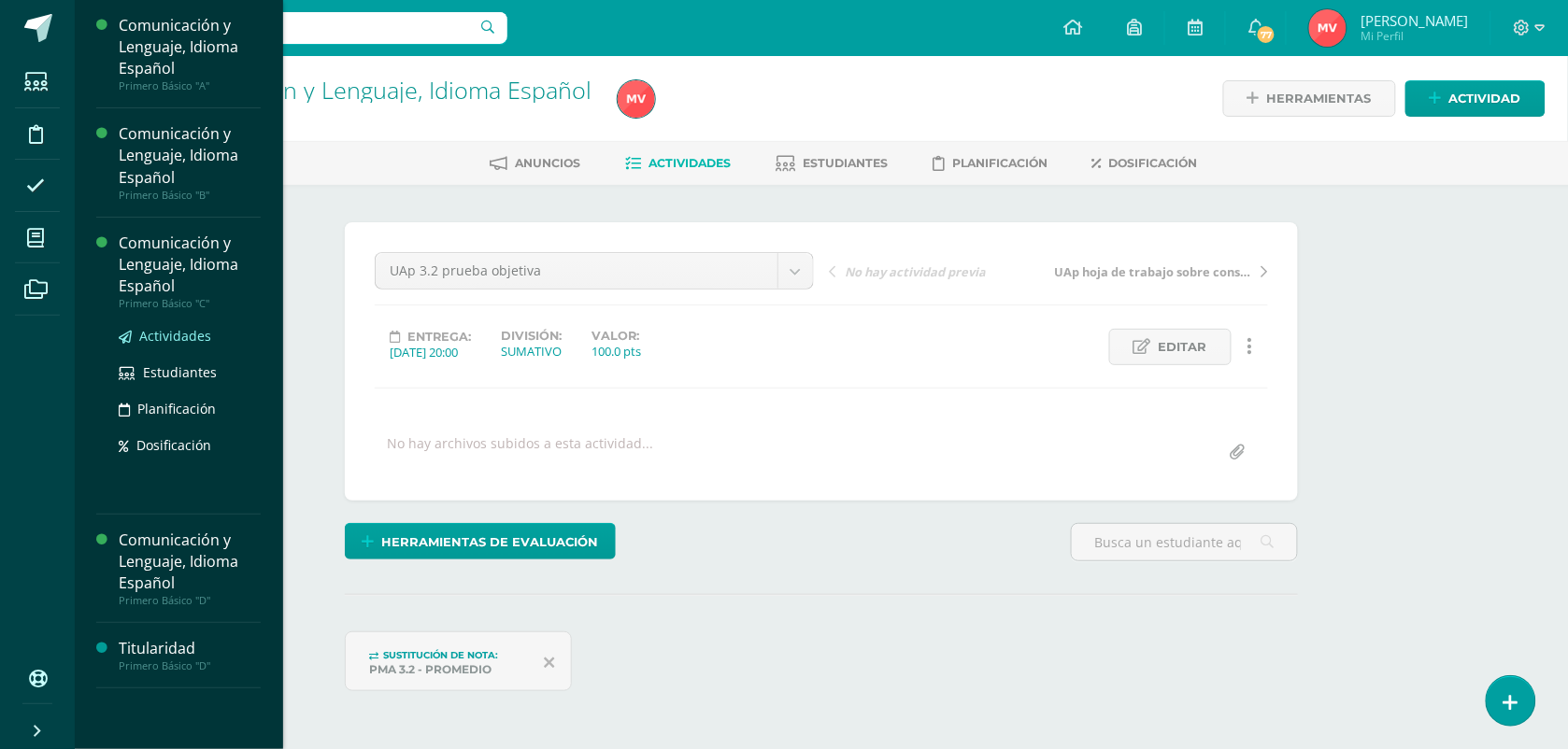
click at [166, 333] on span "Actividades" at bounding box center [175, 335] width 72 height 17
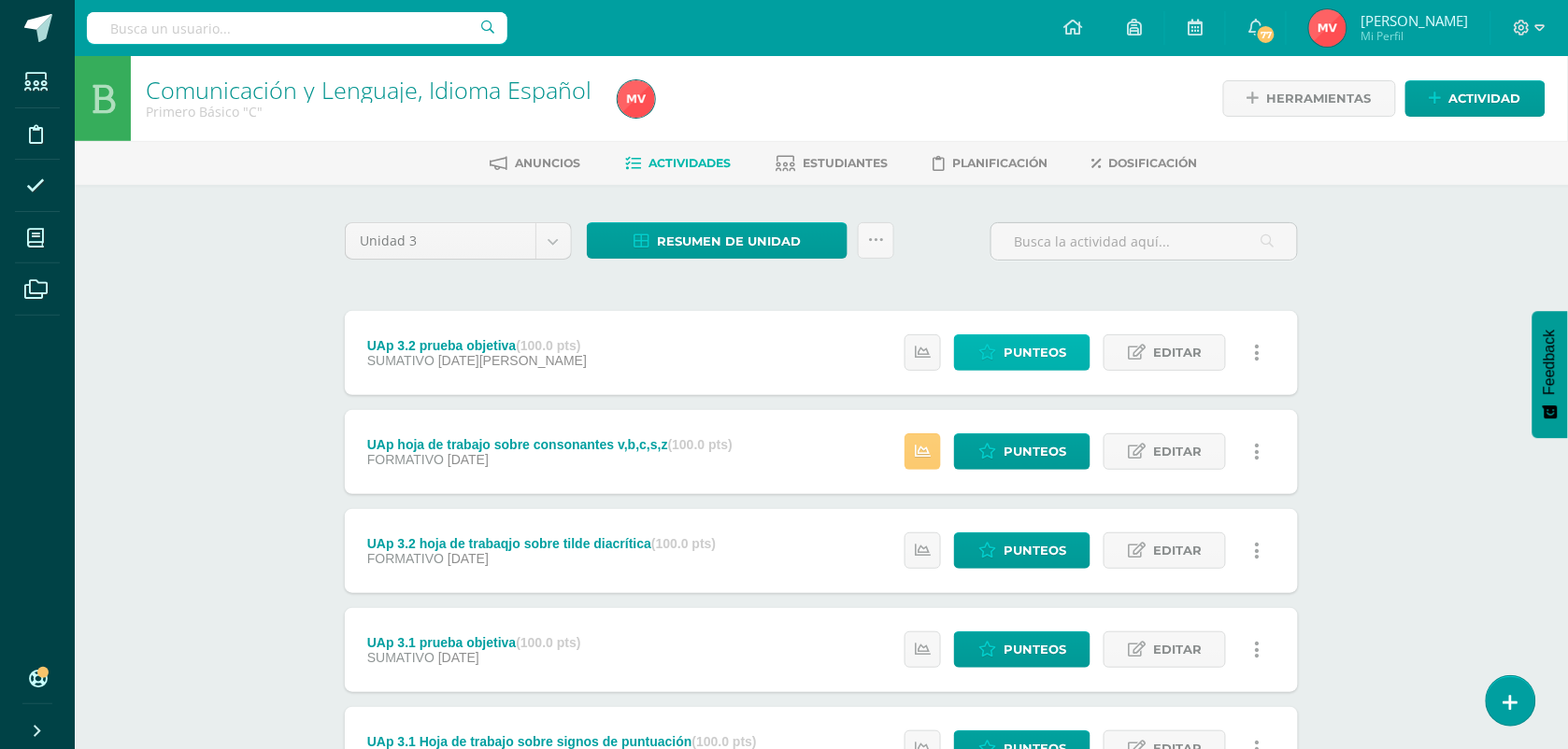
click at [1020, 339] on span "Punteos" at bounding box center [1034, 353] width 63 height 35
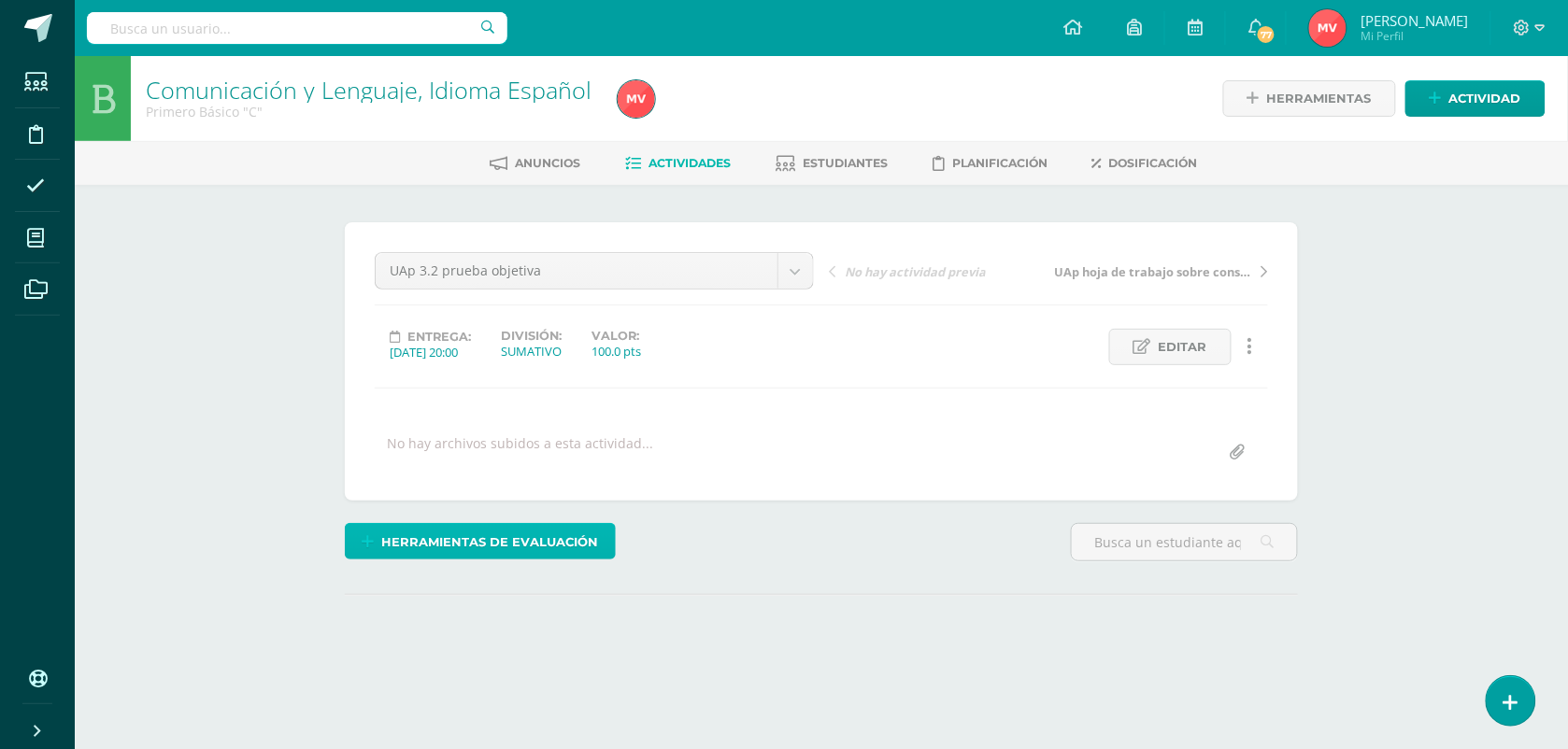
click at [528, 538] on span "Herramientas de evaluación" at bounding box center [490, 542] width 217 height 35
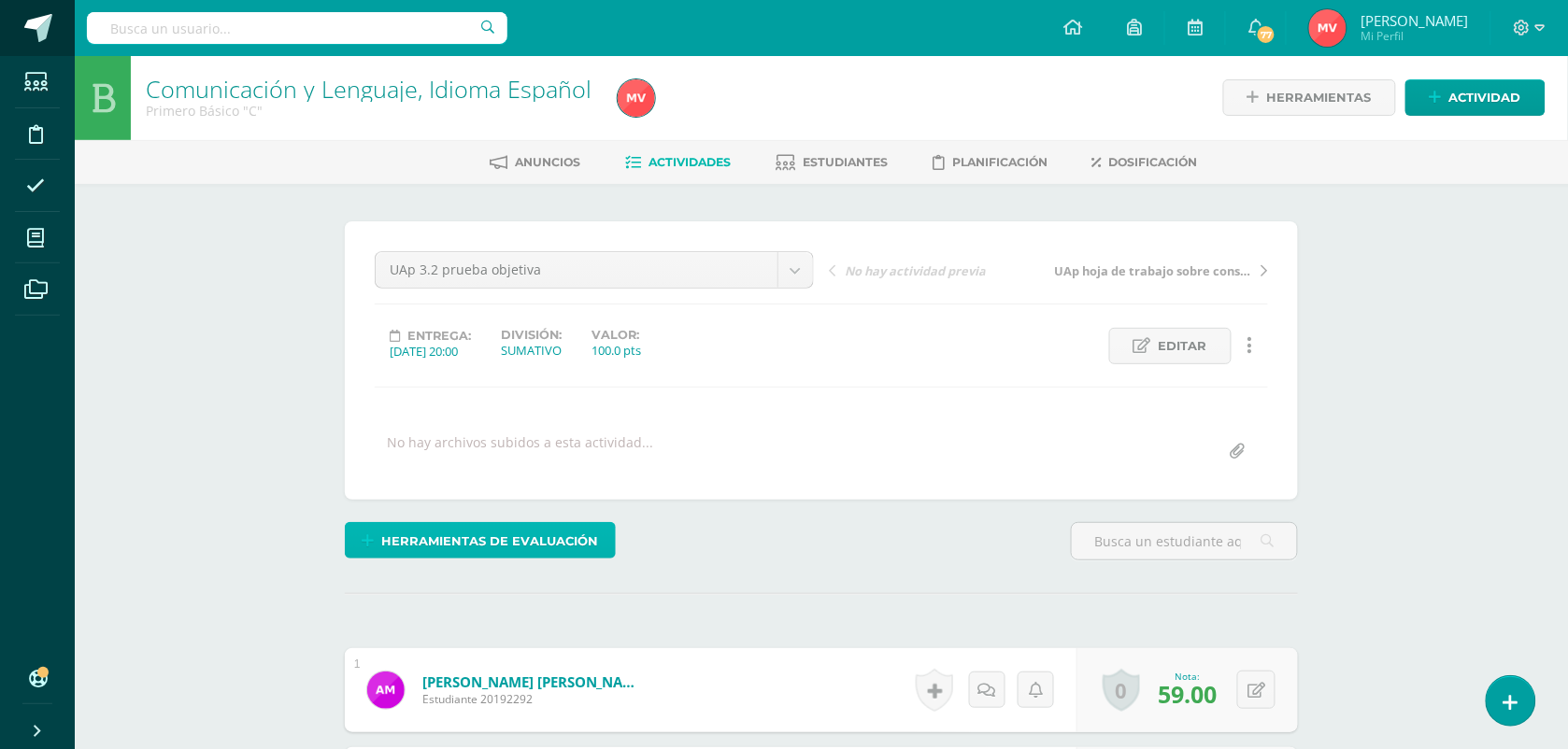
scroll to position [2, 0]
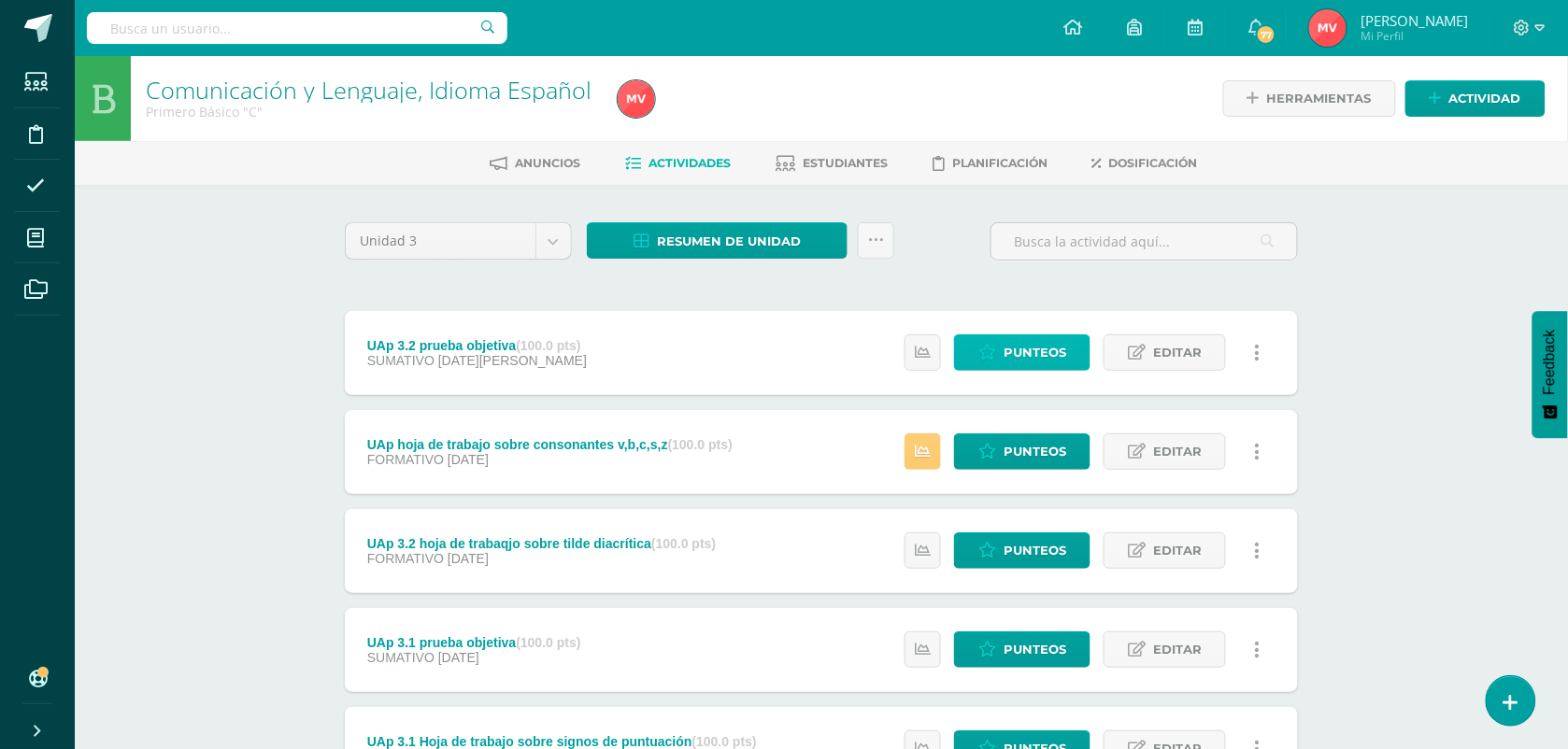
click at [996, 348] on icon at bounding box center [987, 353] width 17 height 15
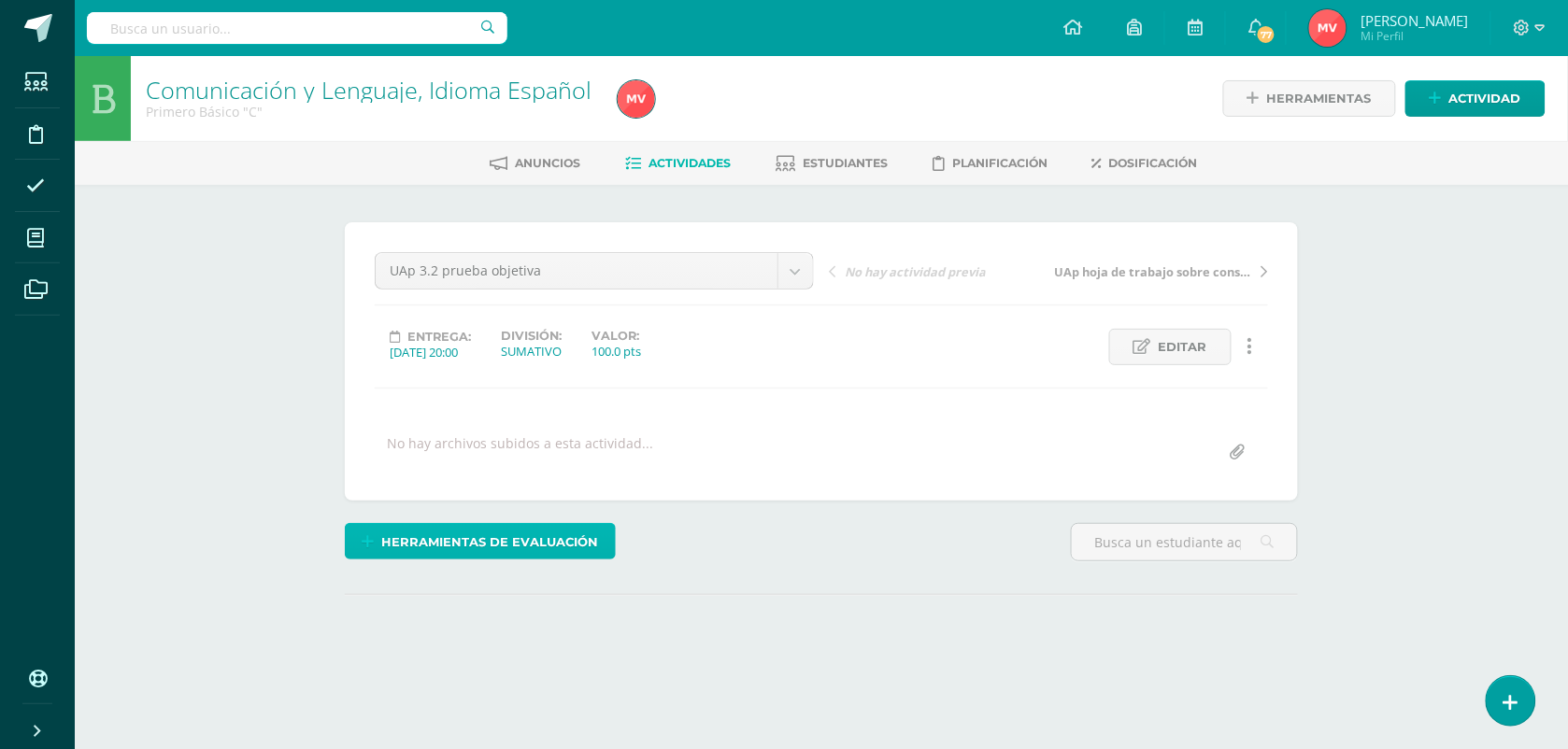
click at [543, 538] on span "Herramientas de evaluación" at bounding box center [490, 542] width 217 height 35
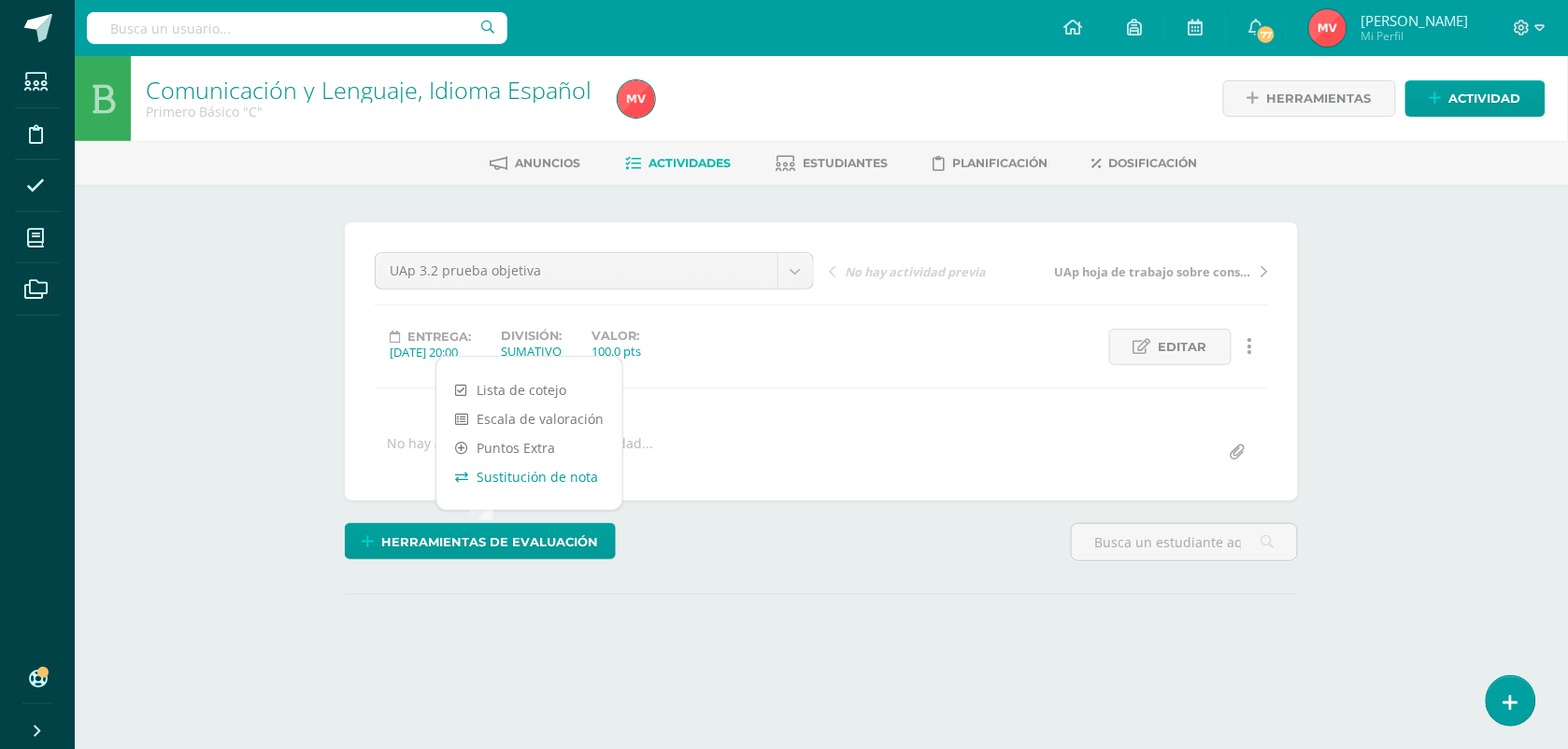
click at [542, 476] on link "Sustitución de nota" at bounding box center [529, 476] width 186 height 29
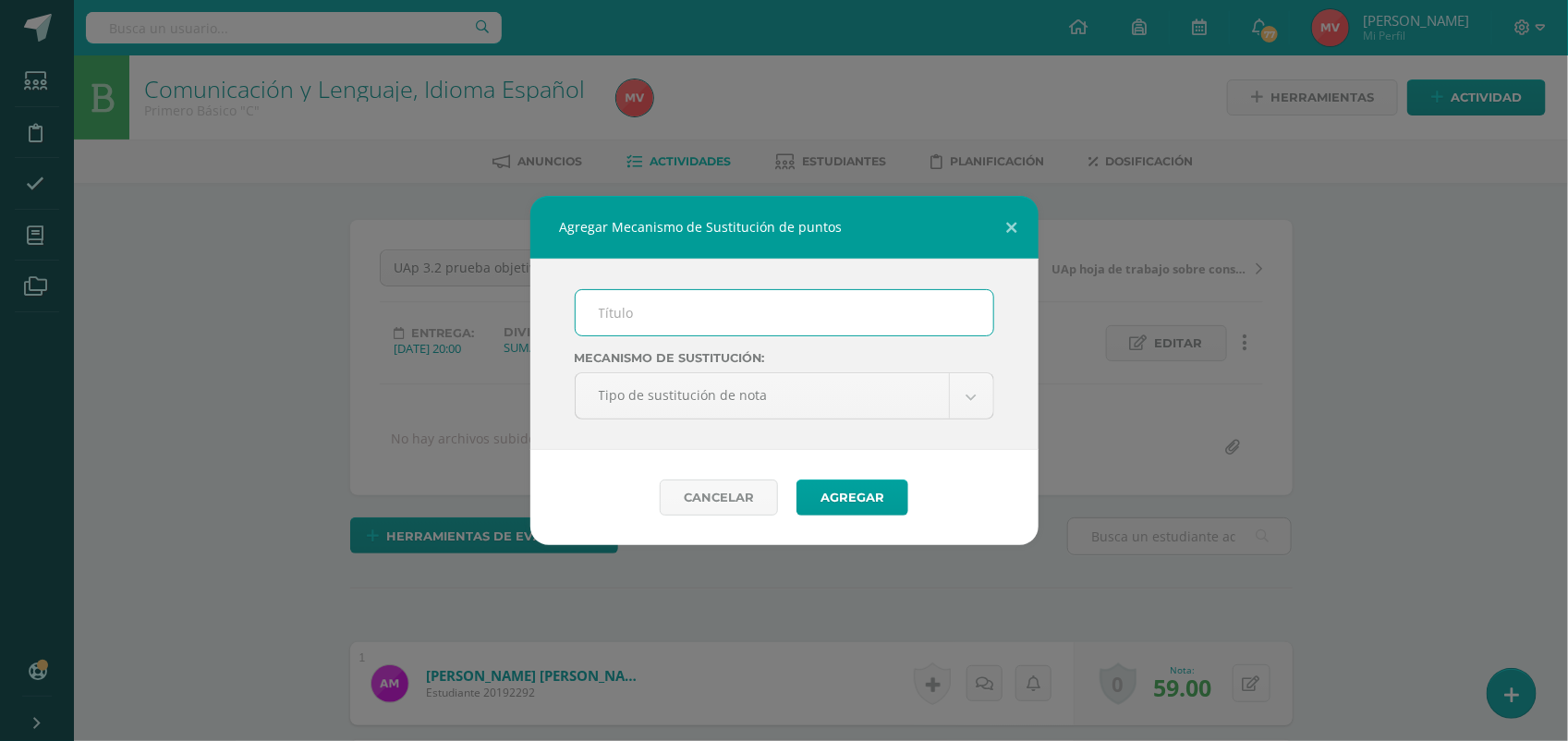
scroll to position [1, 0]
click at [635, 303] on input "text" at bounding box center [784, 312] width 418 height 45
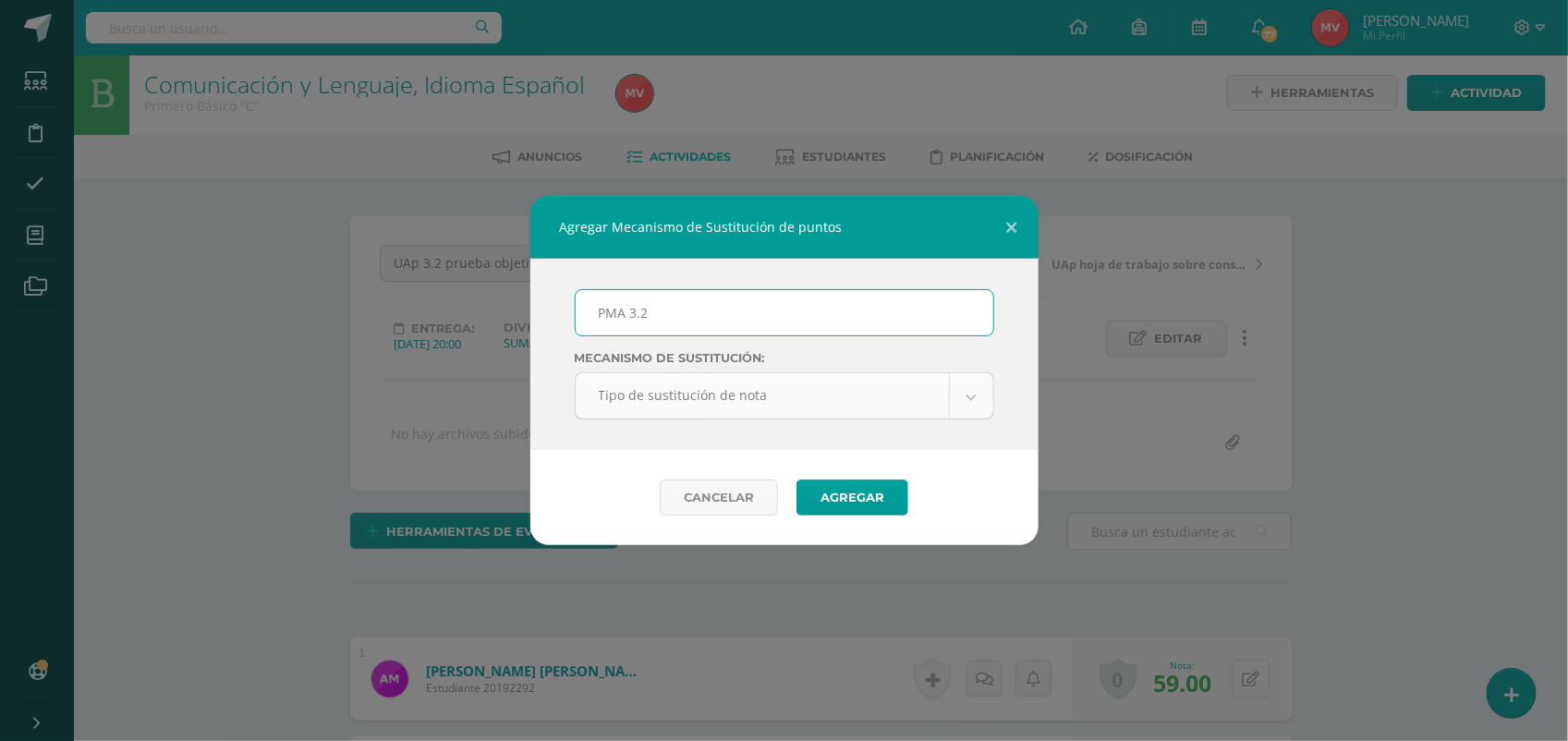
type input "PMA 3.2"
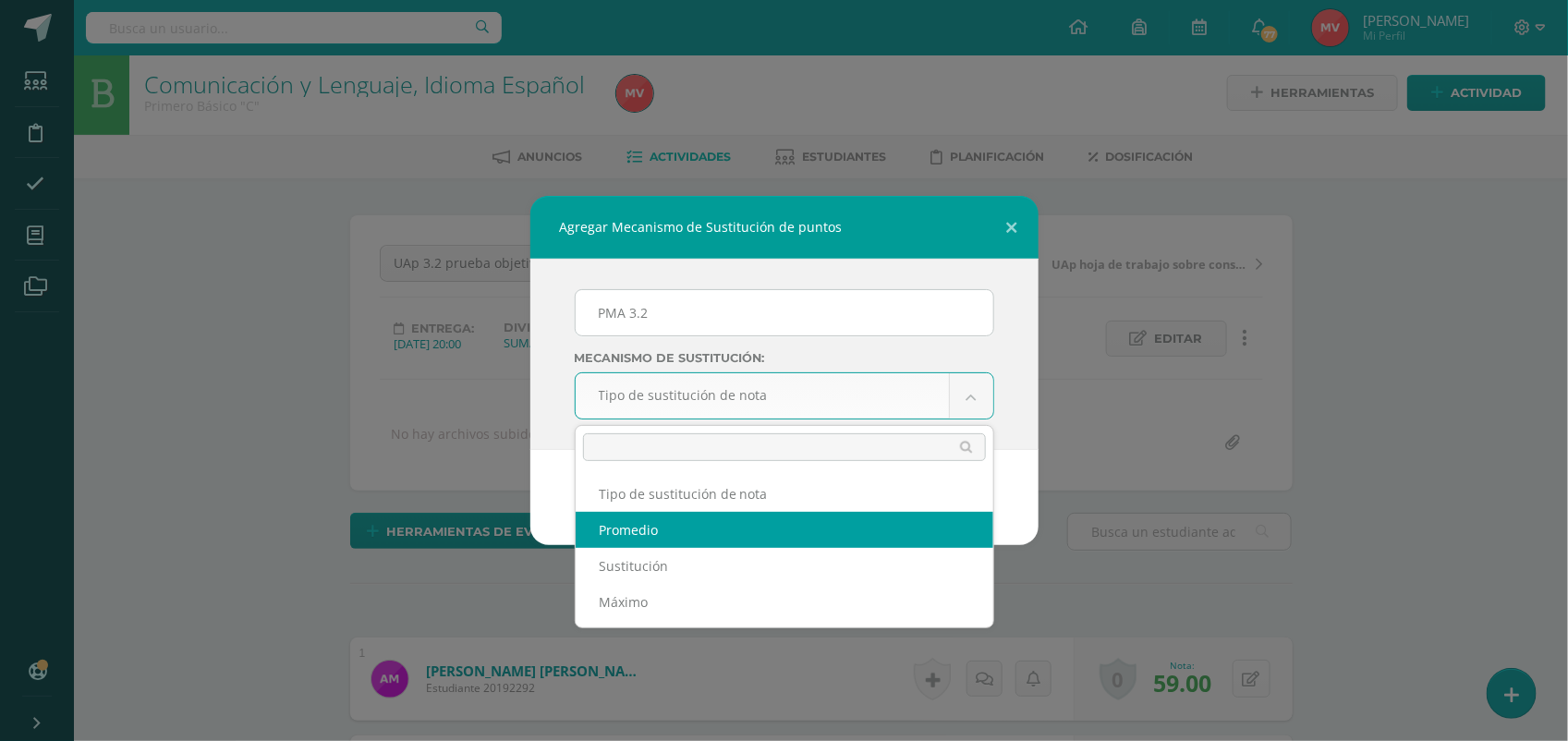
select select "average"
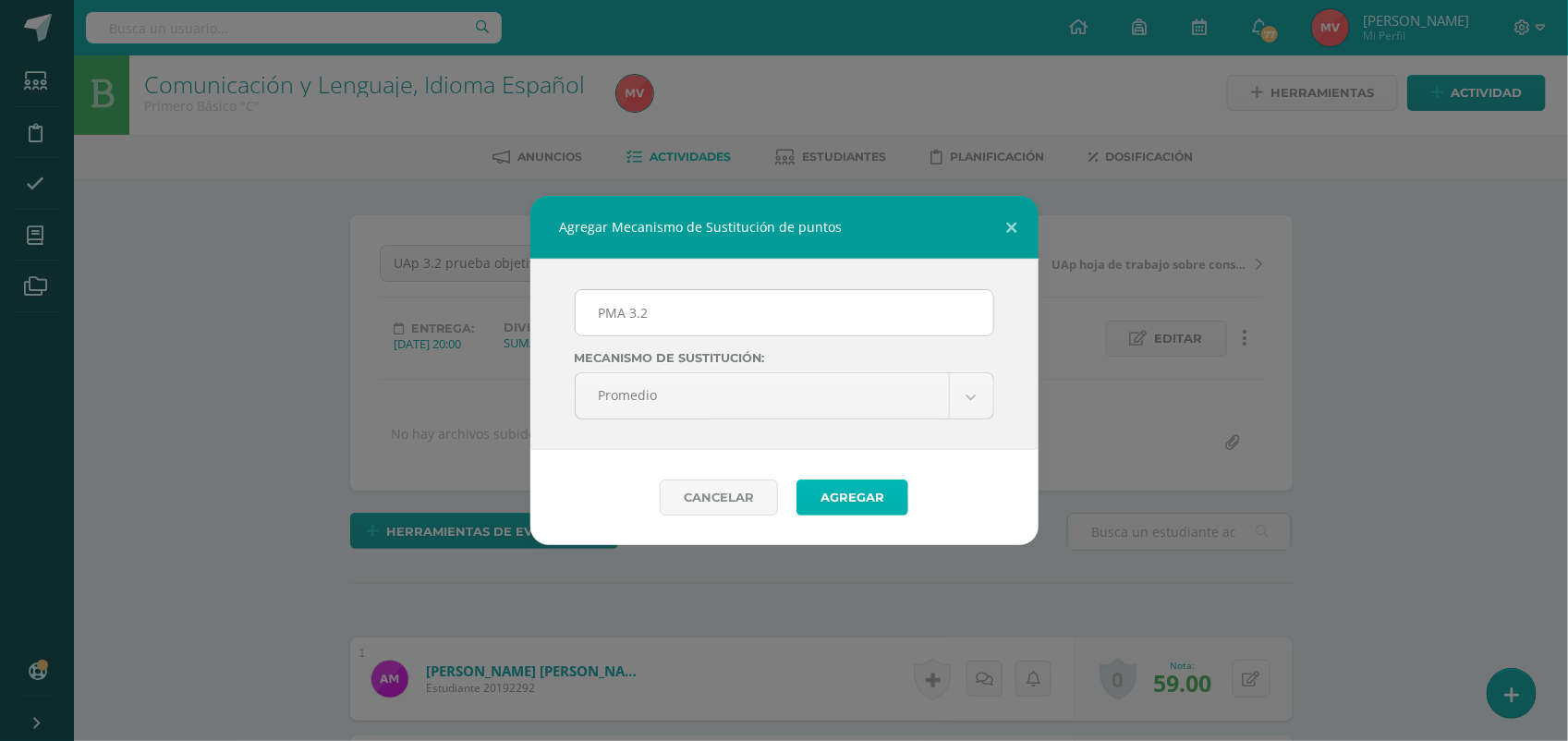
click at [832, 491] on button "Agregar" at bounding box center [852, 498] width 112 height 36
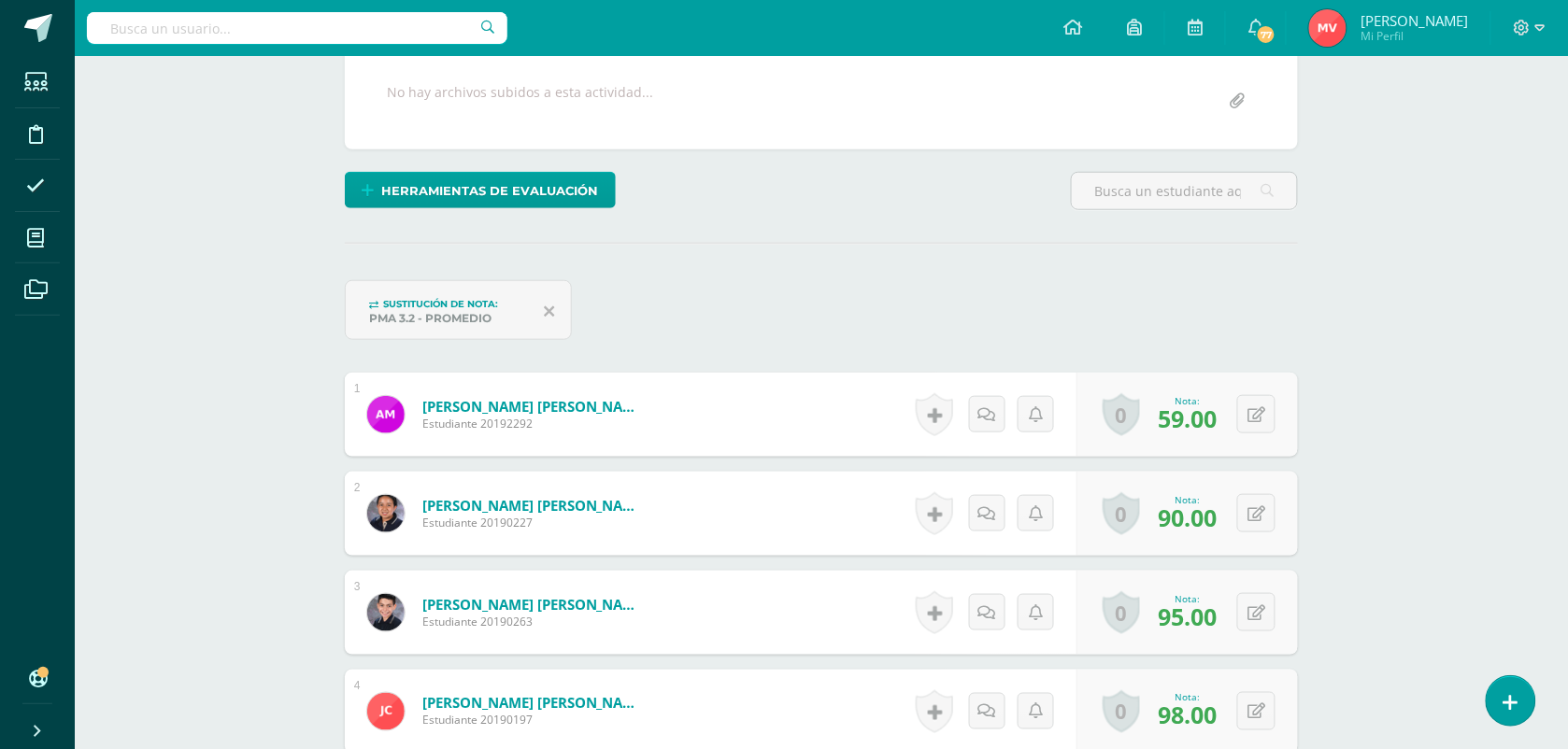
scroll to position [352, 0]
click at [1262, 413] on icon at bounding box center [1256, 414] width 17 height 15
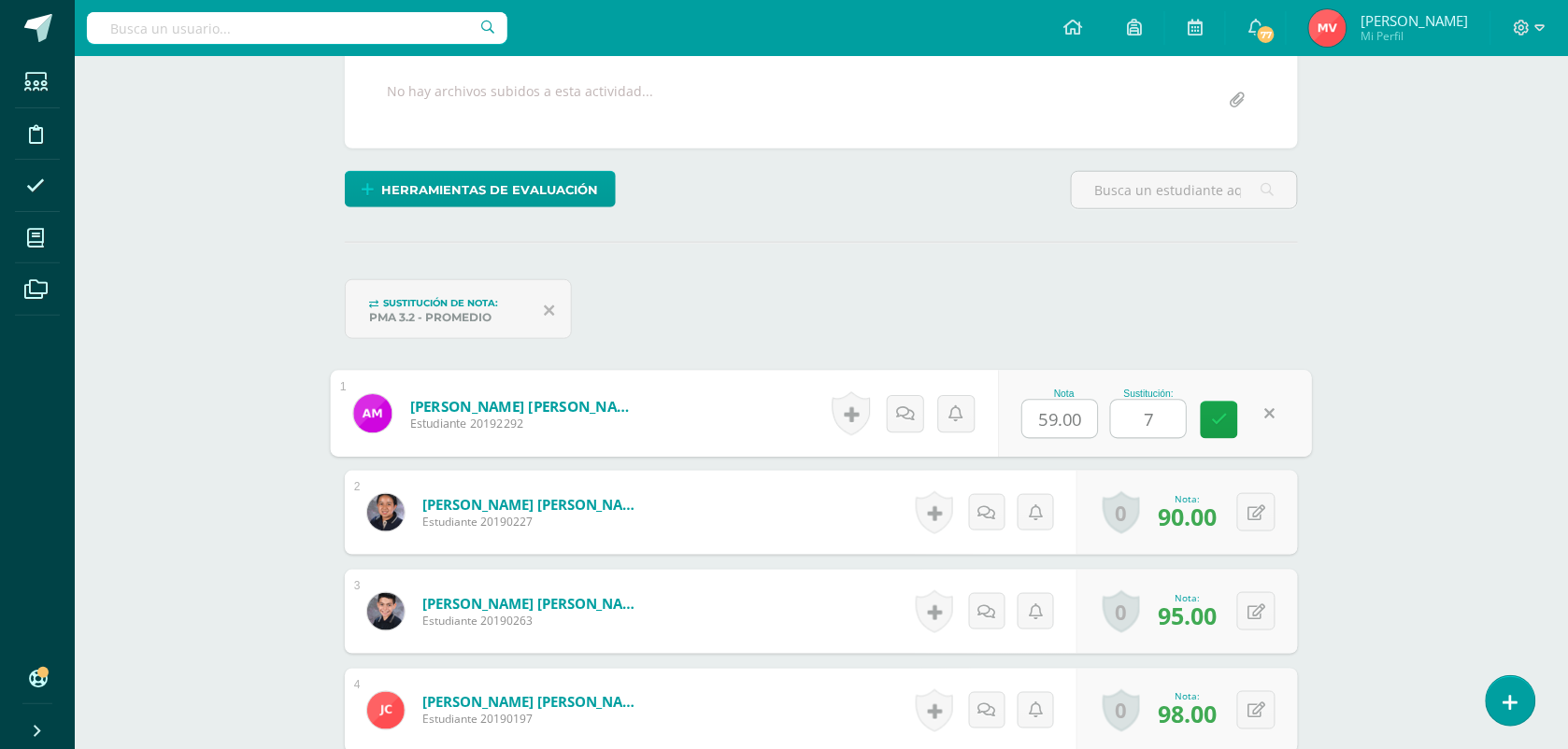
scroll to position [353, 0]
type input "74"
click at [684, 423] on form "Anaya Marroquín, Alicia Camila Estudiante 20192292 Nota 59.00 Sustitución: 74" at bounding box center [822, 414] width 982 height 87
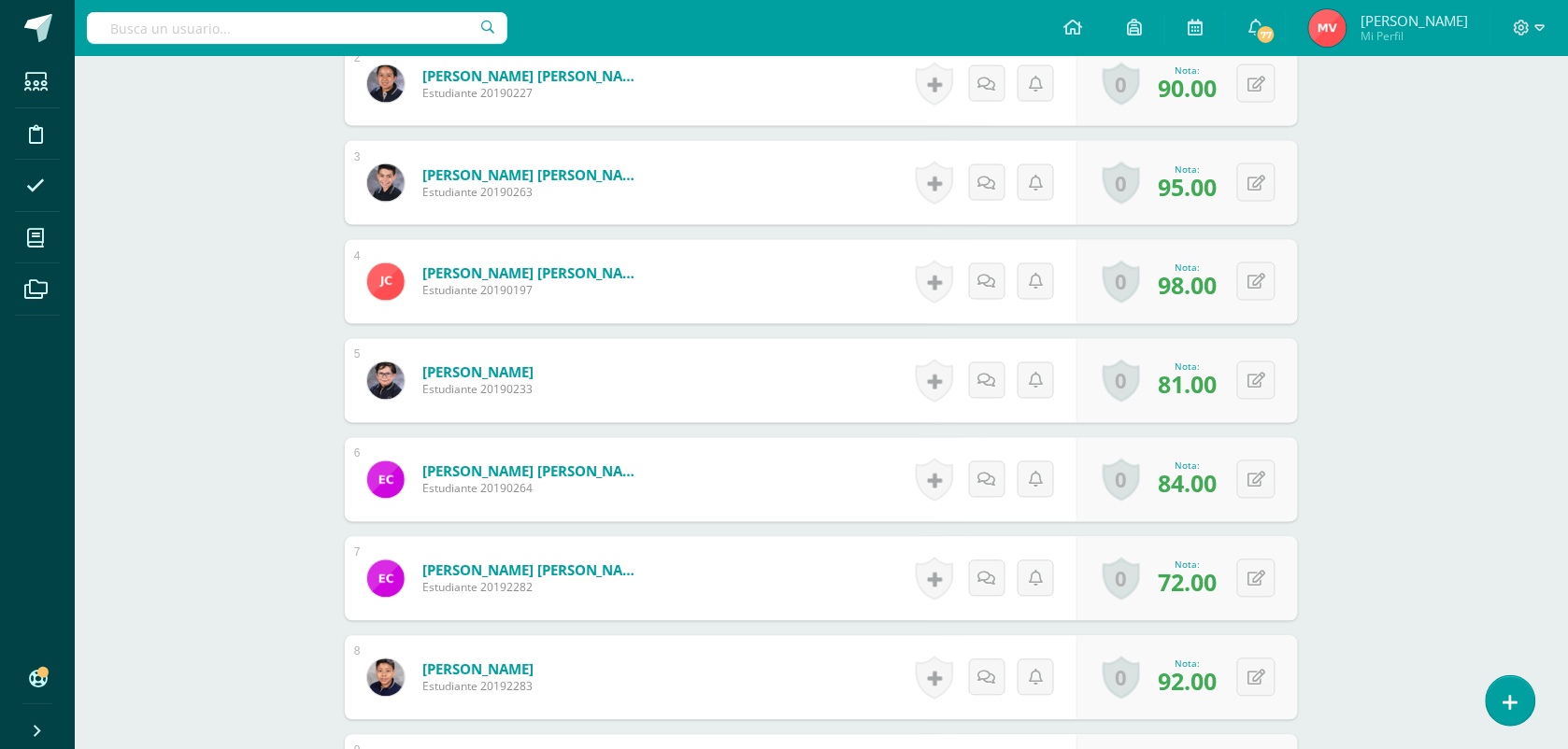
scroll to position [821, 0]
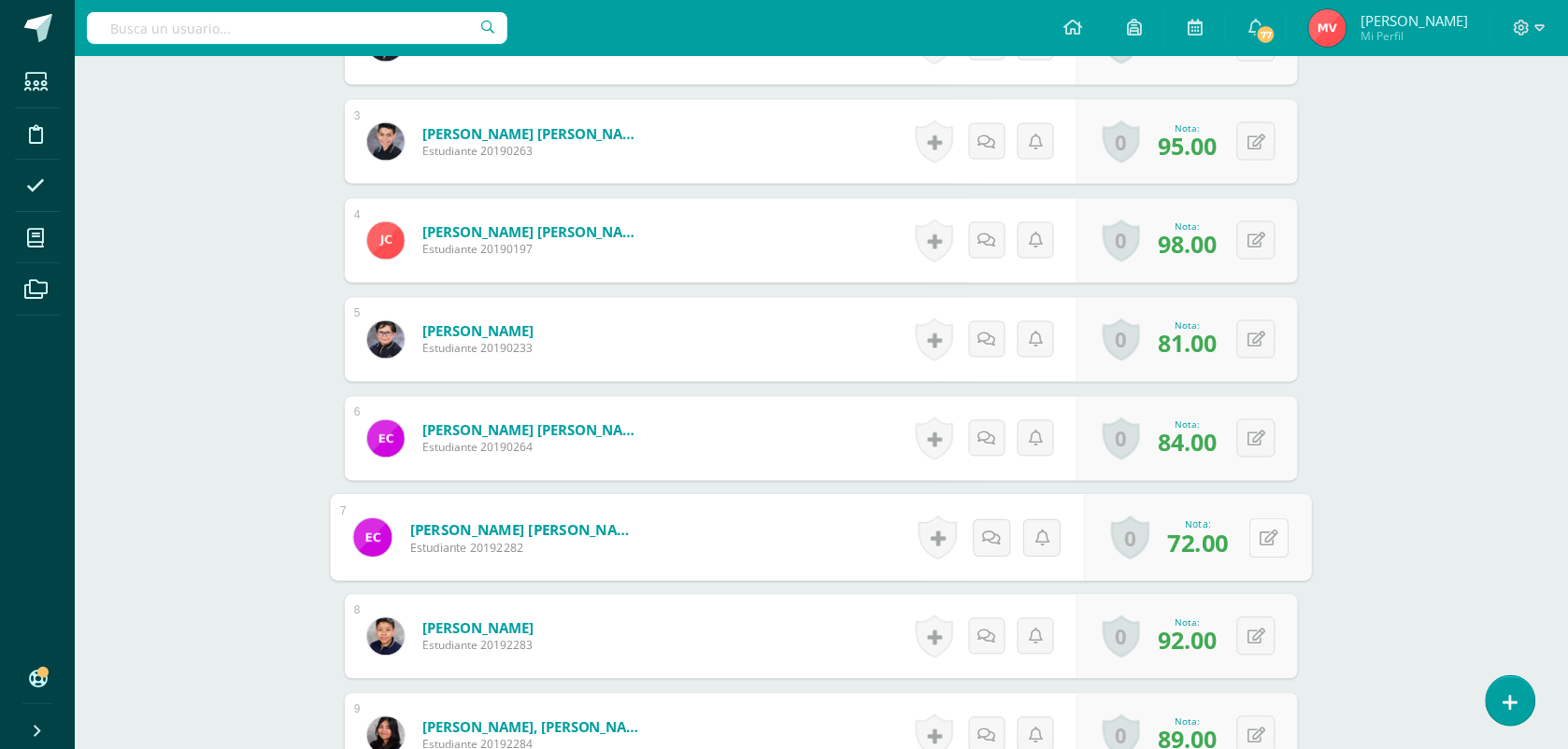
click at [1259, 543] on button at bounding box center [1268, 537] width 40 height 40
type input "87"
click at [763, 515] on form "Castillo Ortiz, Evelyn Camila Estudiante 20192282 Nota 72.00 Sustitución: 87" at bounding box center [822, 538] width 982 height 87
click at [768, 535] on form "Castillo Ortiz, Evelyn Camila Estudiante 20192282 Nota 72.00 Sustitución: 87" at bounding box center [822, 537] width 953 height 84
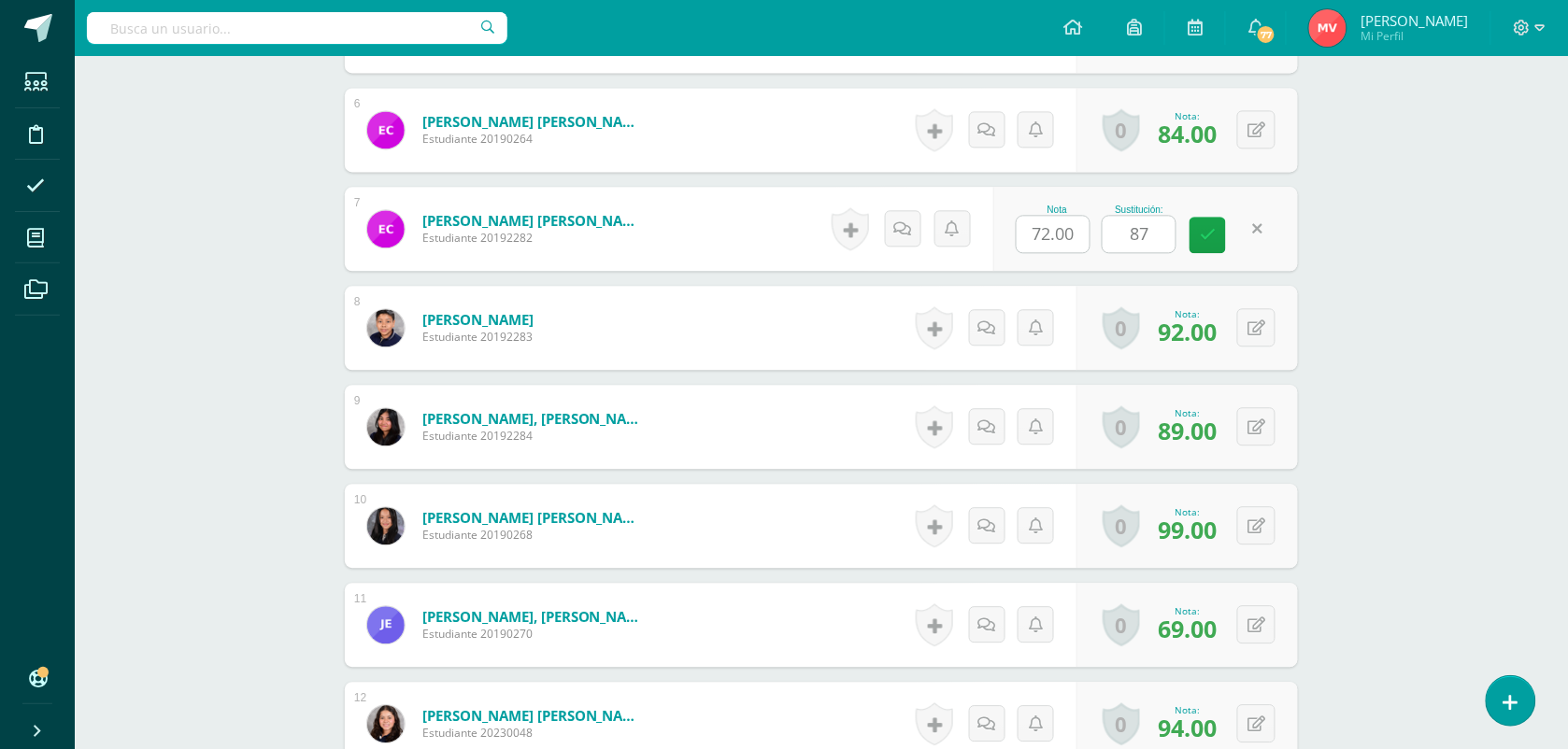
scroll to position [1172, 0]
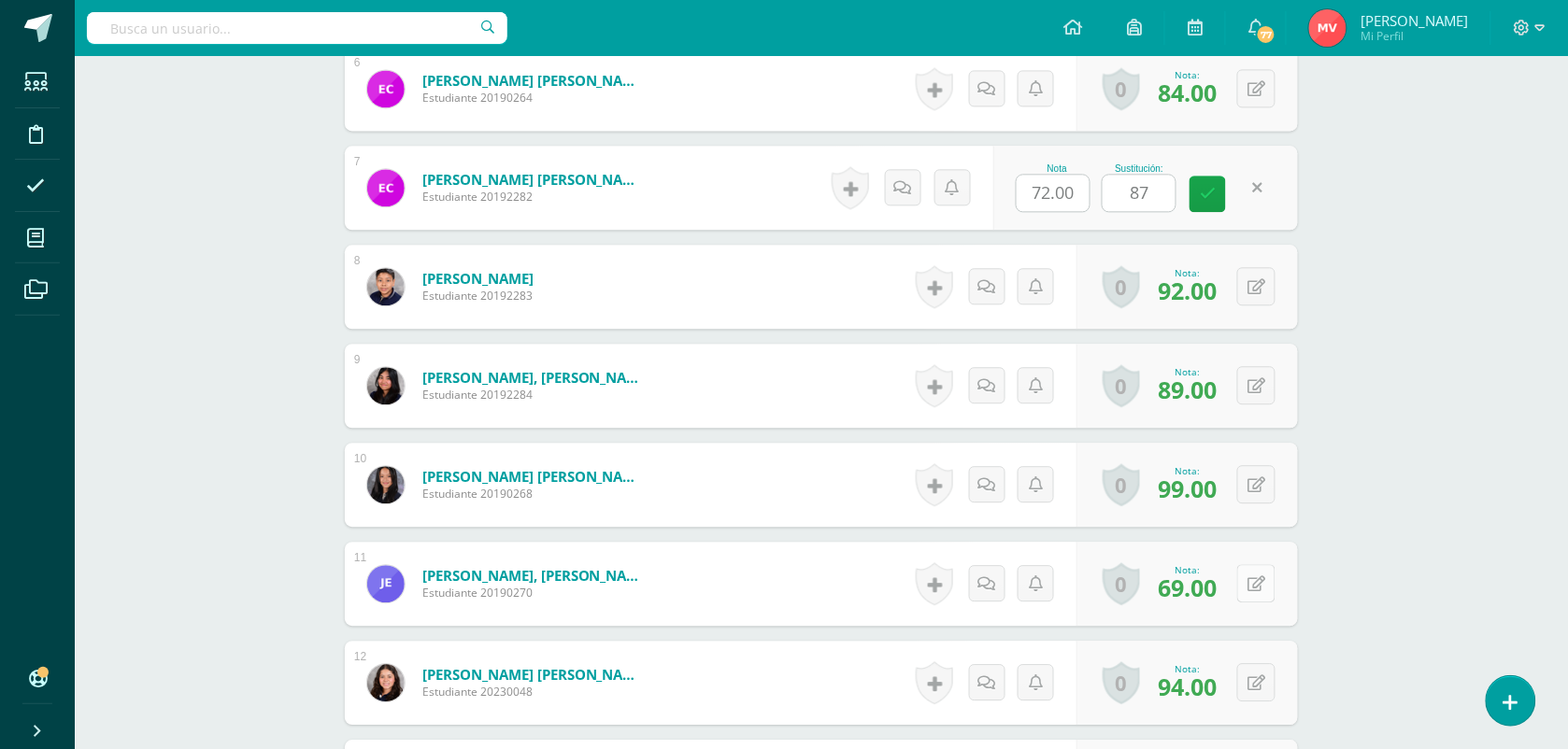
click at [1257, 582] on button at bounding box center [1257, 584] width 39 height 39
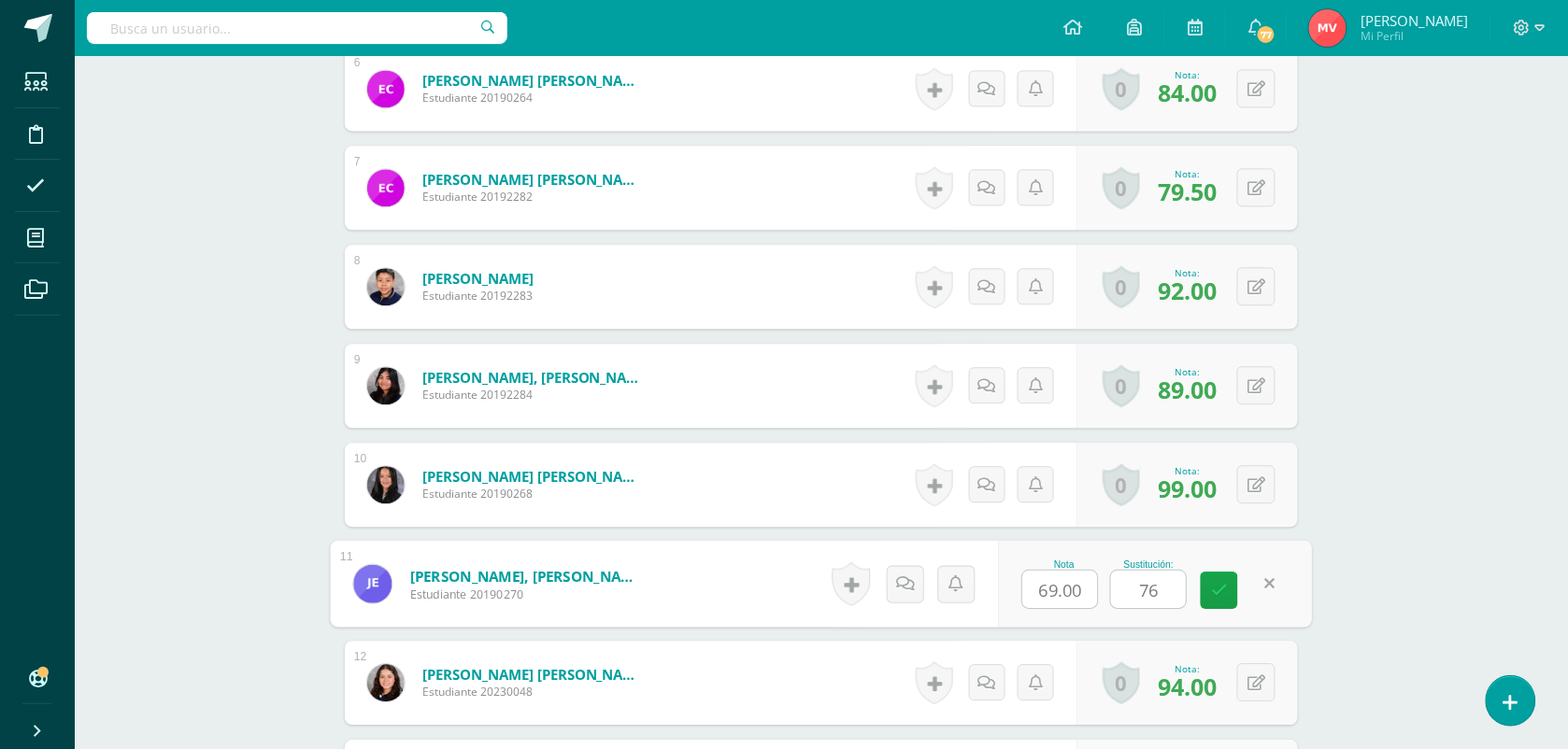
type input "76"
click at [823, 558] on form "Espinoza Quezada, Javier Andres Estudiante 20190270 Nota 69.00 Sustitución: 76" at bounding box center [822, 584] width 953 height 84
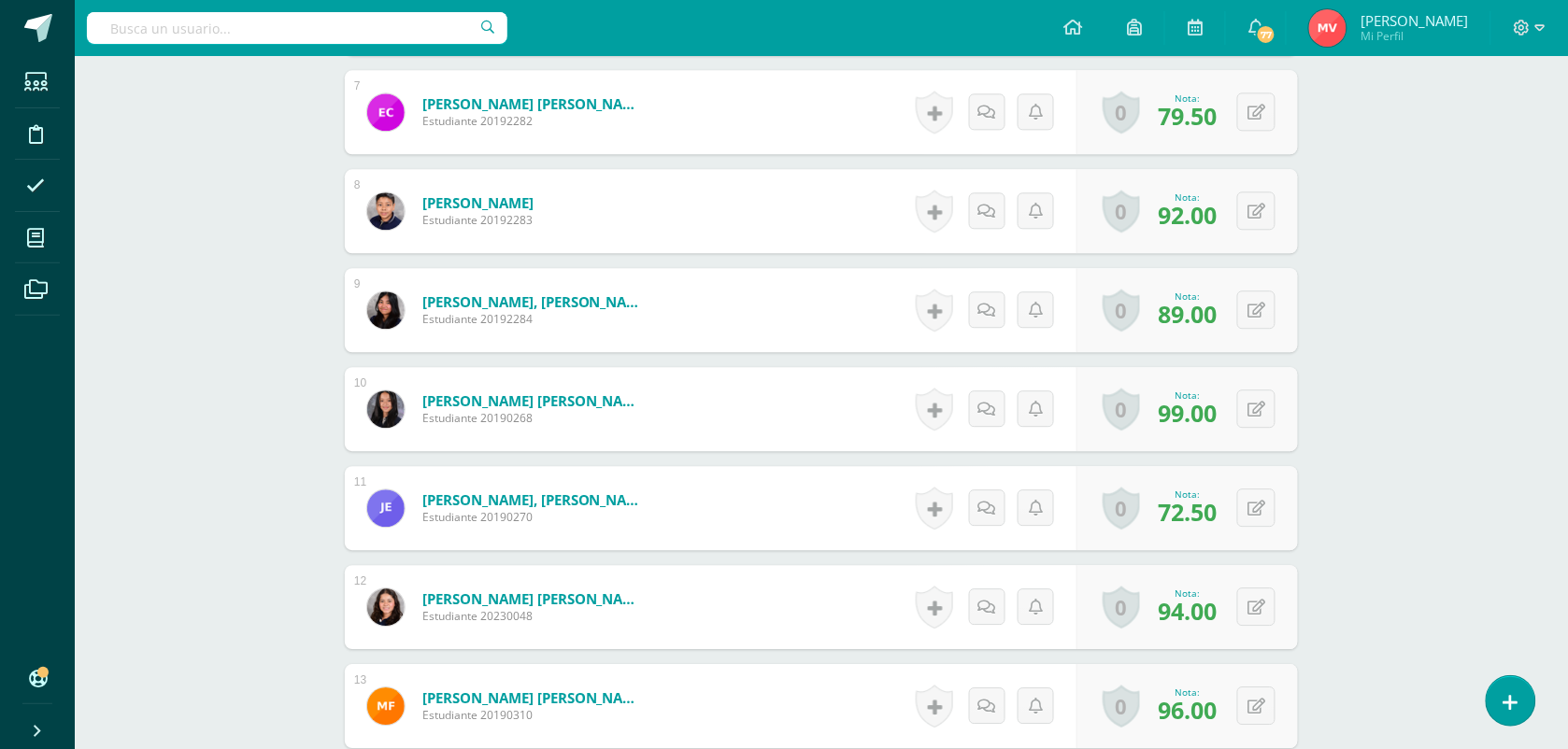
scroll to position [1289, 0]
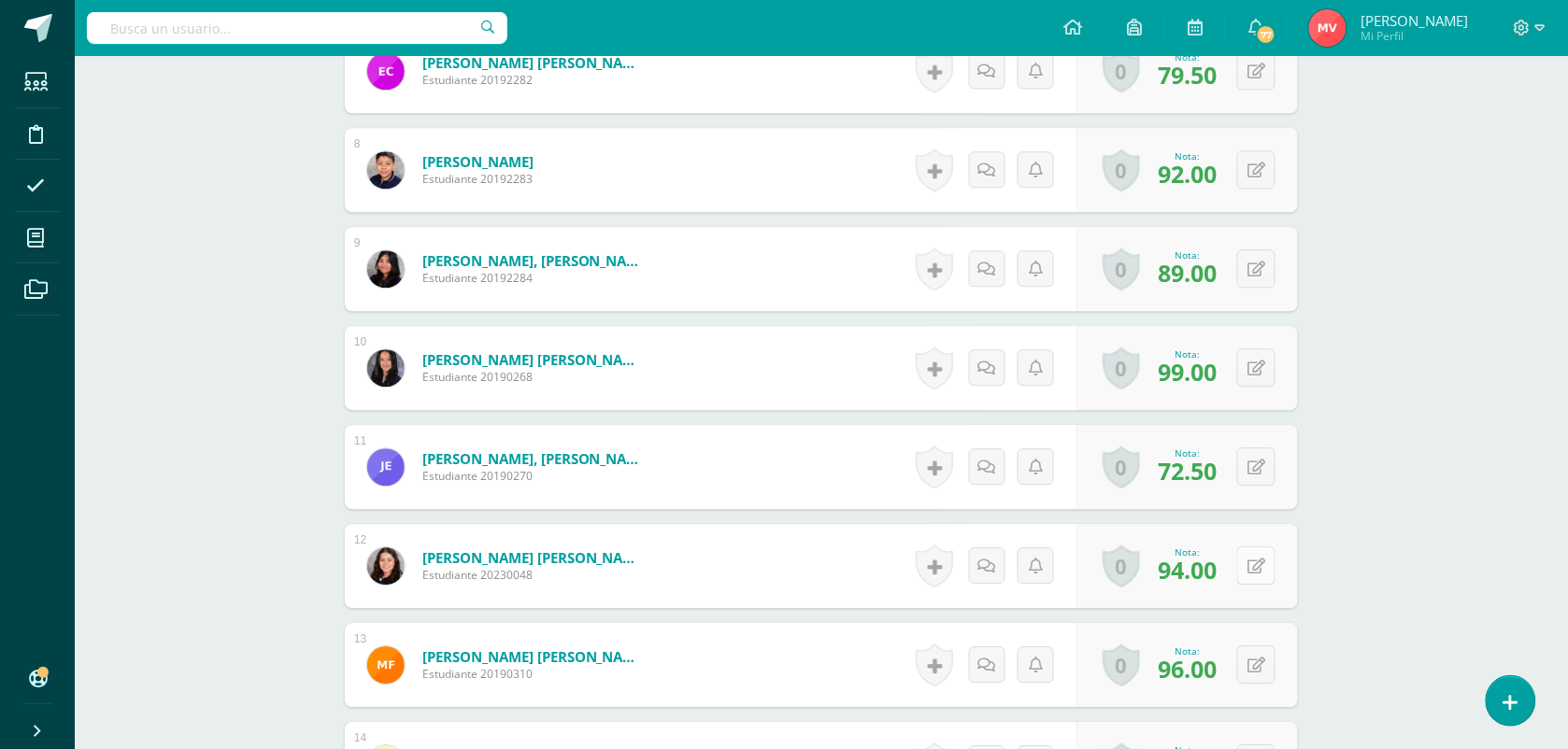
click at [1262, 568] on icon at bounding box center [1256, 566] width 17 height 15
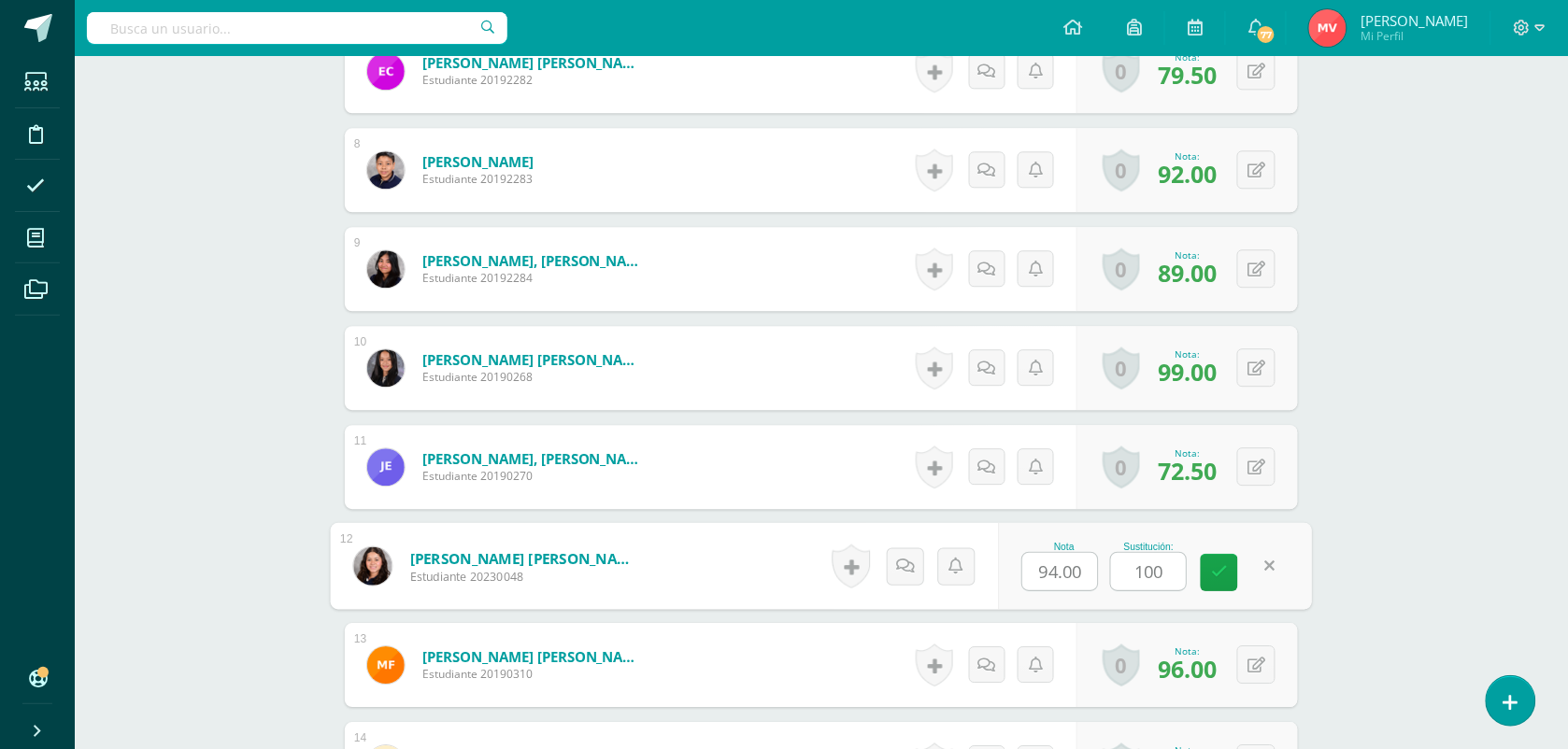
type input "100"
click at [702, 563] on form "Fajardo Porras, Sara María Estudiante 20230048 Nota 94.00 Sustitución: 100" at bounding box center [822, 565] width 953 height 84
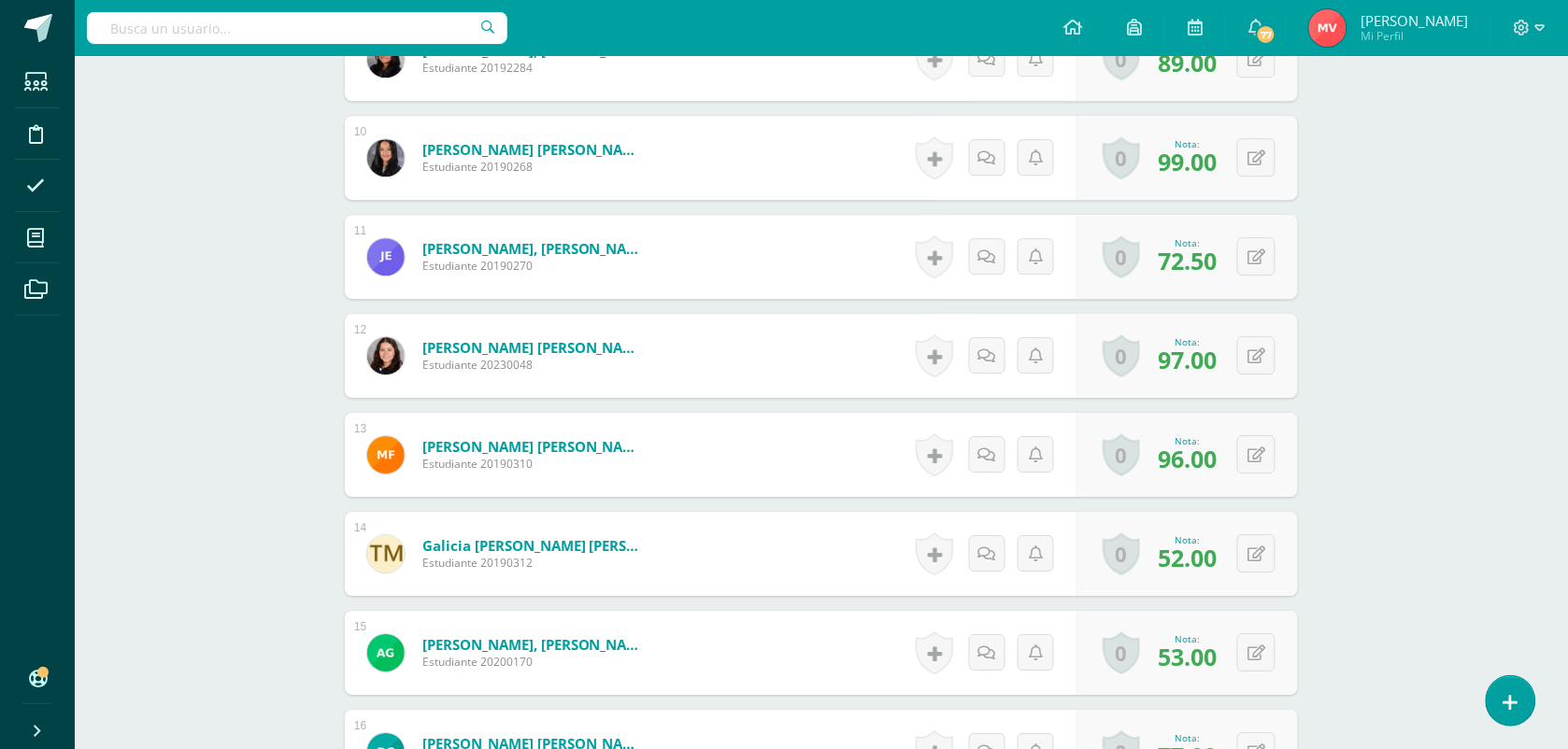
scroll to position [1522, 0]
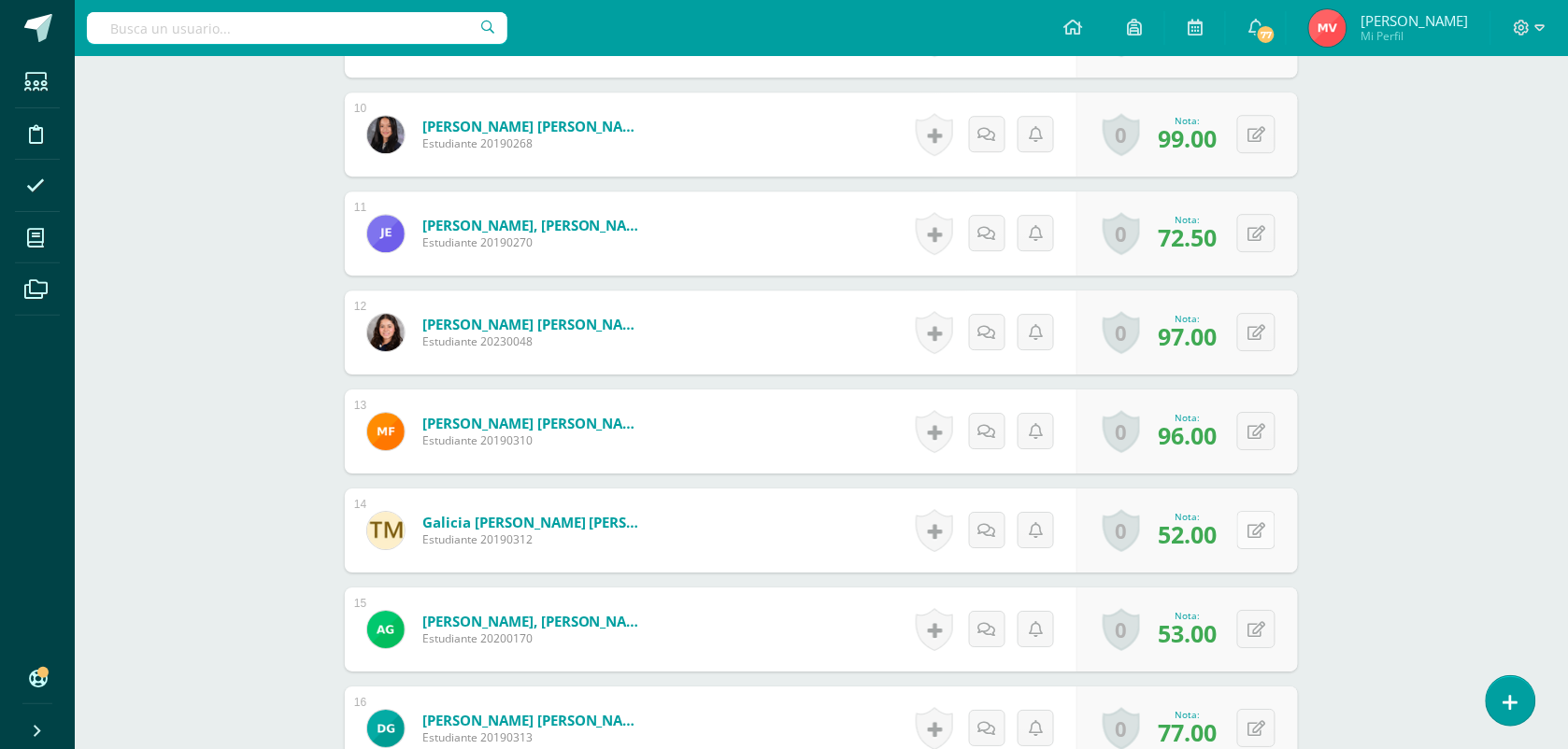
click at [1252, 531] on button at bounding box center [1257, 531] width 39 height 39
type input "89"
click at [749, 503] on form "Galicia Manrique, Teresa Maria Estudiante 20190312 Nota 52.00 Sustitución: 89" at bounding box center [822, 531] width 982 height 87
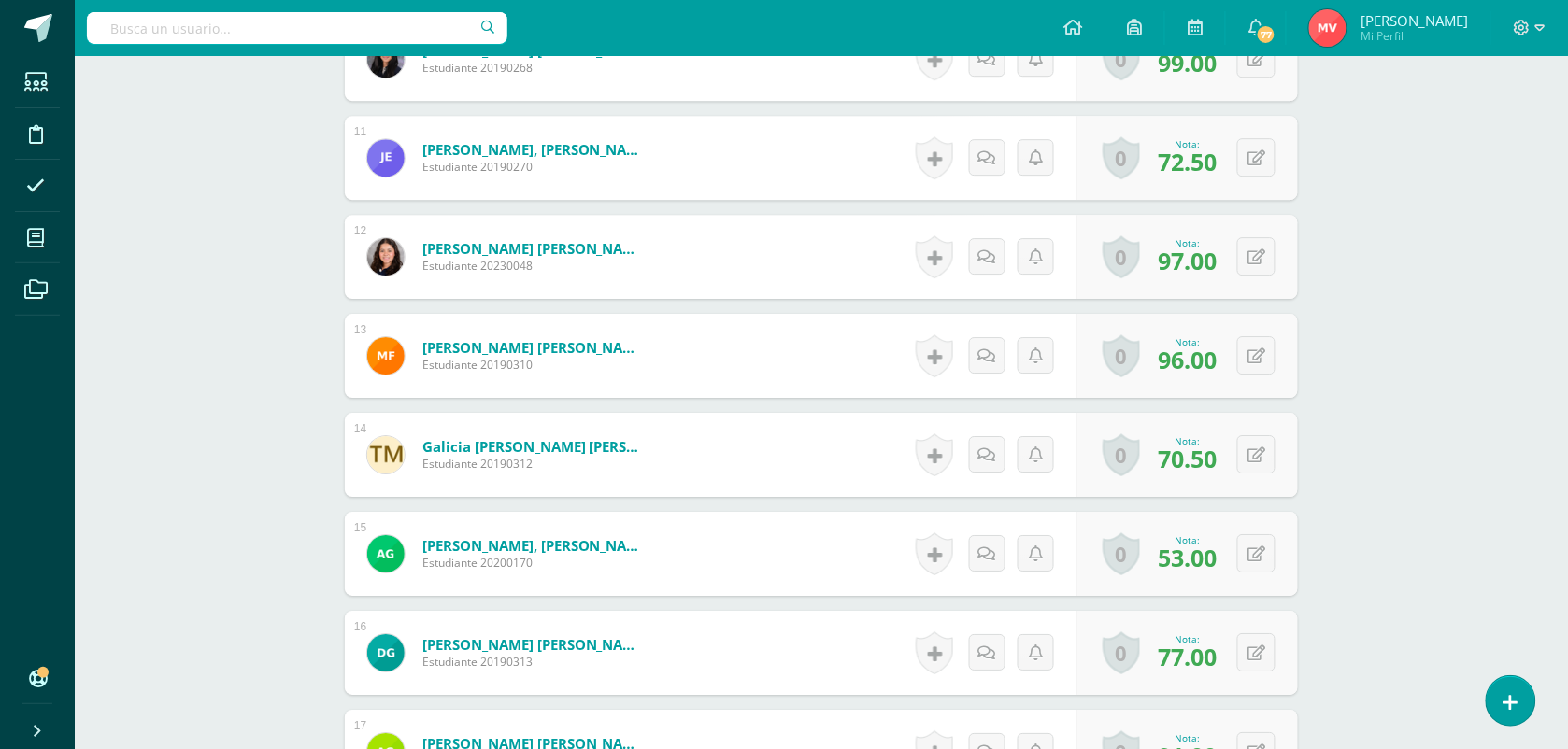
scroll to position [1639, 0]
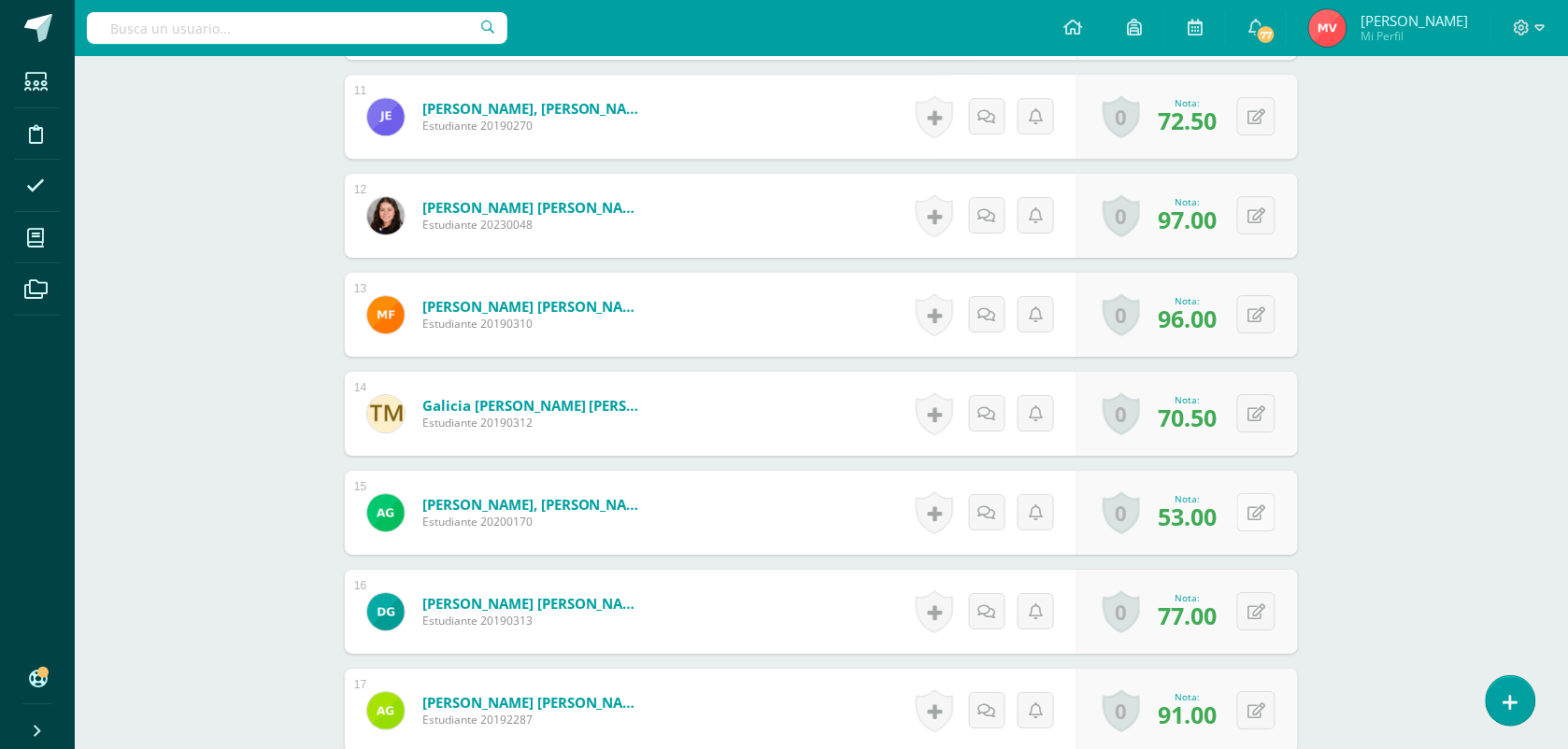
click at [1262, 514] on icon at bounding box center [1256, 513] width 17 height 15
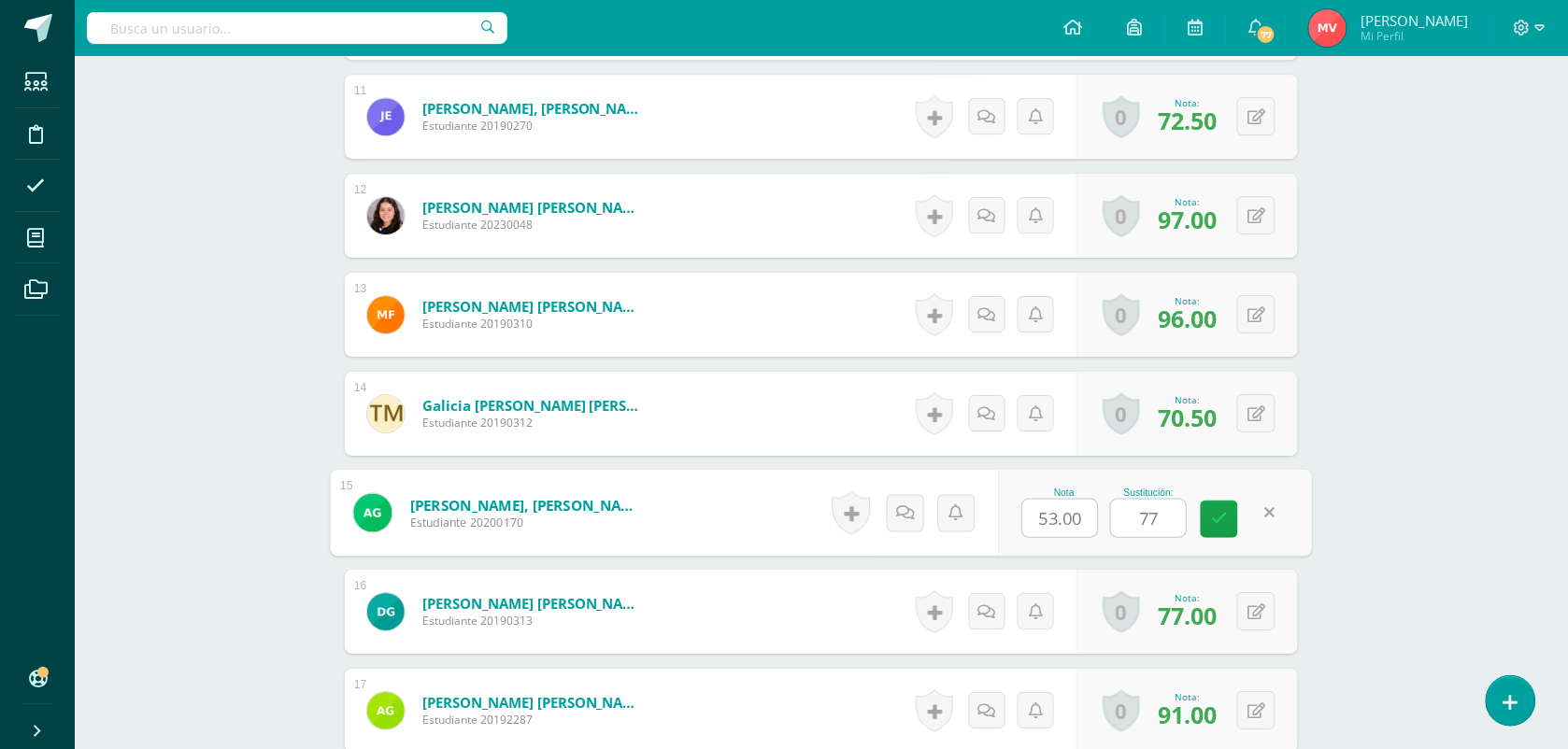
type input "77"
click at [743, 529] on form "García Arévalo, André Sebastián Estudiante 20200170 Nota 53.00 Sustitución: 77" at bounding box center [822, 512] width 953 height 84
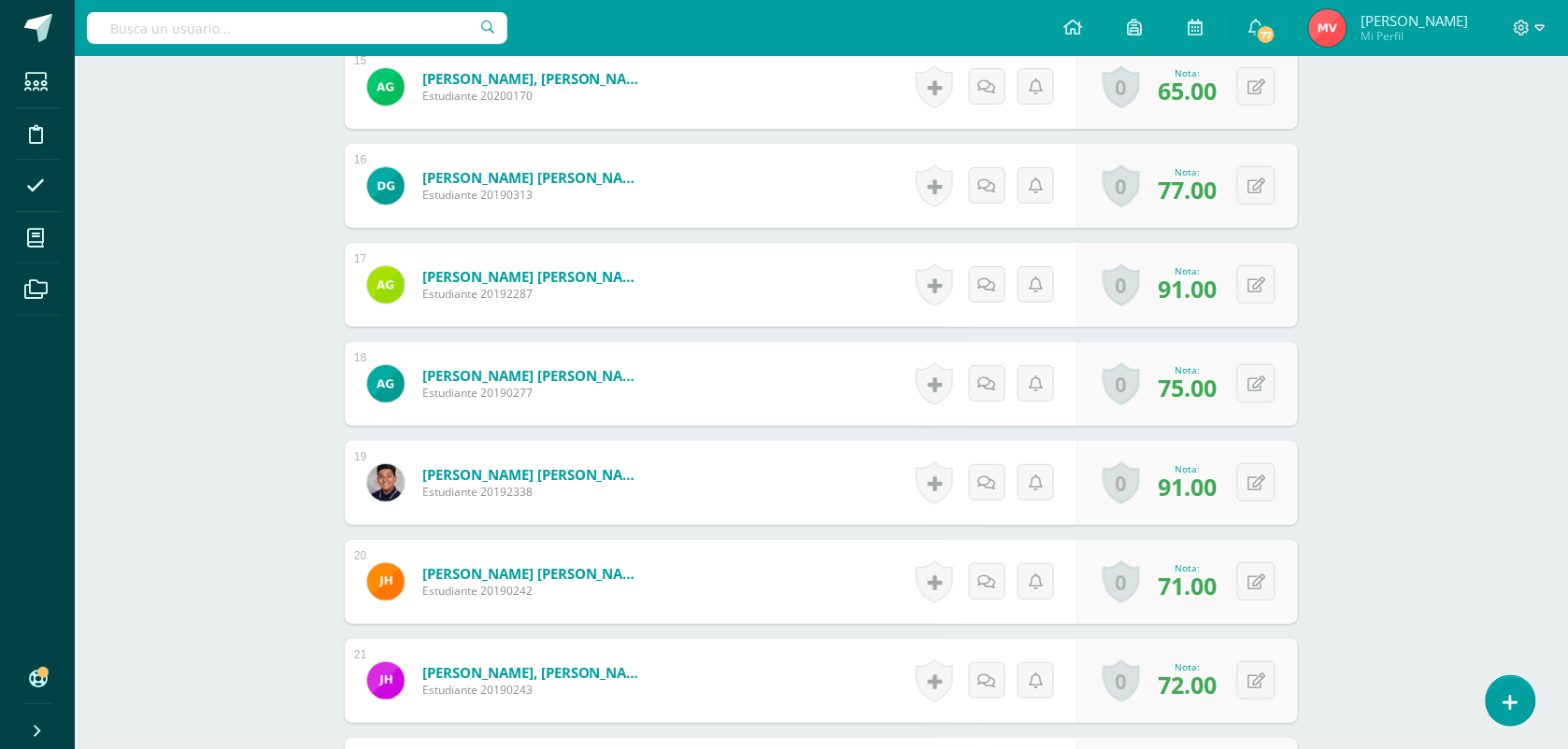
scroll to position [2106, 0]
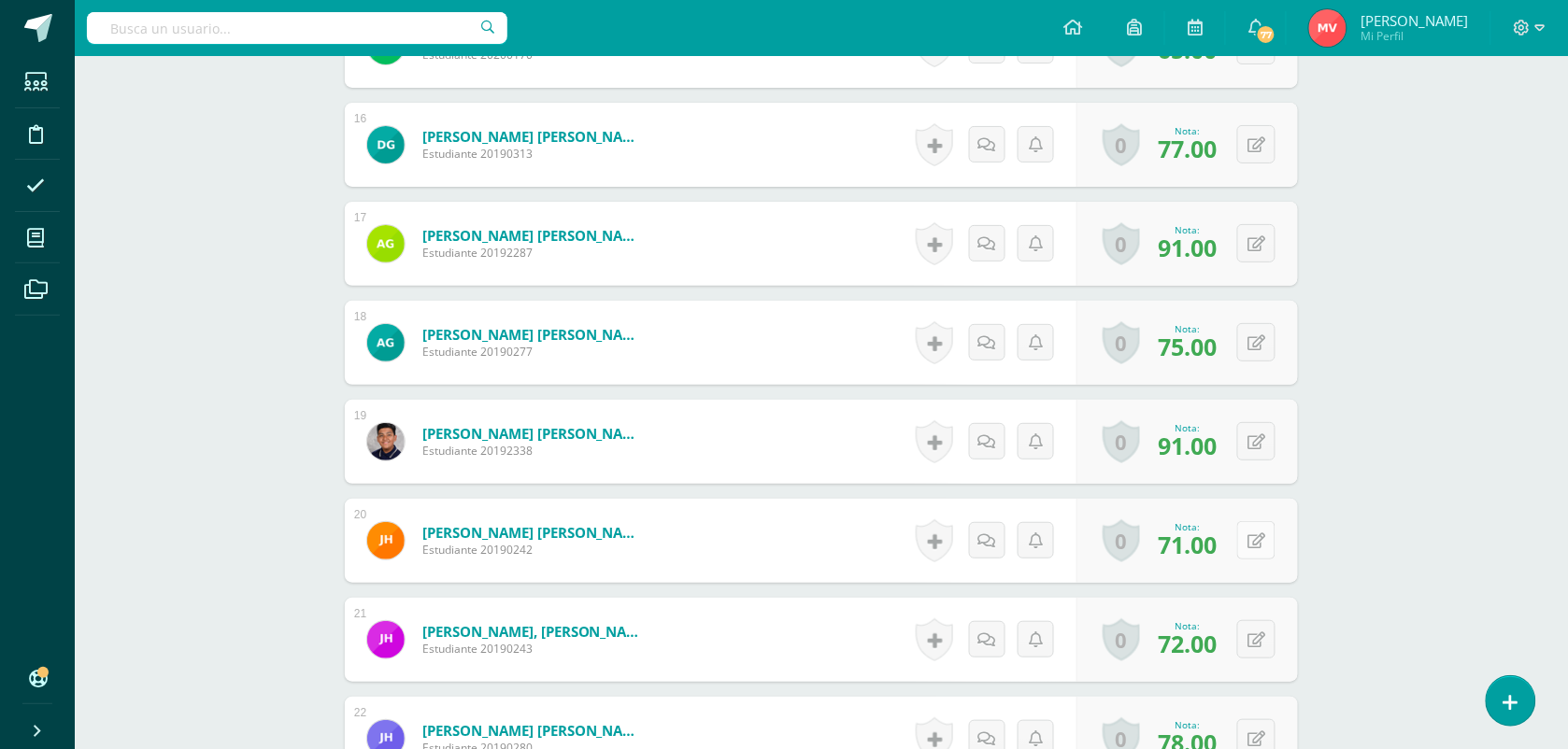
click at [1263, 539] on icon at bounding box center [1256, 541] width 17 height 15
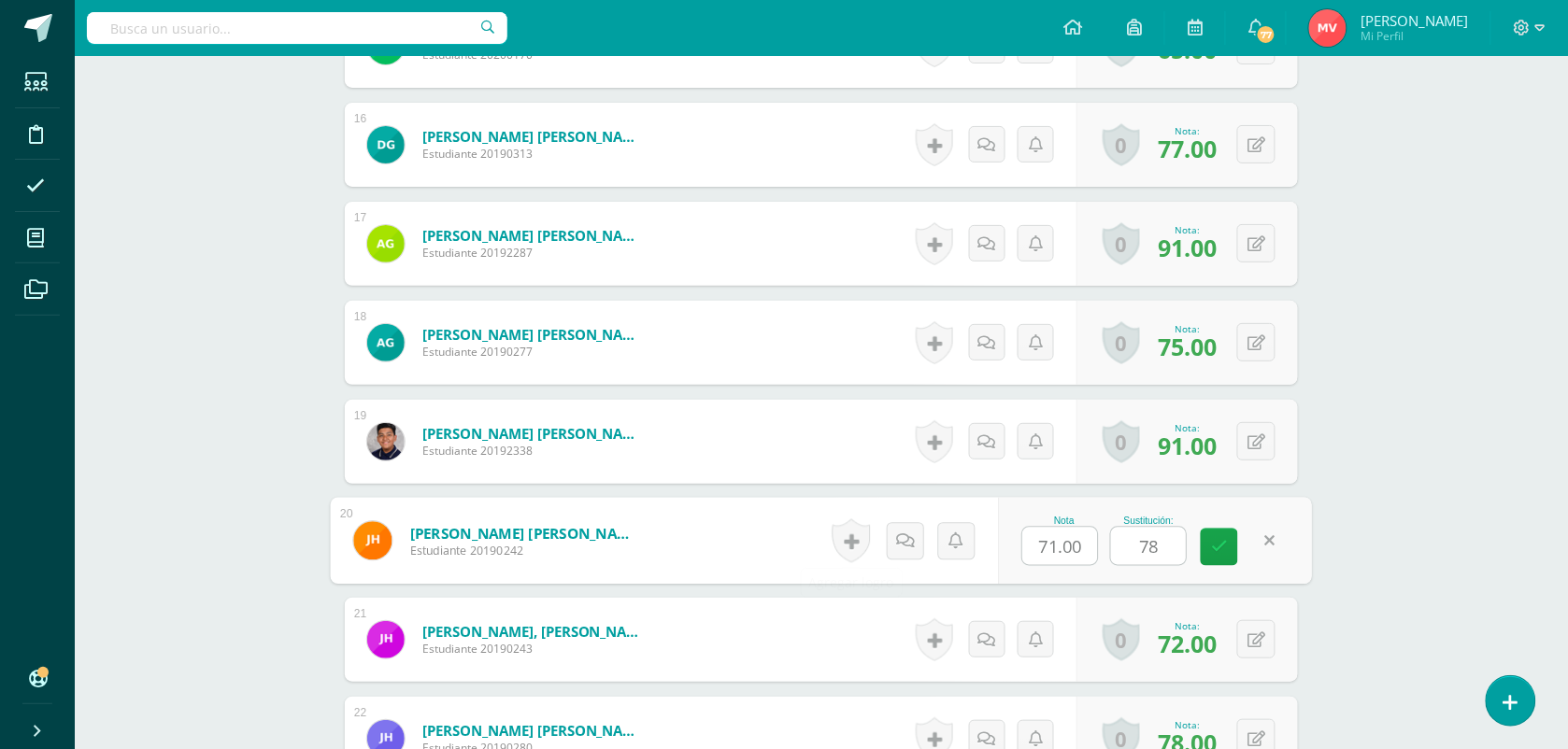
type input "78"
click at [783, 525] on form "Hernández Rodas, José Alejandro Estudiante 20190242 Nota 71.00 Sustitución: 78" at bounding box center [822, 540] width 953 height 84
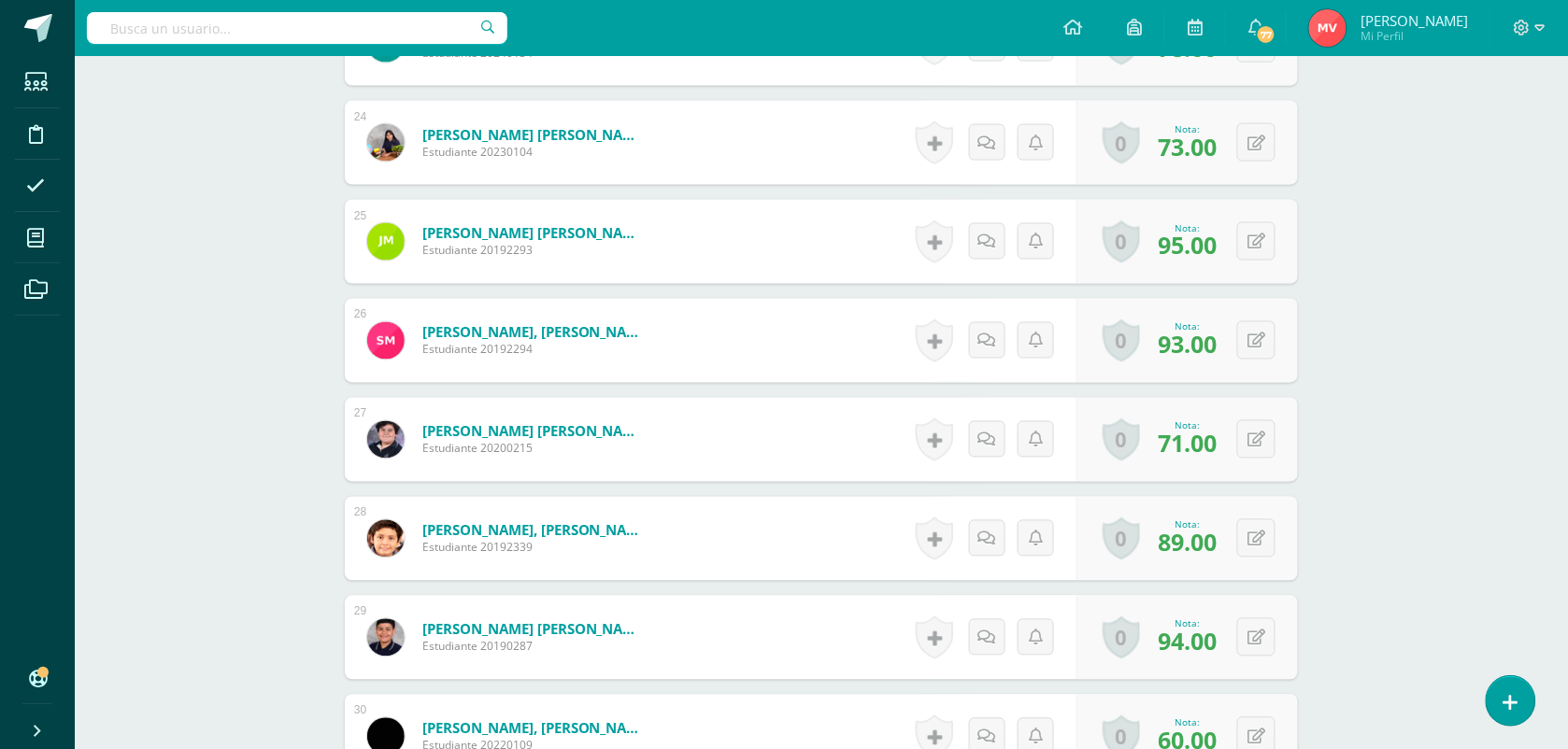
scroll to position [3040, 0]
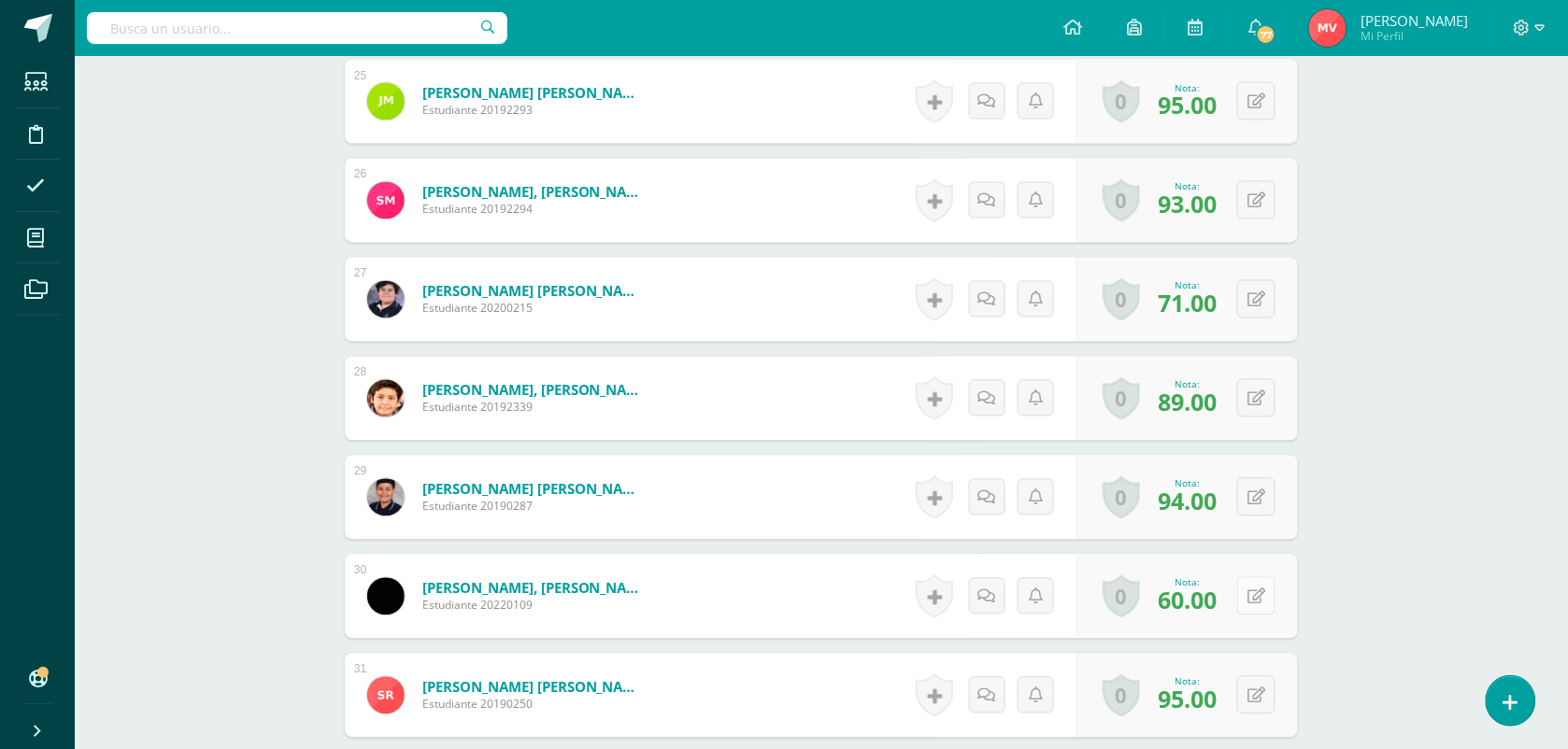
click at [1255, 594] on button at bounding box center [1257, 596] width 39 height 39
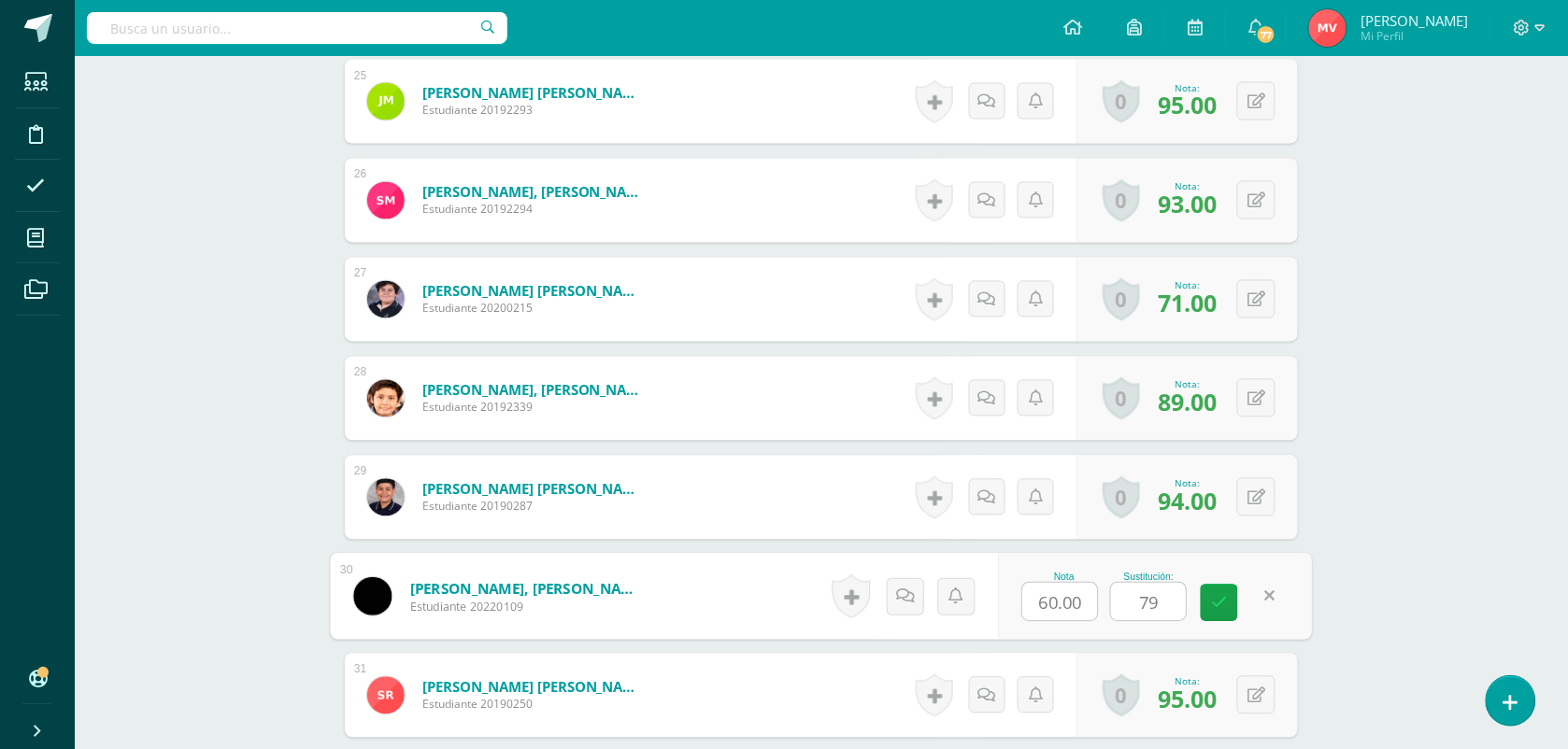
type input "79"
click at [665, 594] on form "Ortiz Aku, Emma Isabel Estudiante 20220109 Nota 60.00 Sustitución: 79" at bounding box center [822, 596] width 953 height 84
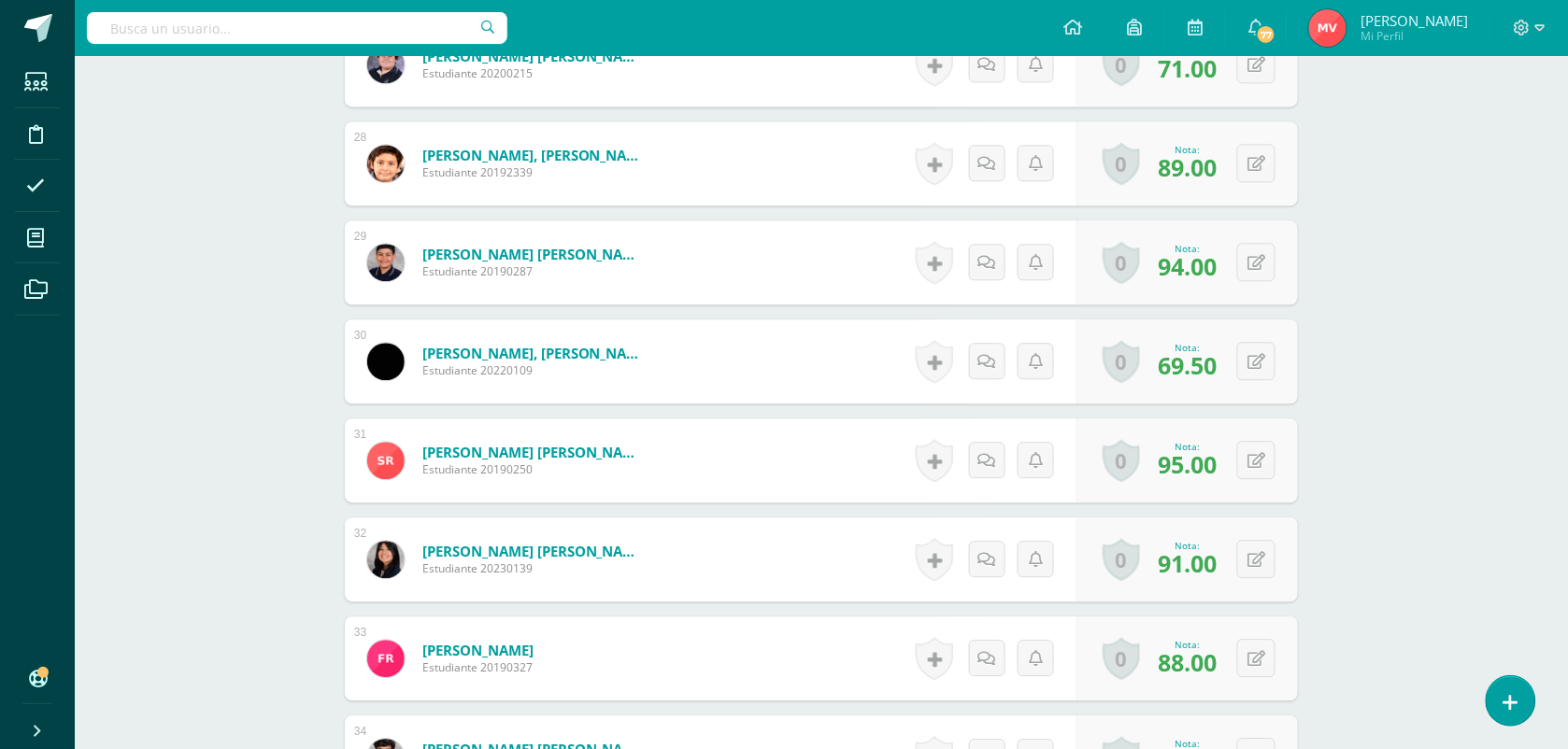
scroll to position [3390, 0]
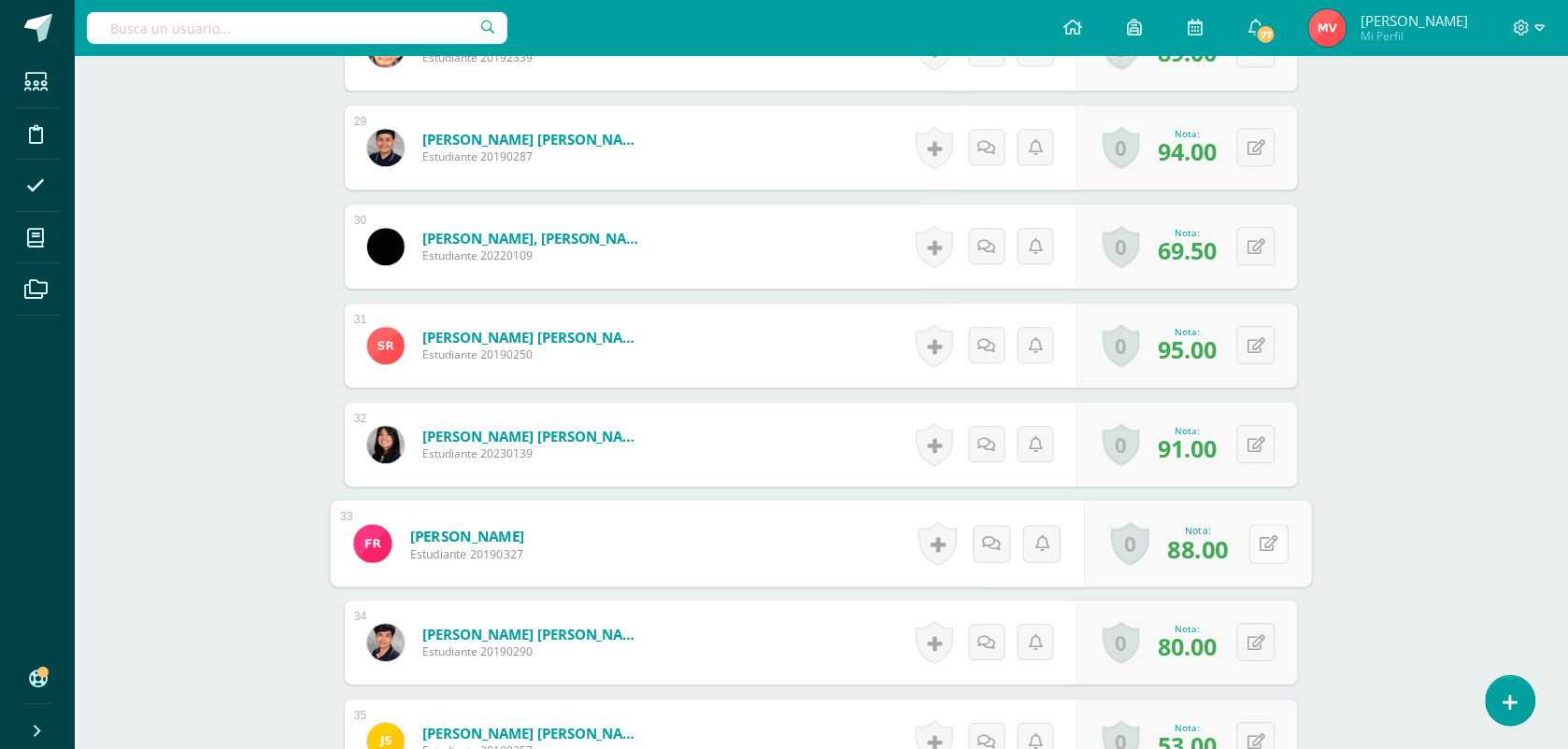
click at [1263, 547] on icon at bounding box center [1269, 543] width 18 height 15
type input "93"
click at [775, 556] on form "Reyes Oliva, Fatima Estudiante 20190327 Nota 88.00 Sustitución: 93" at bounding box center [822, 544] width 982 height 87
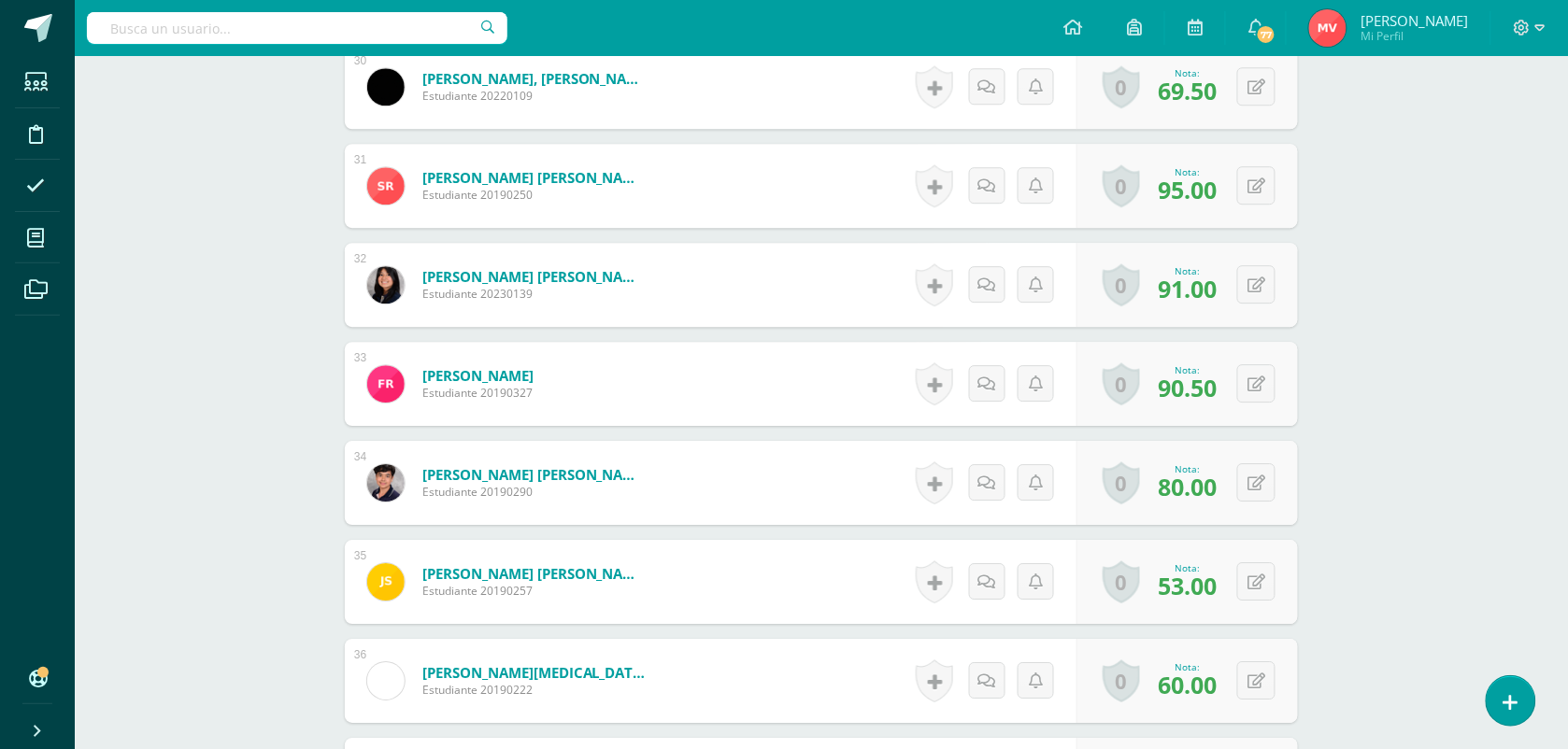
scroll to position [3624, 0]
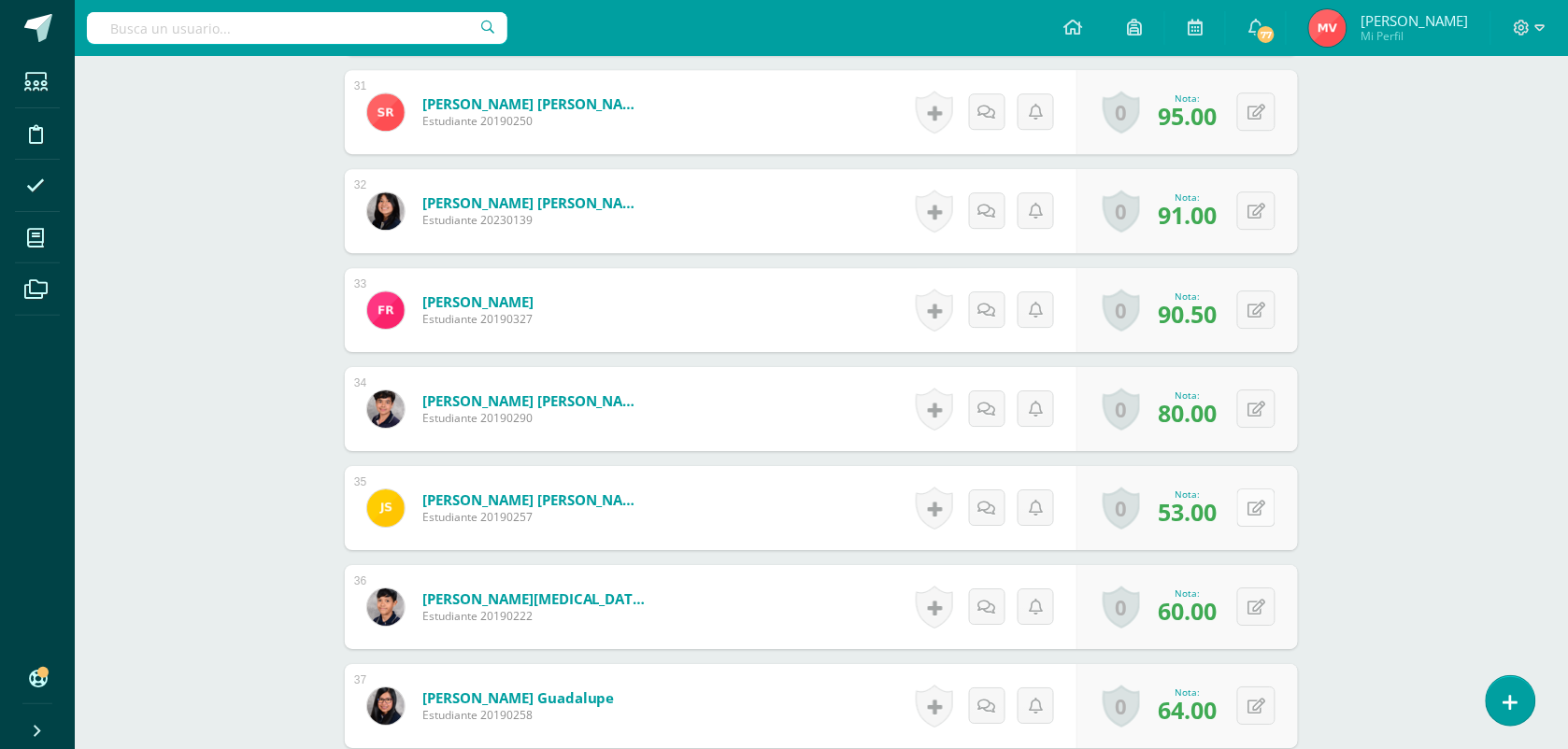
click at [1259, 501] on button at bounding box center [1257, 507] width 39 height 39
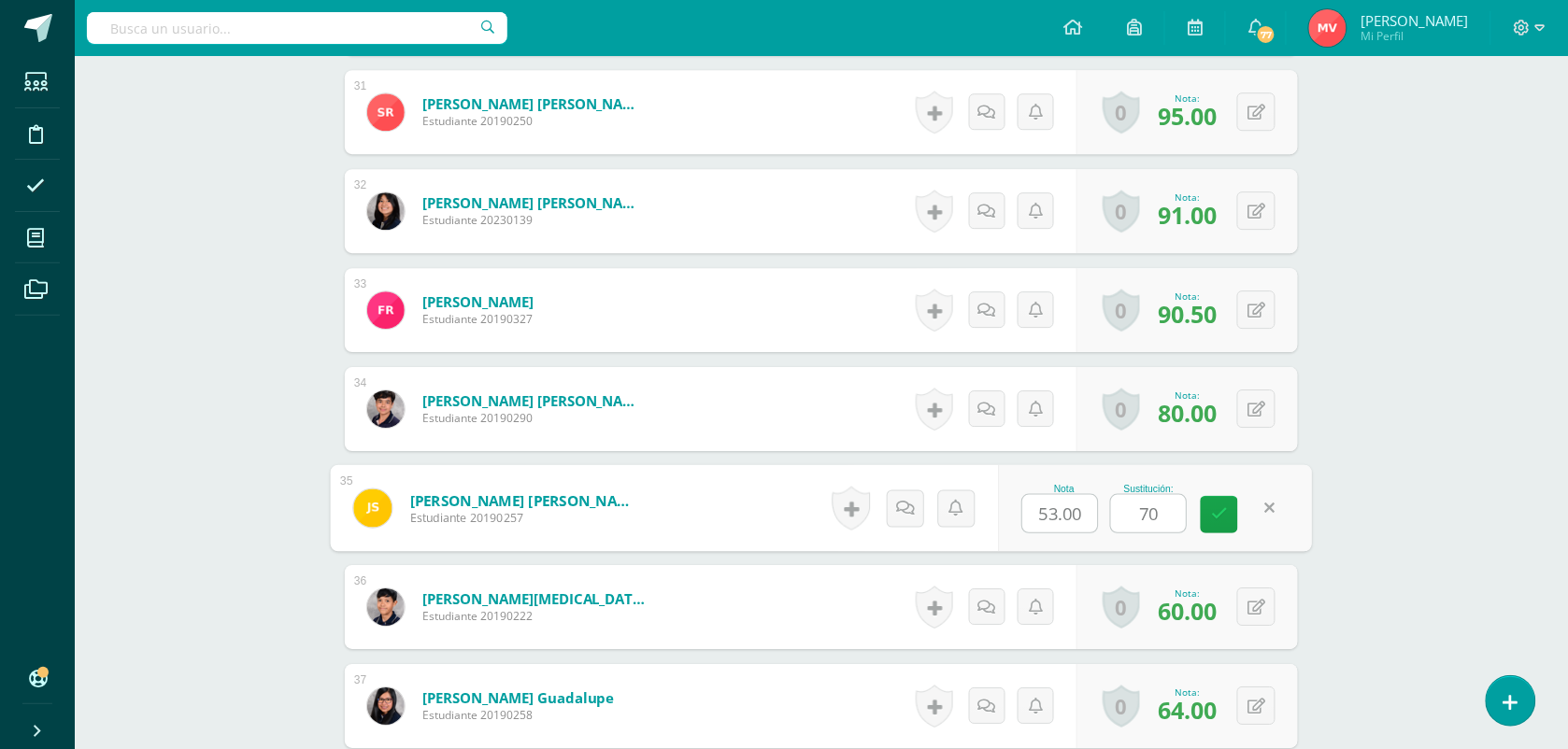
type input "70"
click at [737, 511] on form "Silva Melgar, José Carlos Estudiante 20190257 Nota 53.00 Sustitución: 70" at bounding box center [822, 507] width 953 height 84
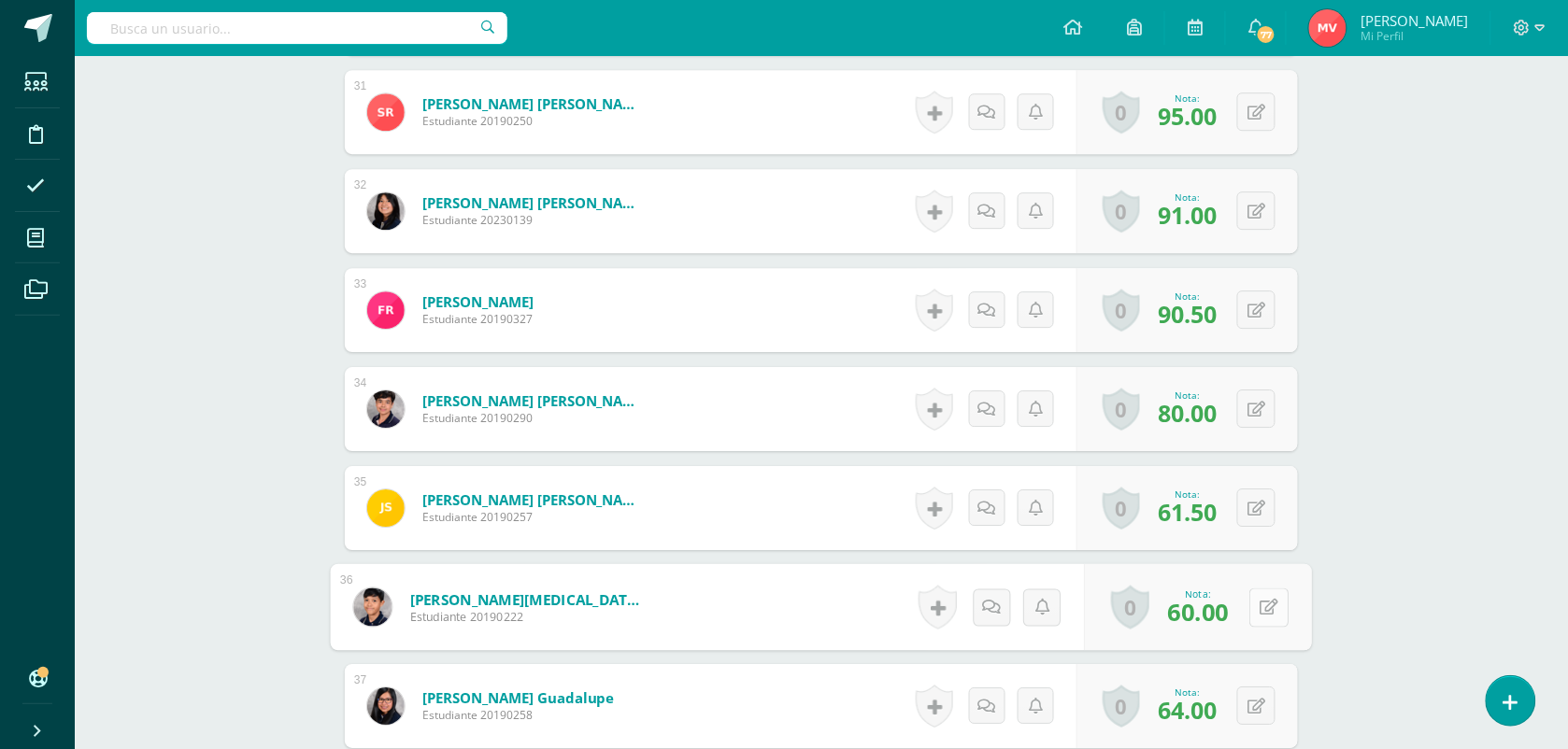
click at [1250, 596] on button at bounding box center [1268, 607] width 40 height 40
type input "67"
click at [785, 586] on form "Sinay Bal, Byron David Estudiante 20190222 Nota 60.00 Sustitución: 67" at bounding box center [822, 607] width 953 height 84
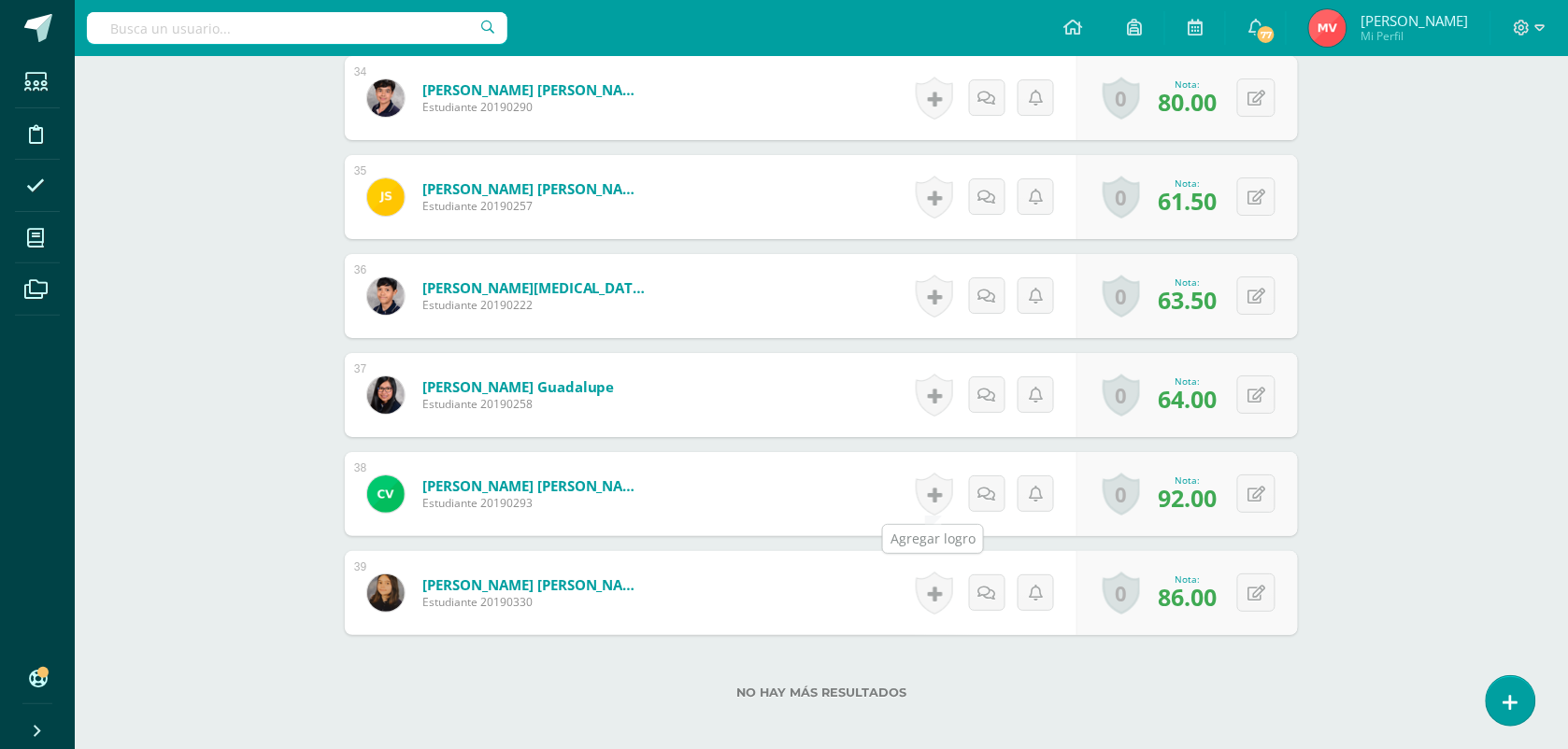
scroll to position [4035, 0]
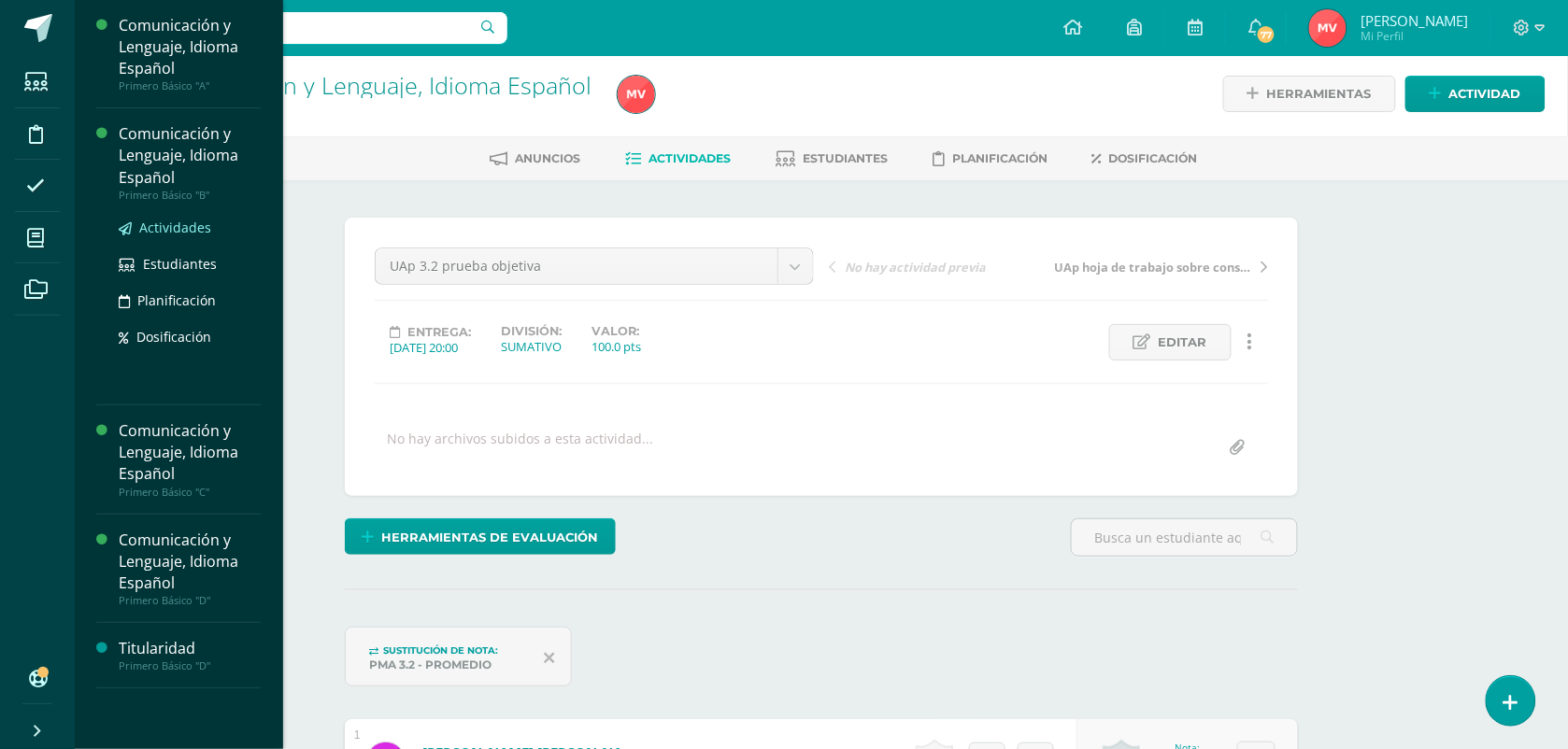
click at [161, 221] on span "Actividades" at bounding box center [175, 227] width 72 height 17
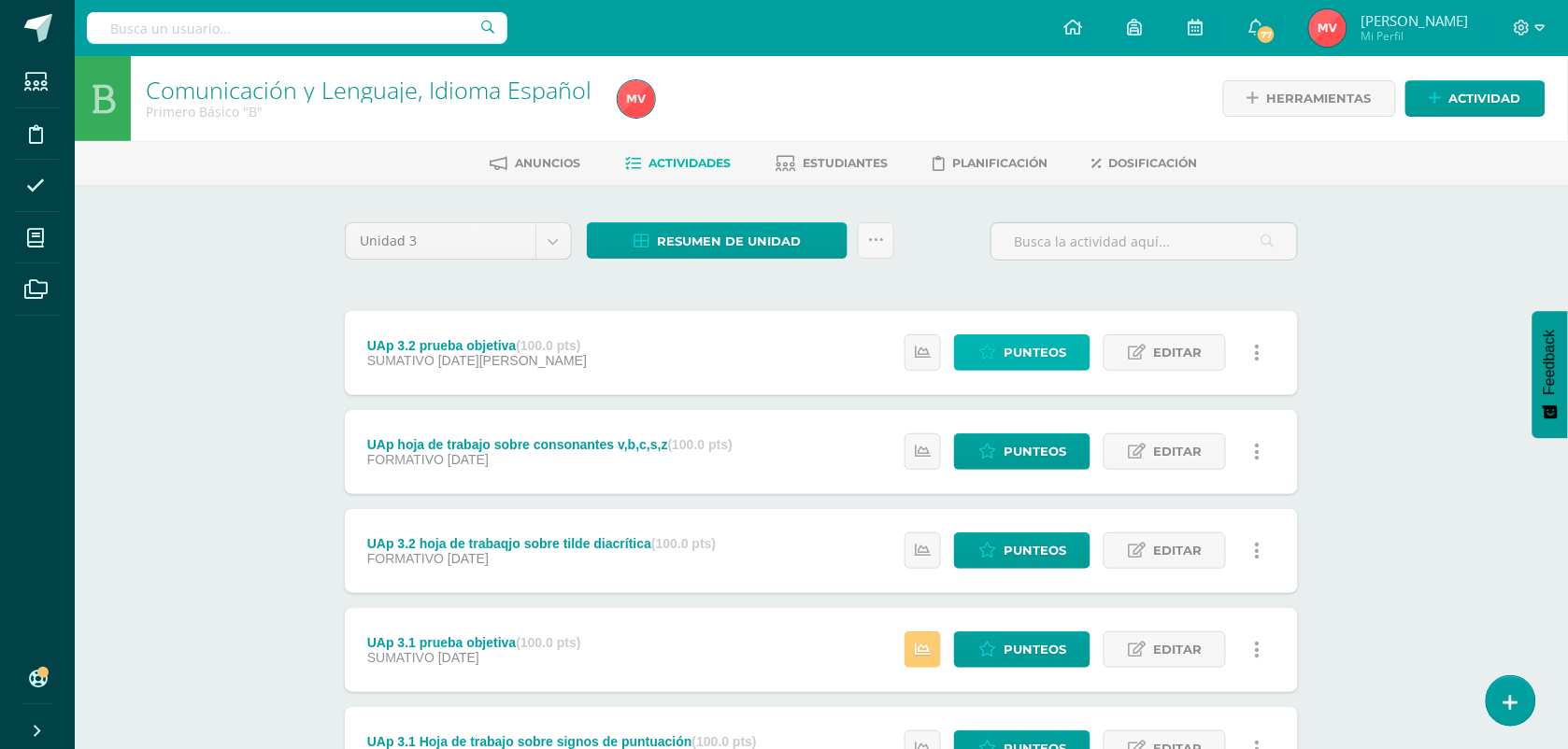
click at [1039, 360] on span "Punteos" at bounding box center [1034, 353] width 63 height 35
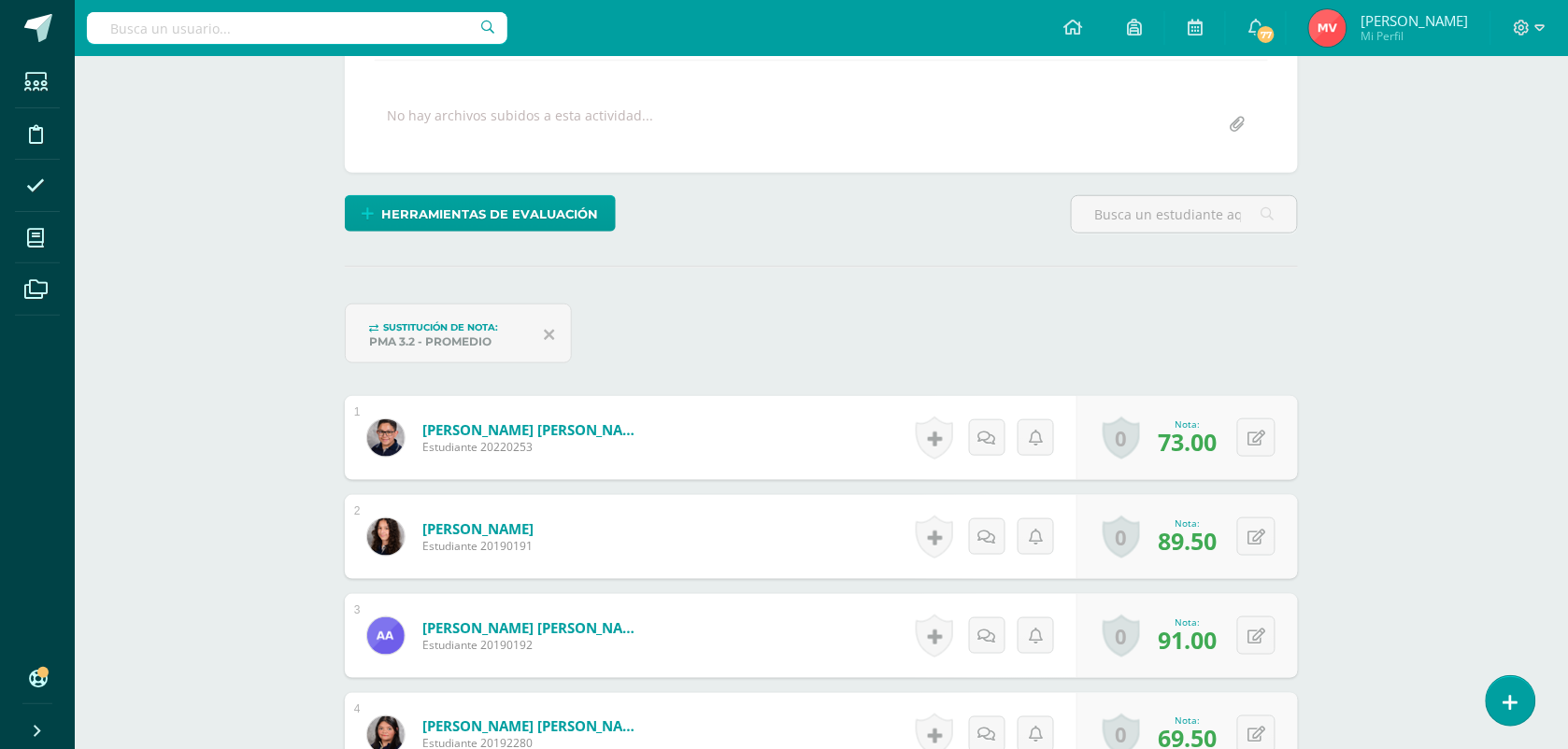
scroll to position [329, 0]
click at [1255, 542] on button at bounding box center [1268, 535] width 40 height 40
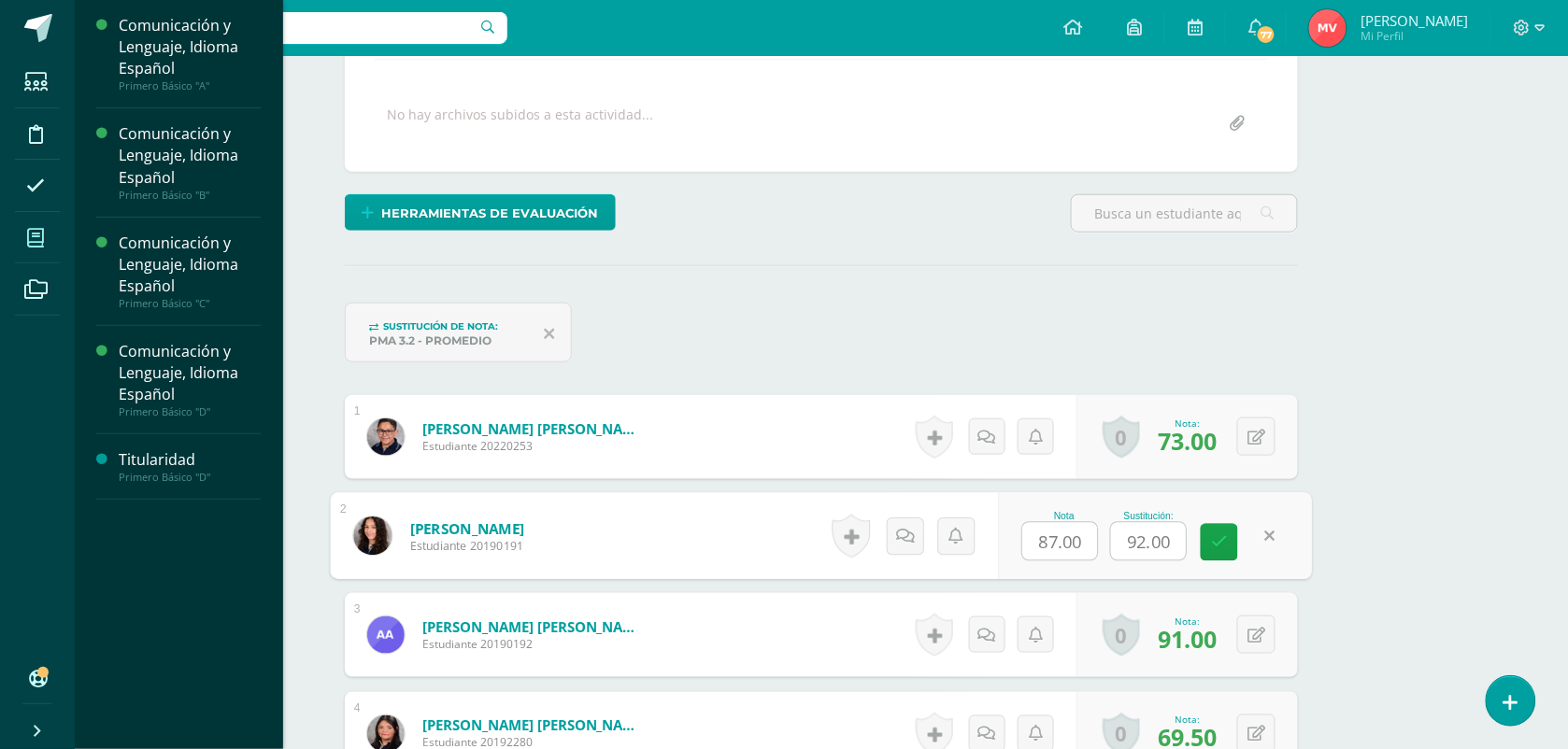
scroll to position [330, 0]
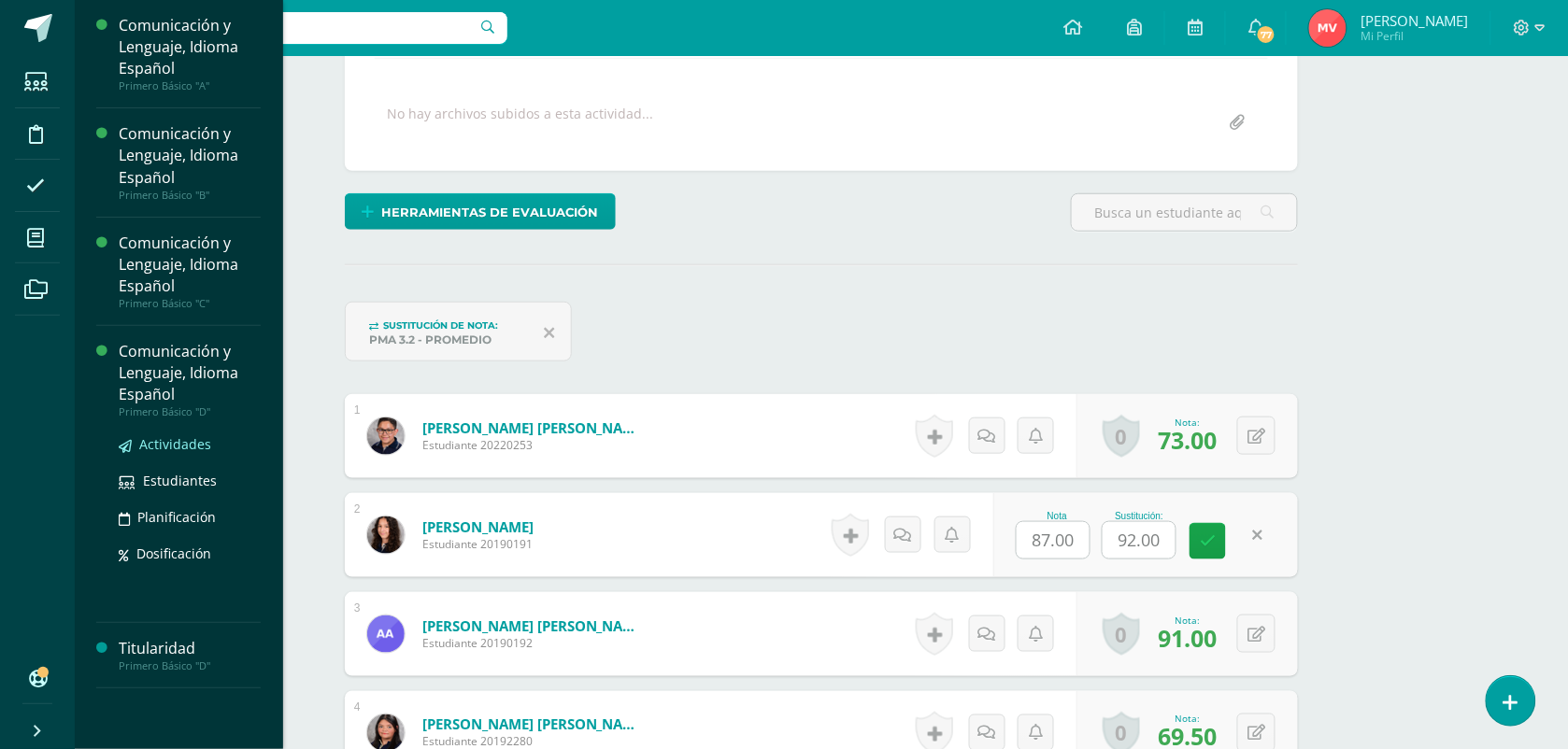
click at [154, 444] on span "Actividades" at bounding box center [175, 444] width 72 height 17
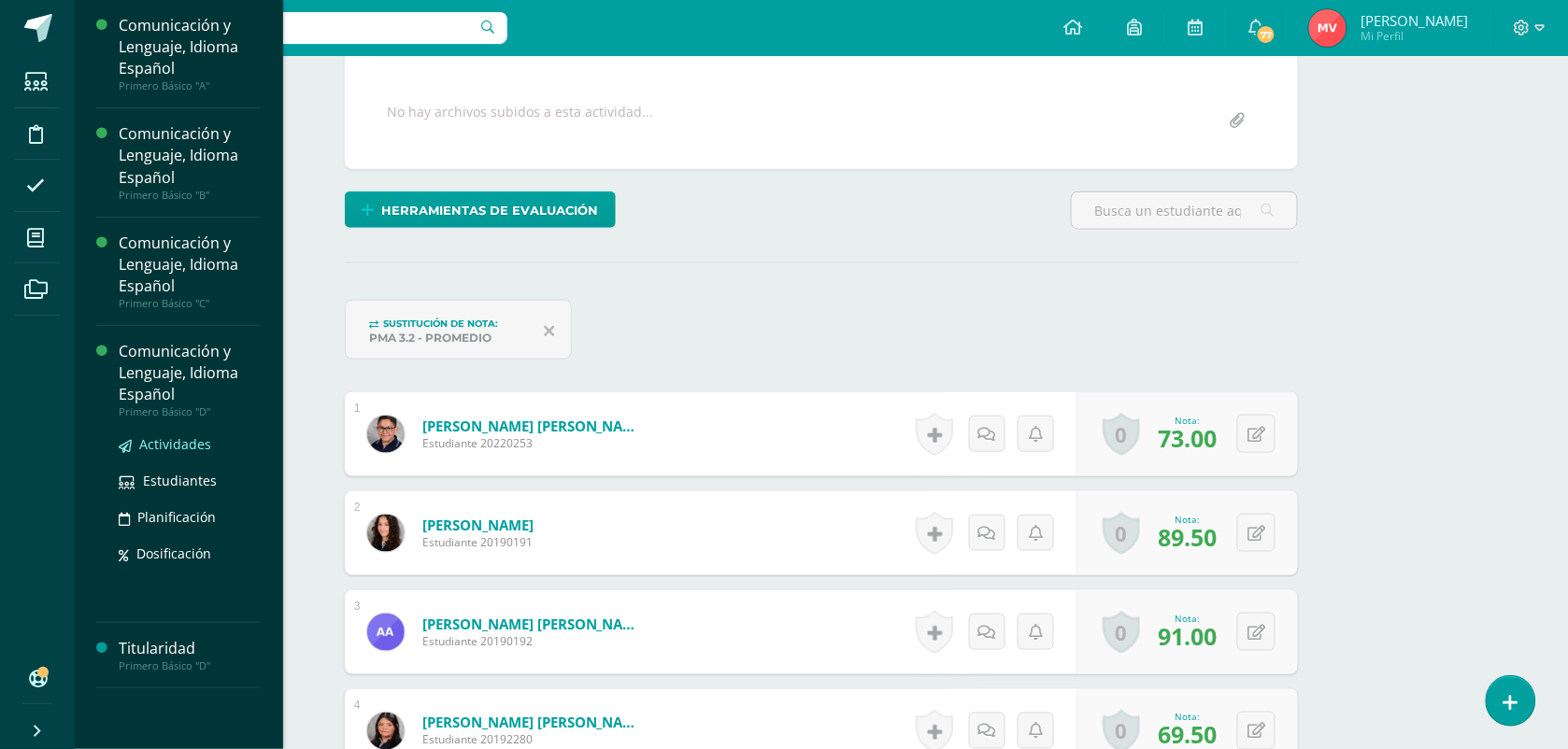
scroll to position [332, 0]
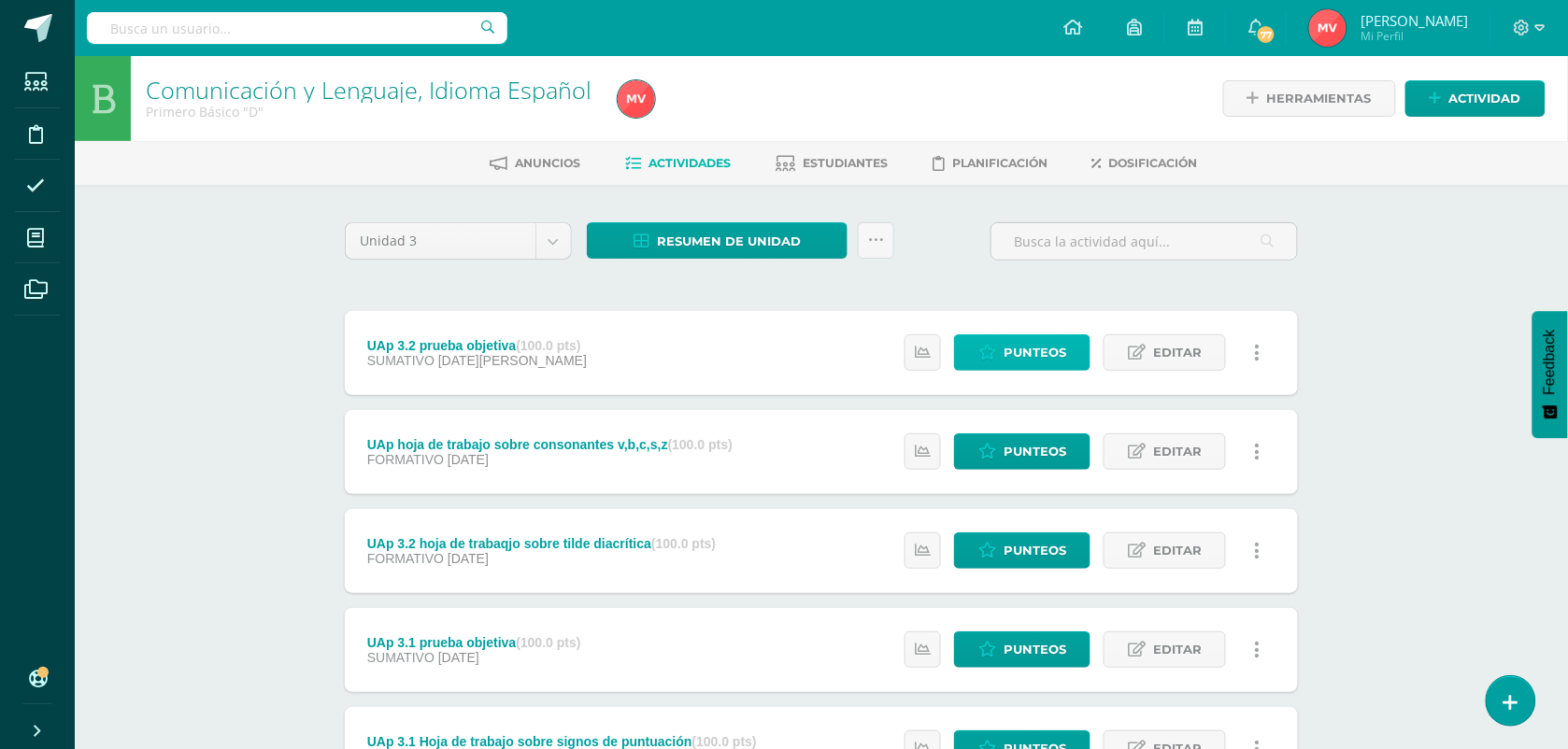
click at [1019, 339] on span "Punteos" at bounding box center [1034, 353] width 63 height 35
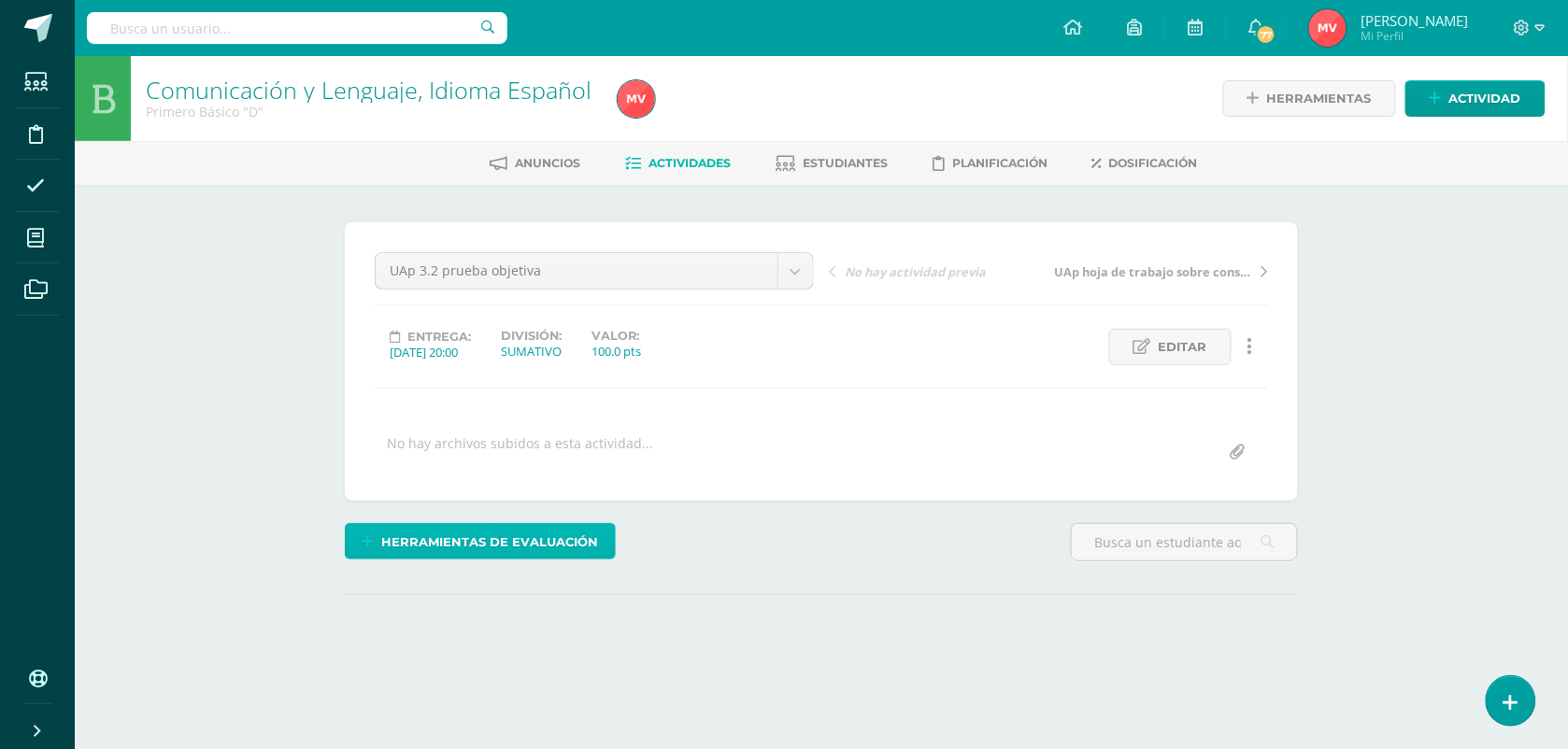
click at [516, 537] on span "Herramientas de evaluación" at bounding box center [490, 542] width 217 height 35
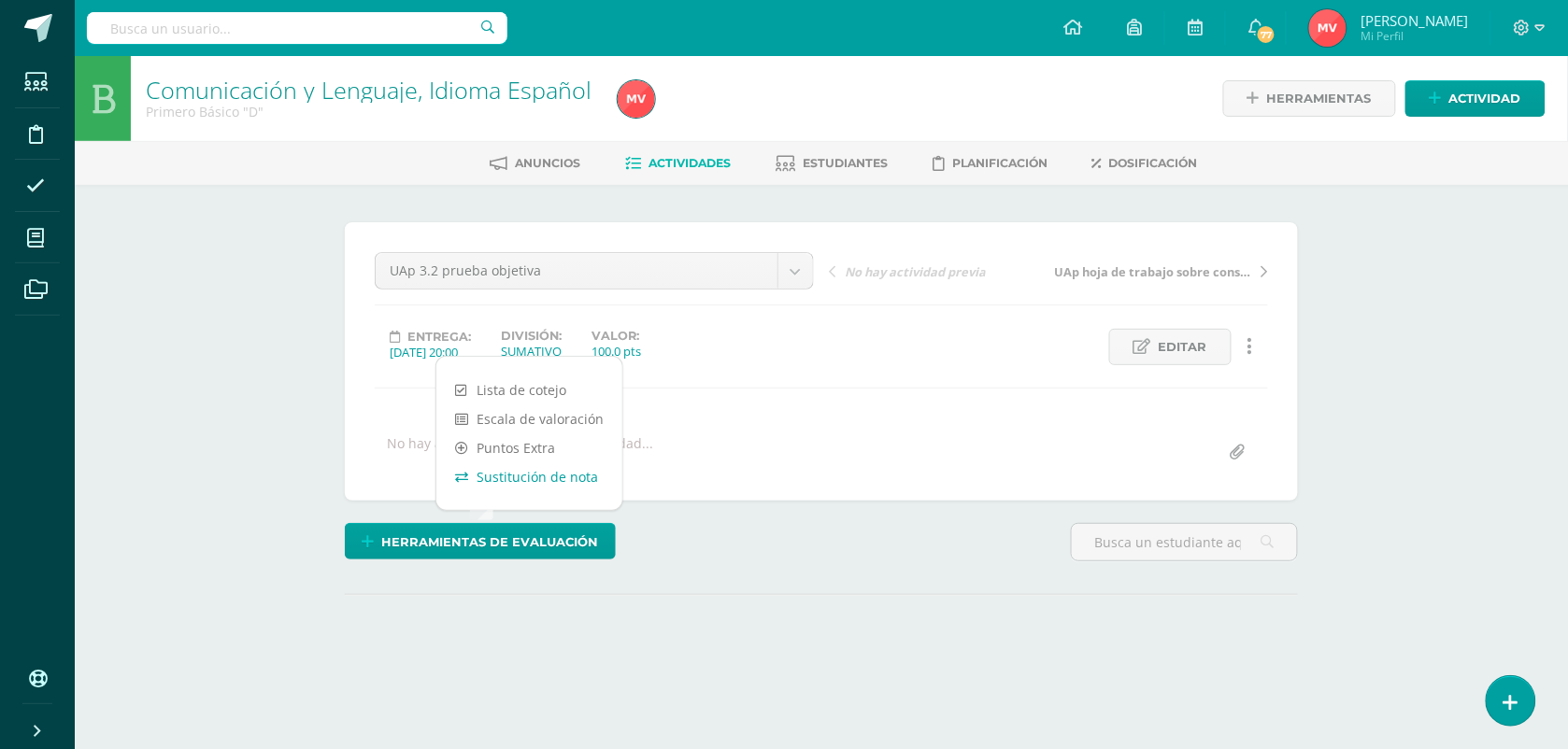
click at [512, 472] on link "Sustitución de nota" at bounding box center [529, 476] width 186 height 29
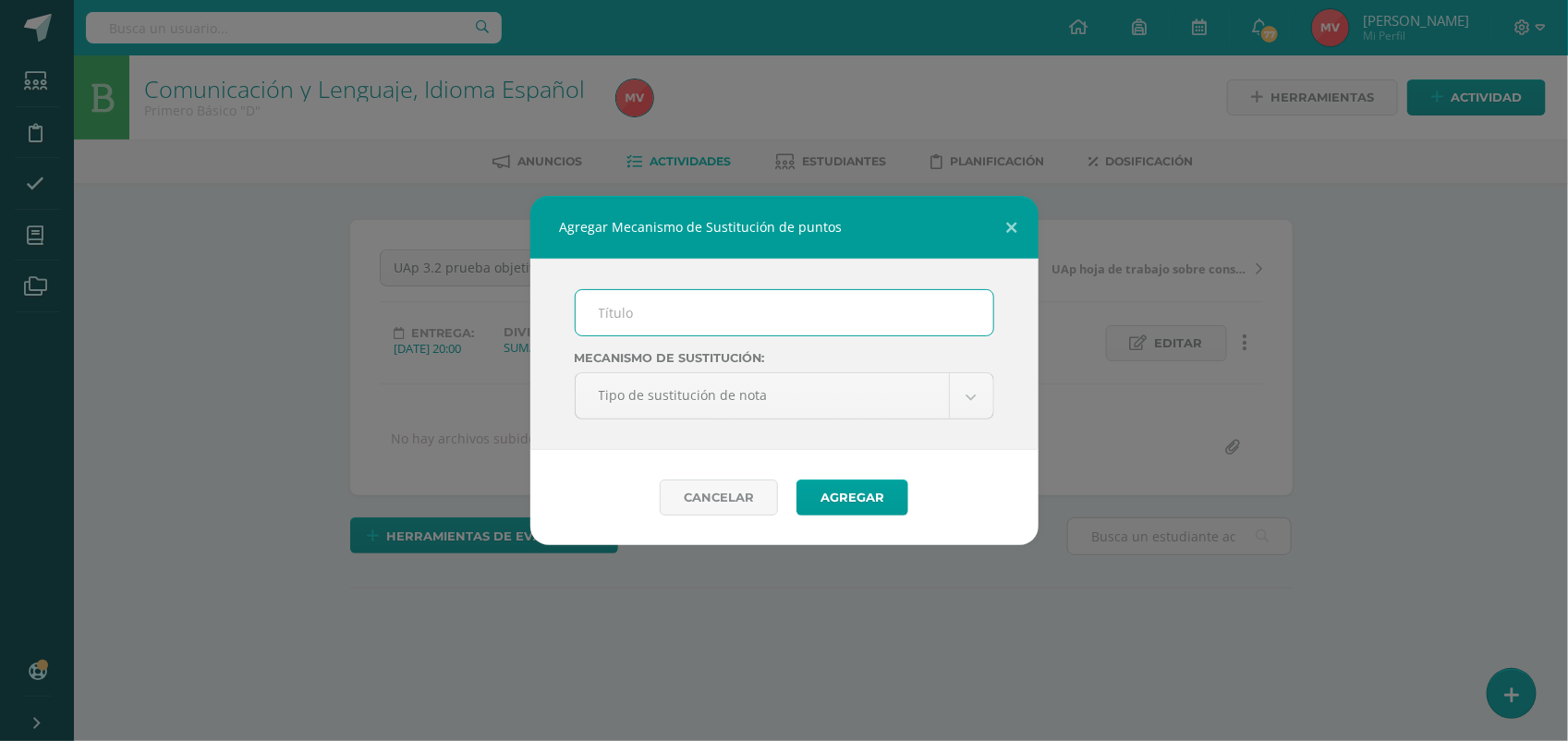
click at [626, 311] on input "text" at bounding box center [784, 312] width 418 height 45
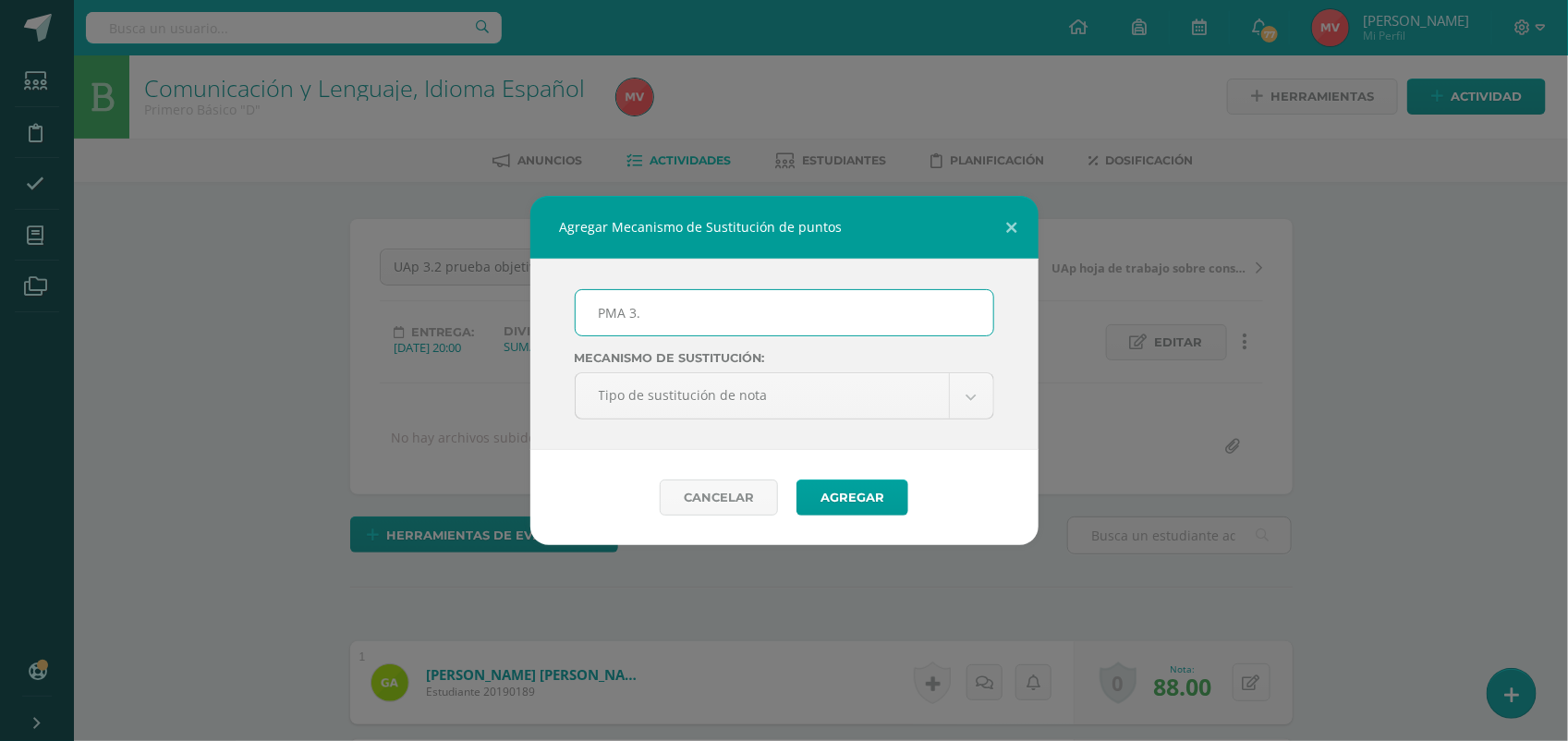
scroll to position [2, 0]
type input "PMA 3.2"
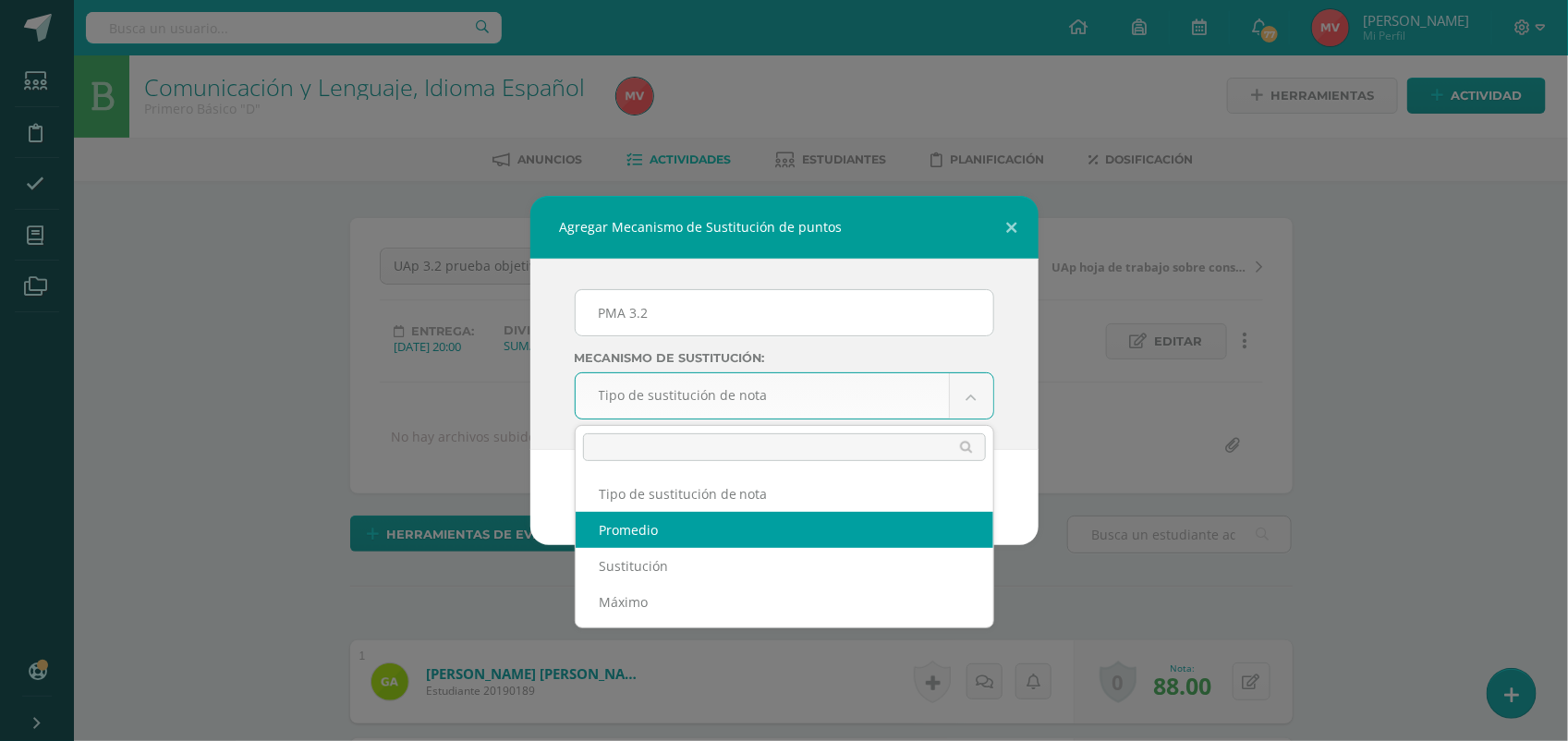
select select "average"
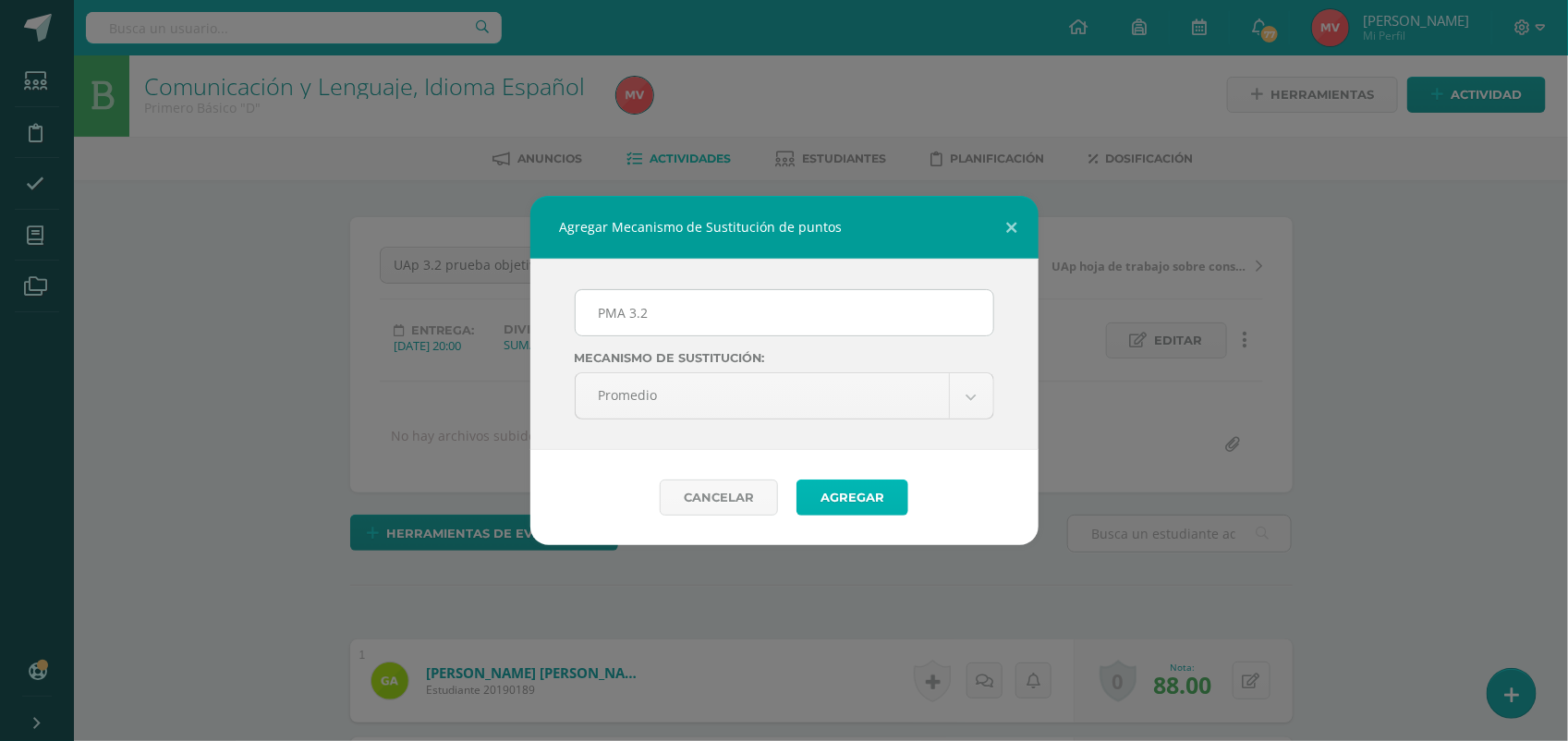
click at [839, 490] on button "Agregar" at bounding box center [852, 498] width 112 height 36
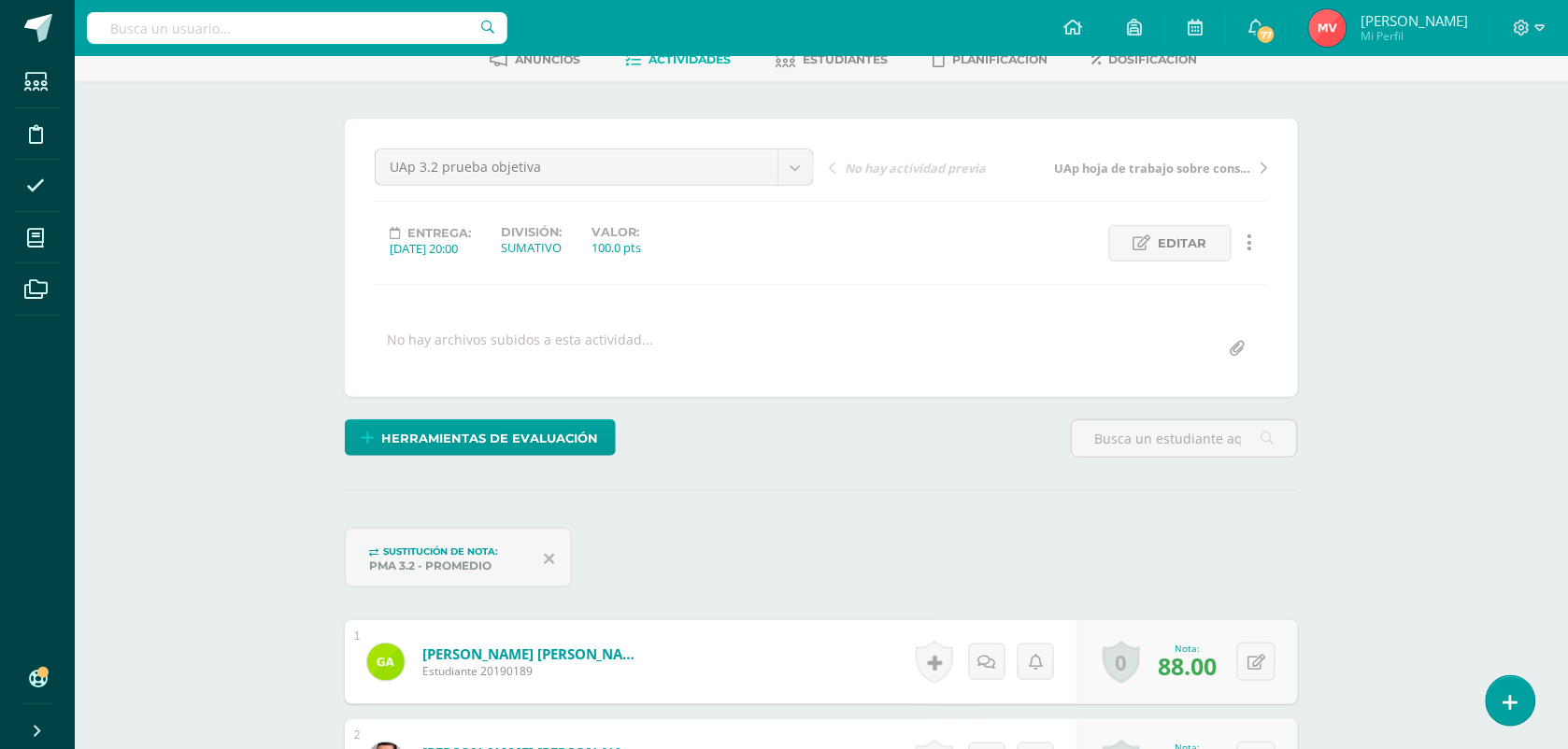
scroll to position [473, 0]
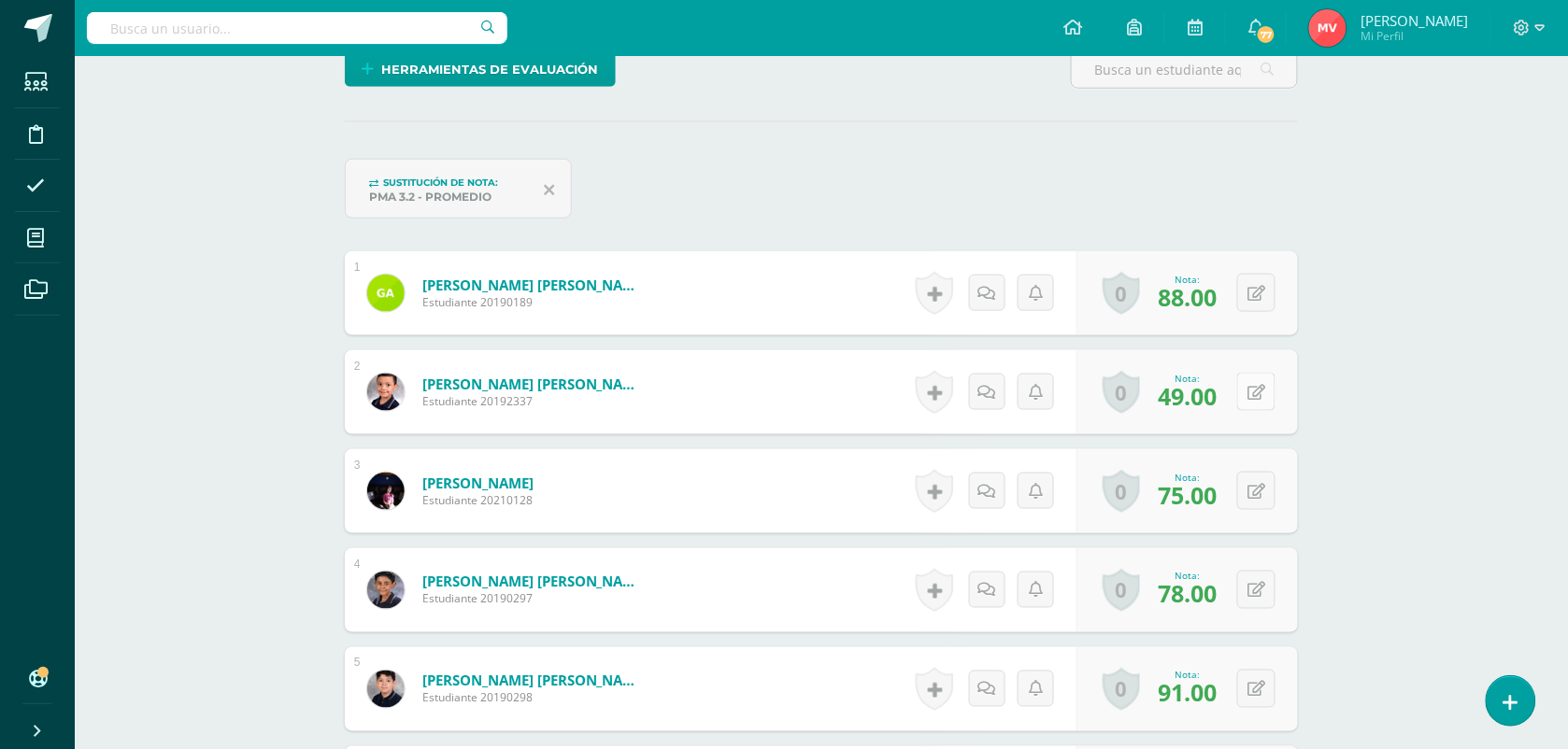
click at [1252, 388] on button at bounding box center [1257, 392] width 39 height 39
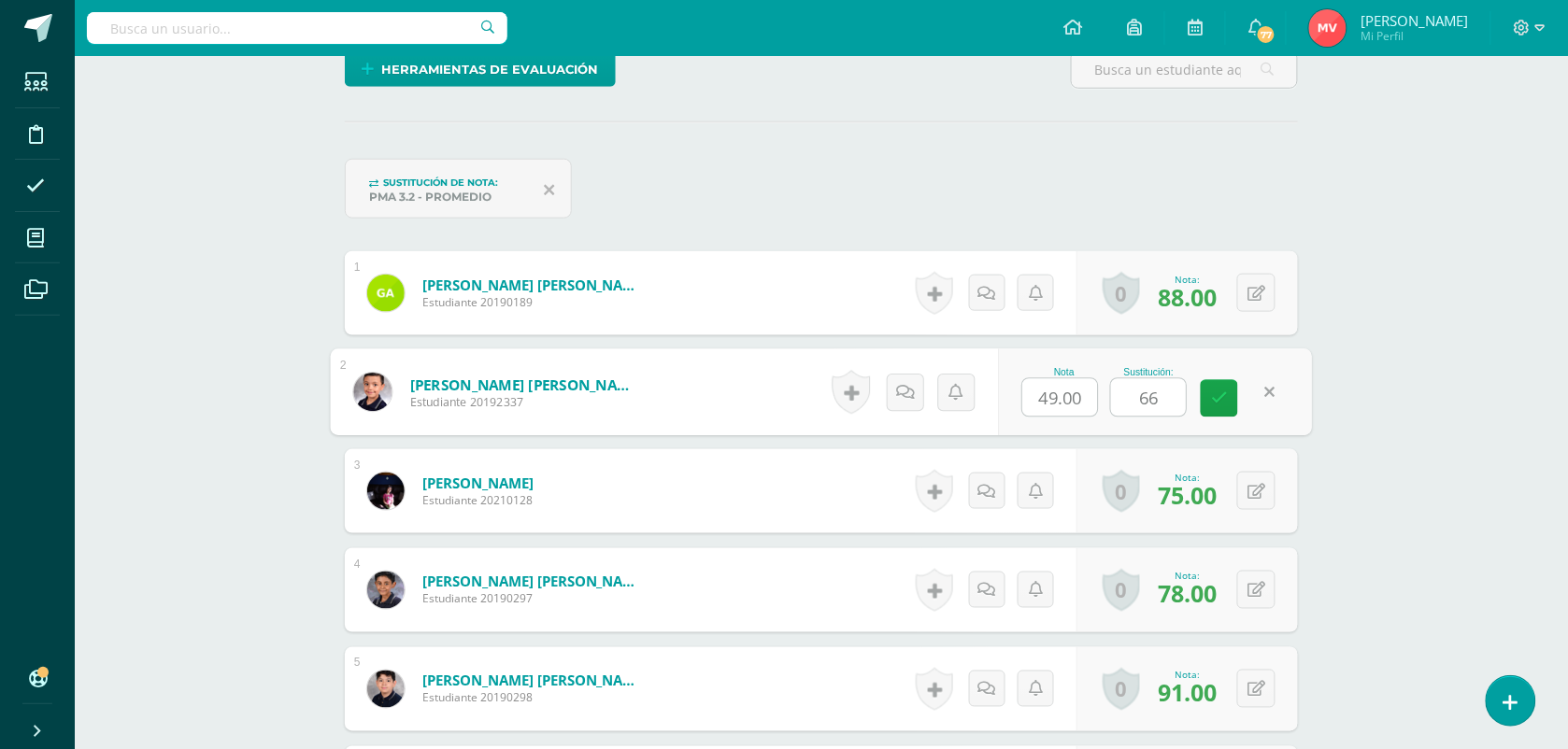
type input "66"
click at [748, 418] on form "Aquino Flores, Rodrigo André Estudiante 20192337 Nota 49.00 Sustitución: 66" at bounding box center [822, 391] width 953 height 84
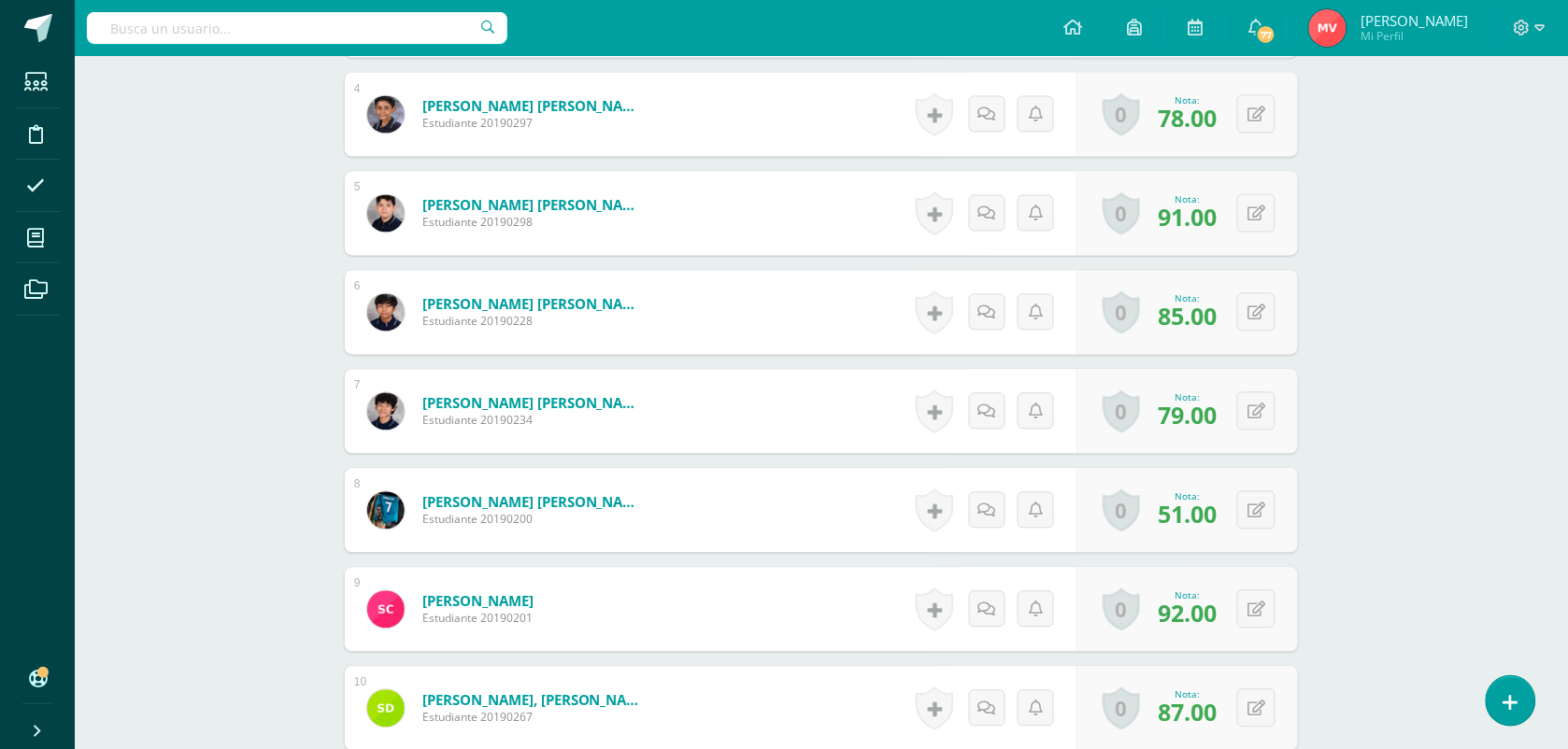
scroll to position [1056, 0]
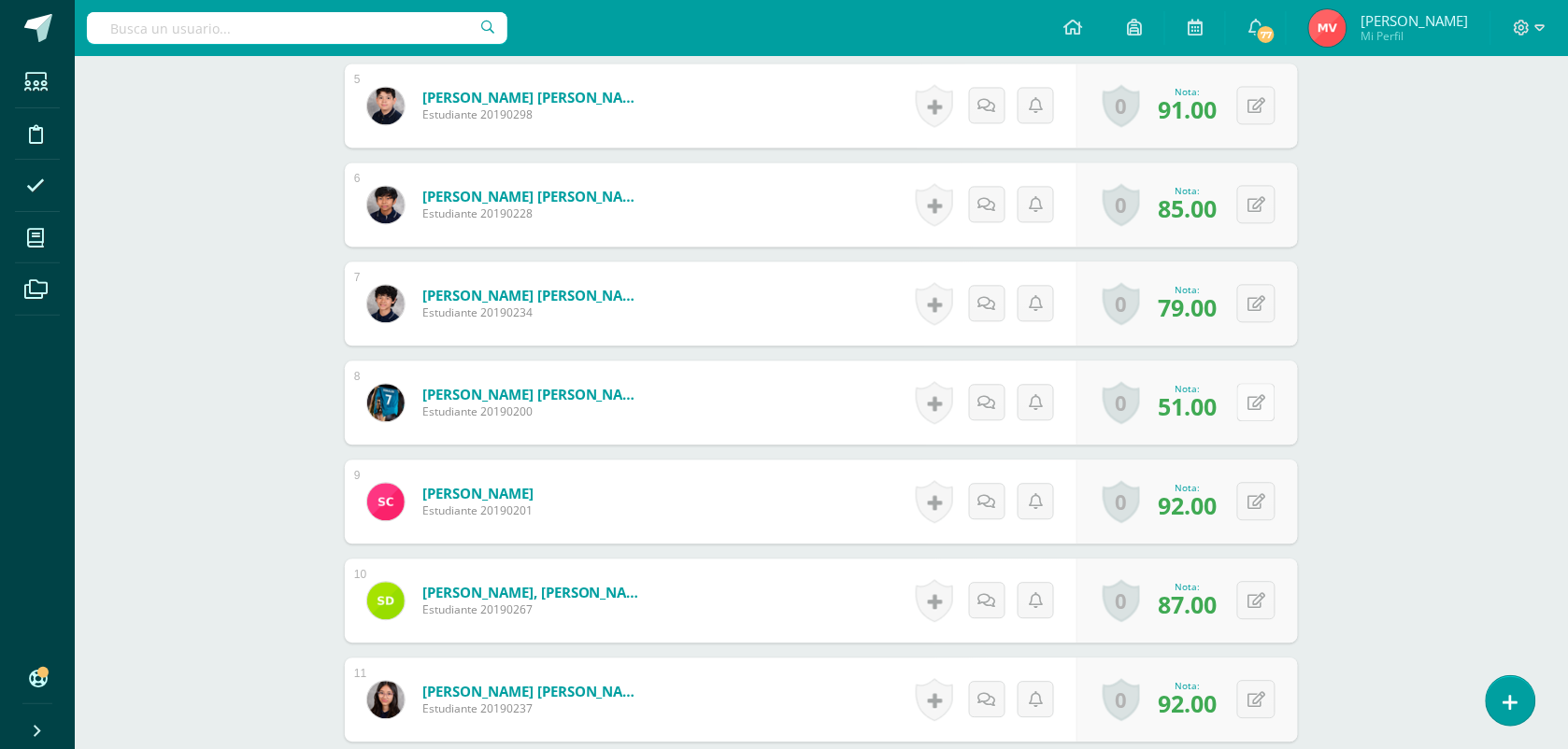
click at [1257, 397] on button at bounding box center [1257, 402] width 39 height 39
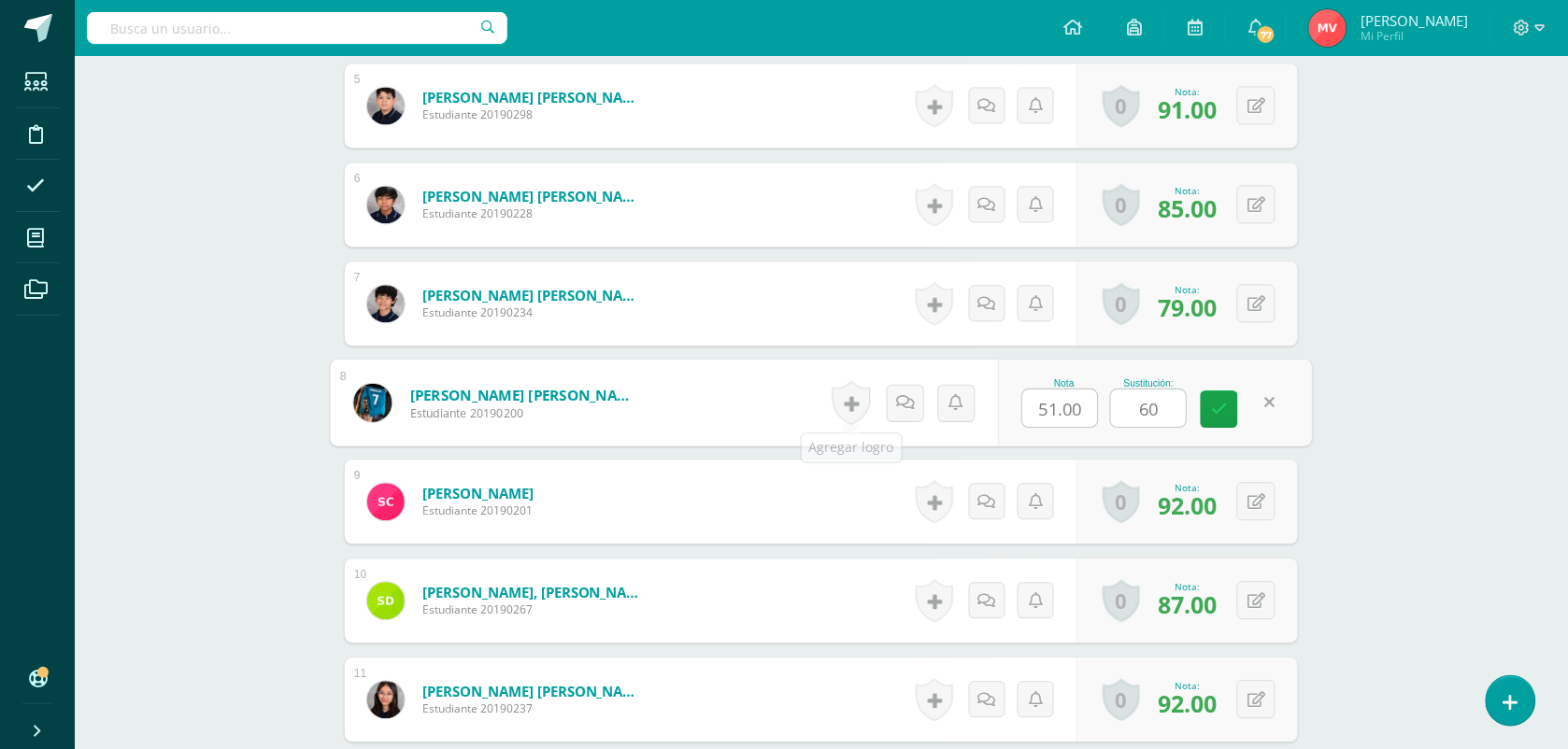
type input "60"
click at [799, 413] on form "Castillo Morales, Juan Diego Estudiante 20190200 Nota 51.00 Sustitución: 60" at bounding box center [822, 402] width 953 height 84
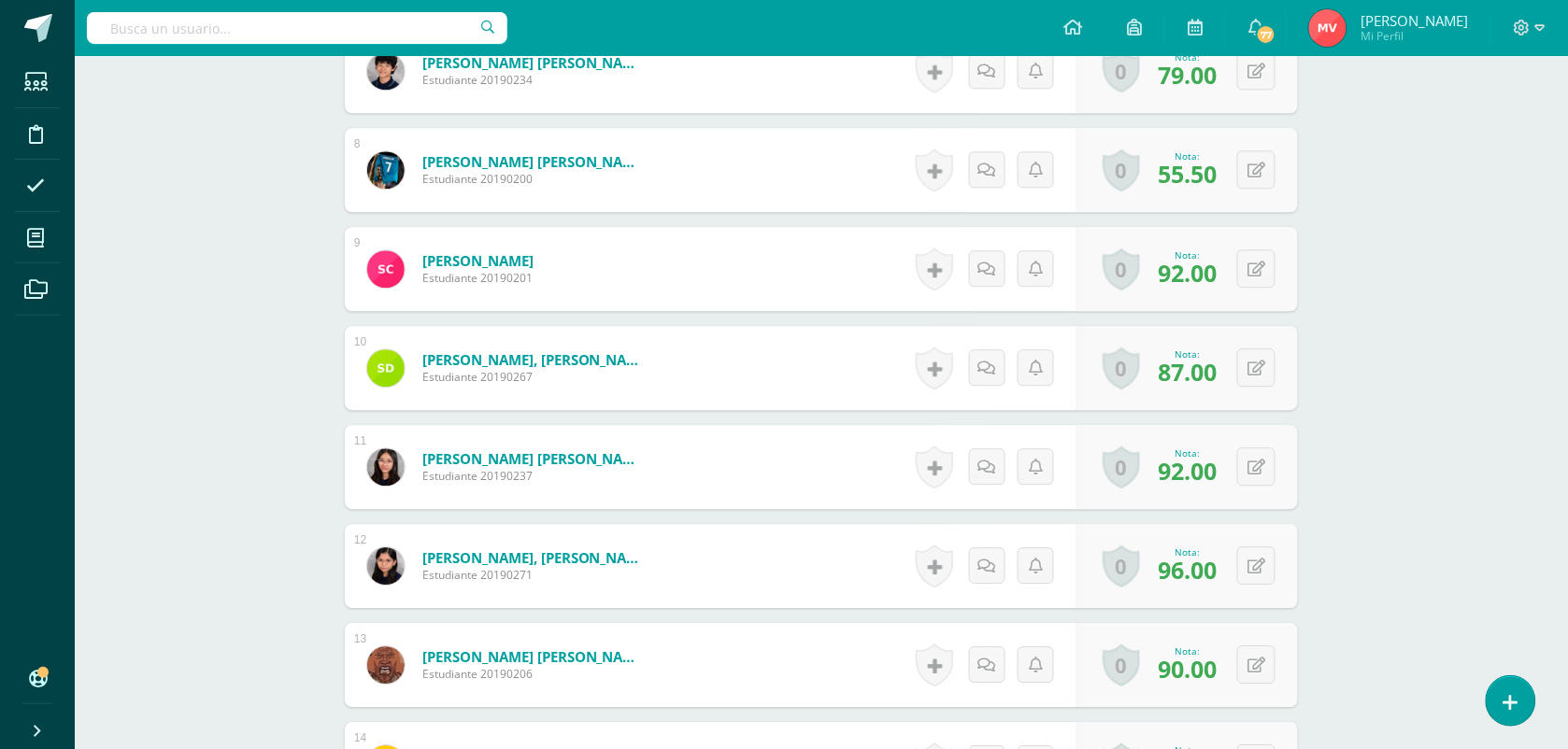
scroll to position [1290, 0]
click at [1257, 563] on button at bounding box center [1257, 564] width 39 height 39
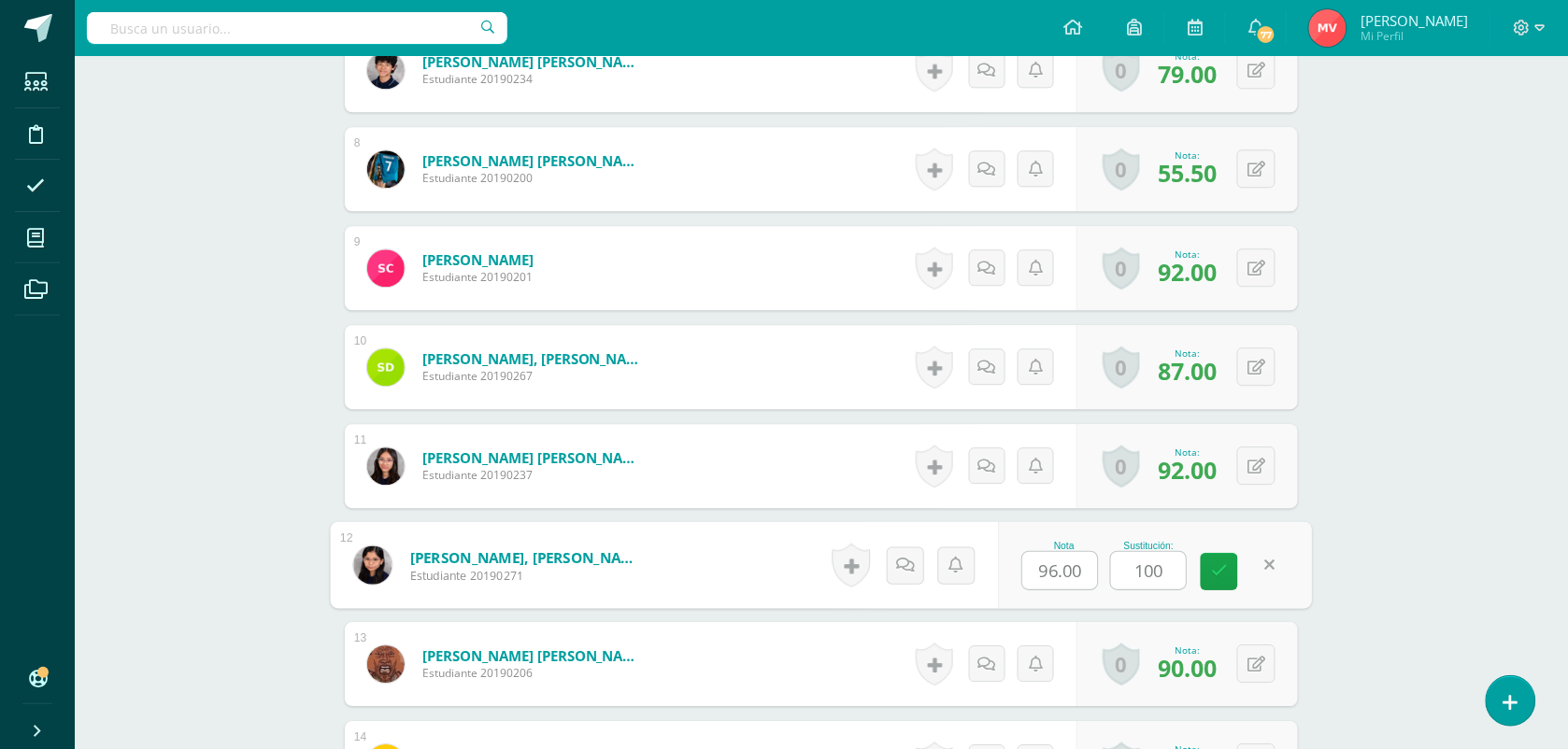
type input "100"
click at [782, 524] on form "Falla Sut, Maria Alejandra Estudiante 20190271 Nota 96.00 Sustitución: 100" at bounding box center [822, 564] width 953 height 84
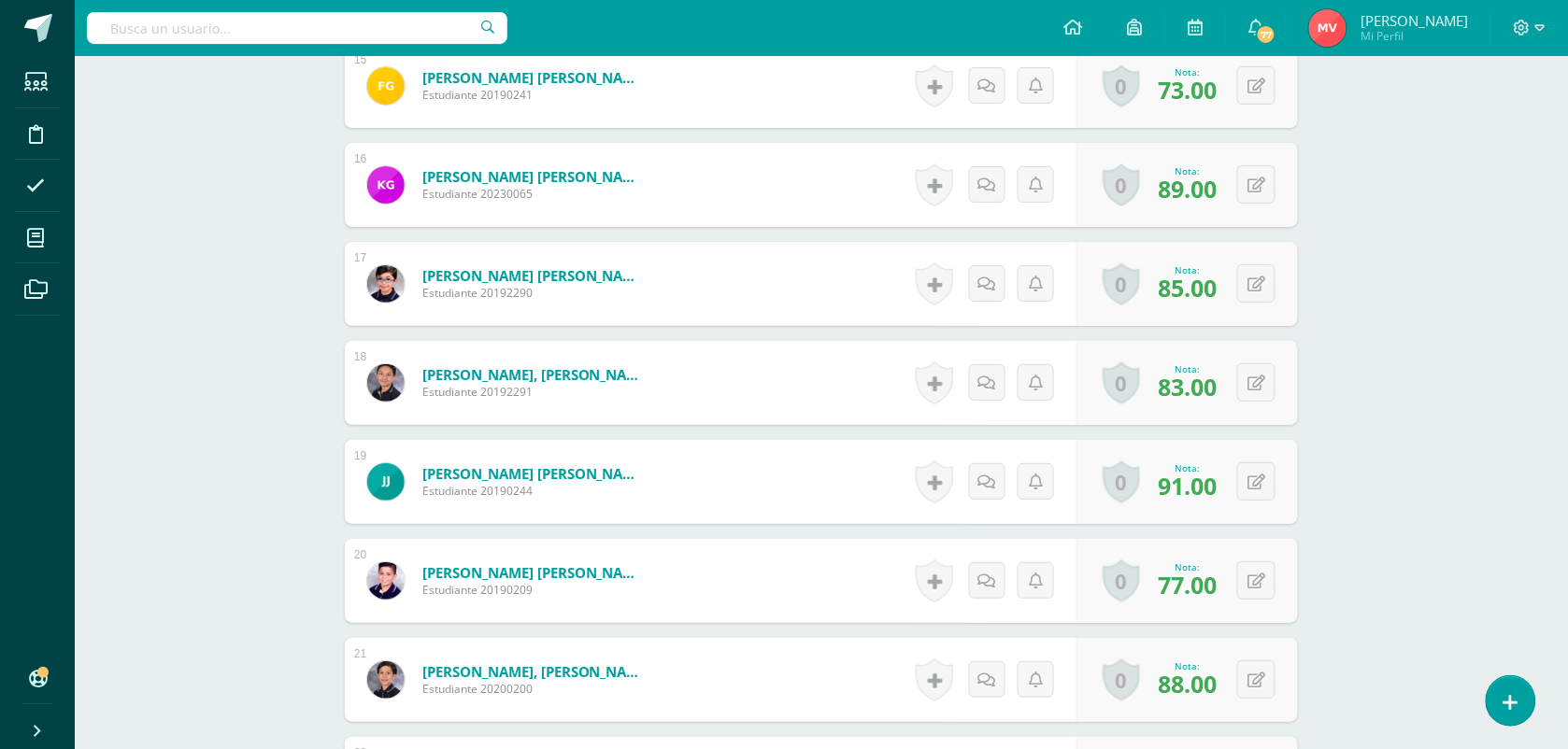
scroll to position [2107, 0]
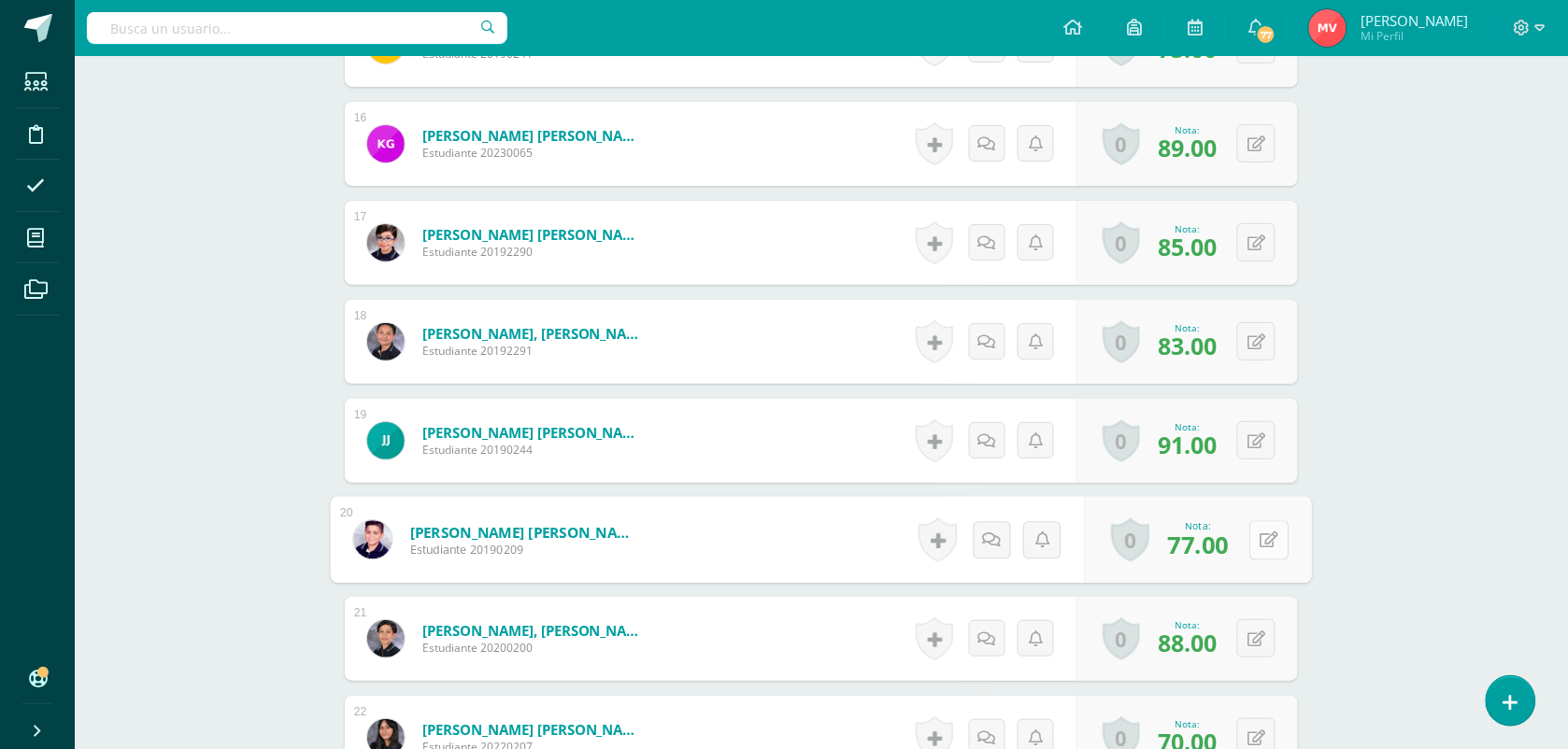
click at [1264, 543] on button at bounding box center [1268, 539] width 40 height 40
type input "89"
click at [775, 530] on form "Jiménez Herrera, Fernando Xavier Estudiante 20190209 Nota 77.00 Sustitución: 89" at bounding box center [822, 540] width 982 height 87
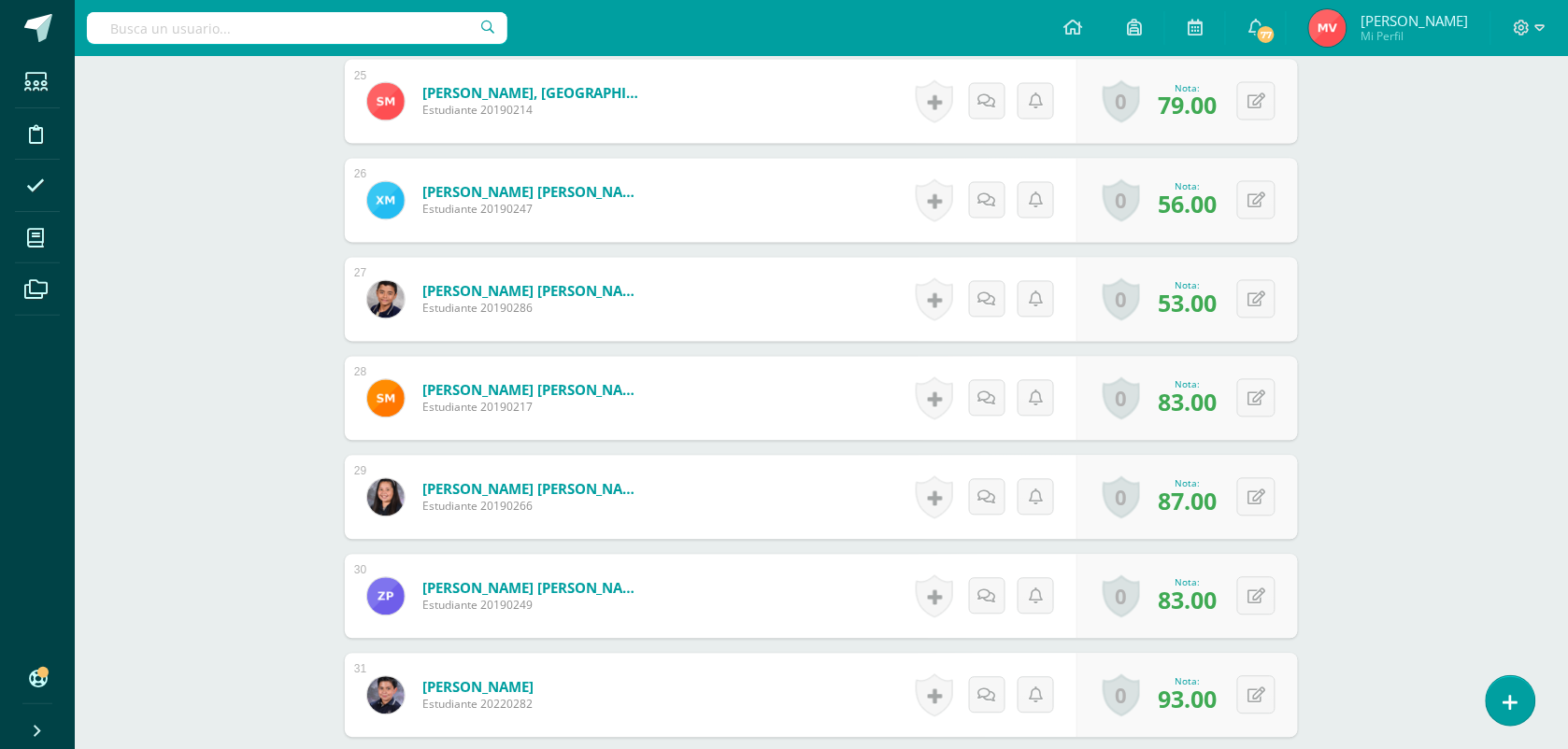
scroll to position [3041, 0]
click at [1258, 301] on button at bounding box center [1268, 299] width 40 height 40
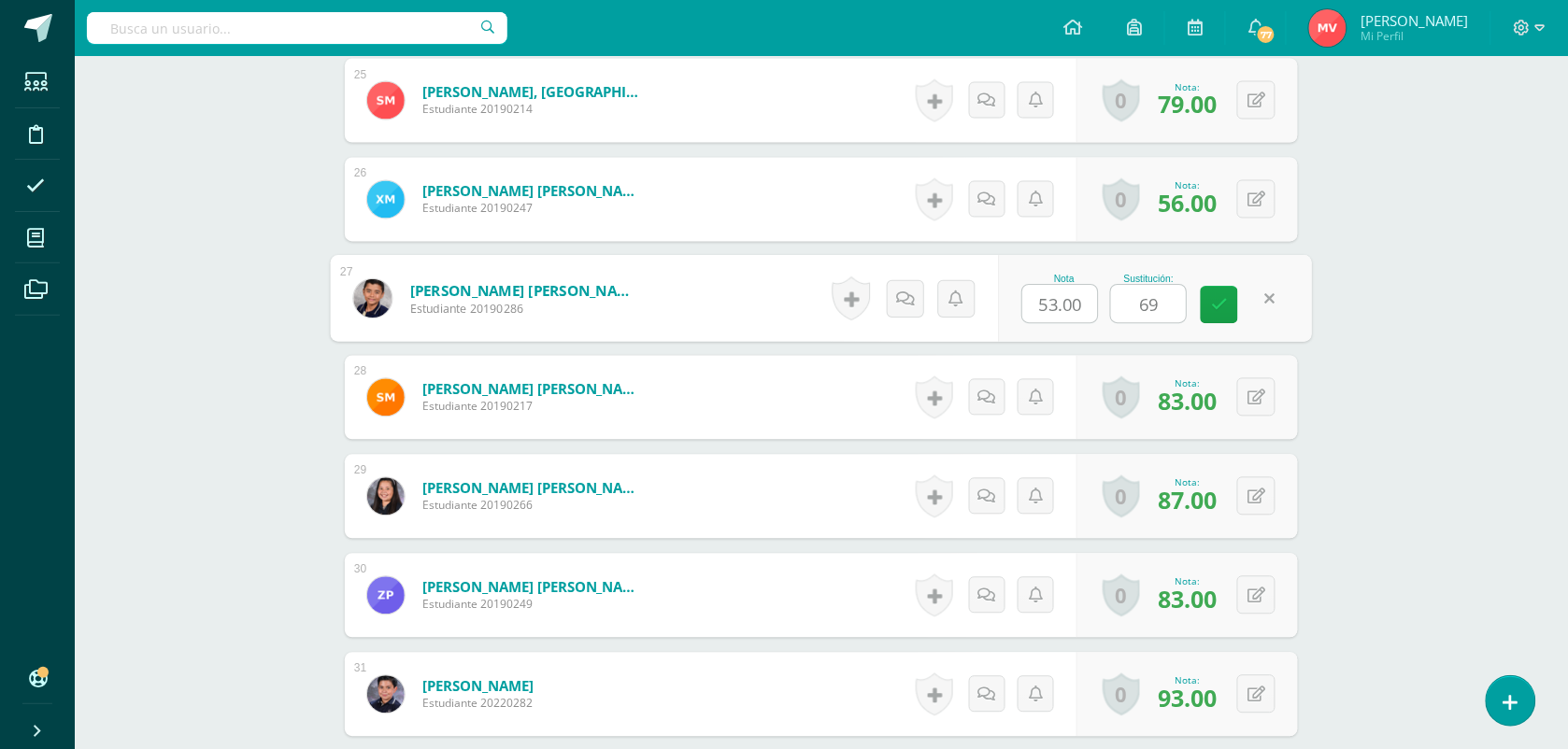
type input "69"
click at [786, 311] on form "Morán Yax, Fernando Javier Estudiante 20190286 Nota 53.00 Sustitución: 69" at bounding box center [822, 300] width 982 height 87
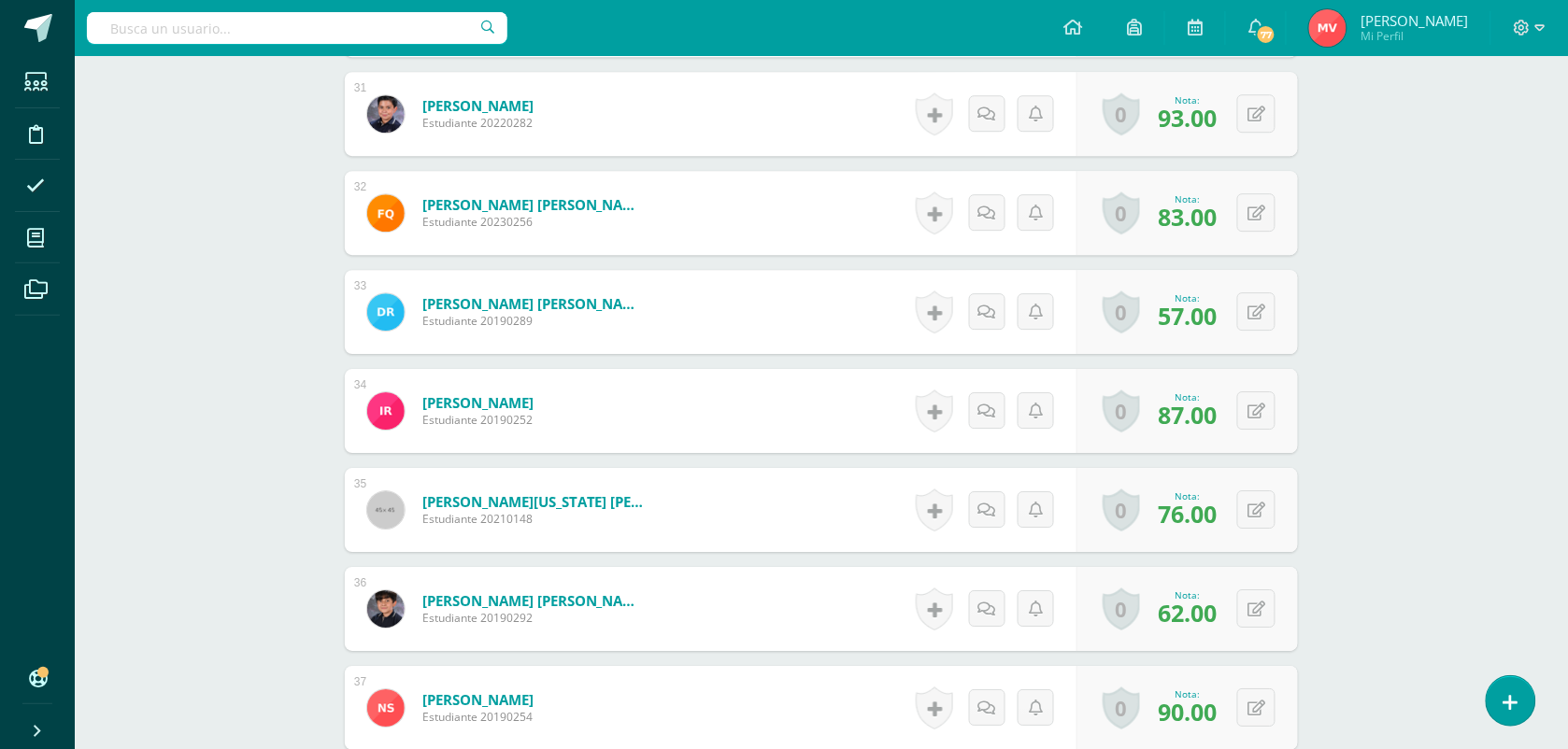
scroll to position [3625, 0]
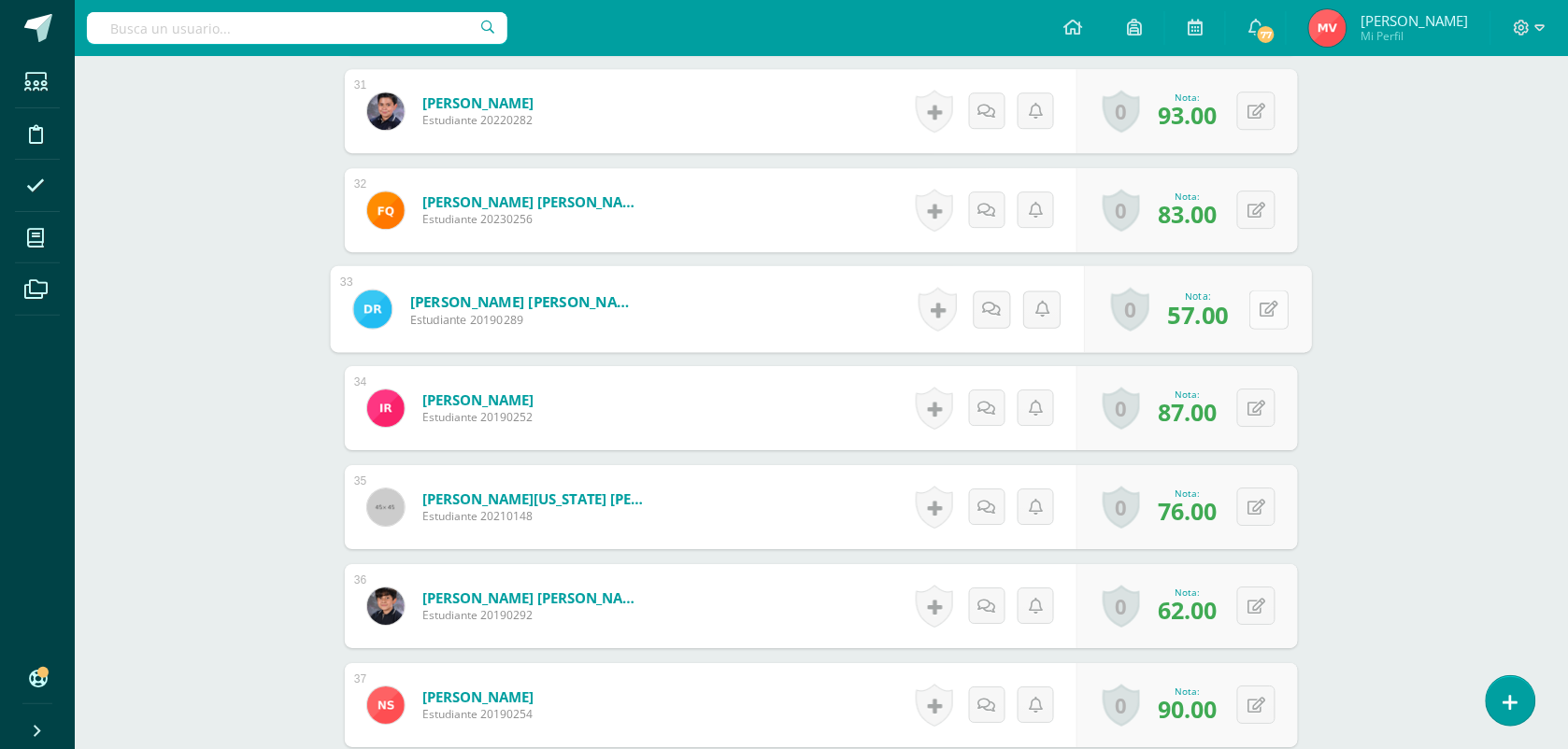
click at [1263, 305] on icon at bounding box center [1269, 308] width 18 height 15
type input "65"
click at [724, 310] on form "Recancoj Yantuche, Dafne Jimena Estudiante 20190289 Nota 57.00 Sustitución: 65" at bounding box center [822, 308] width 953 height 84
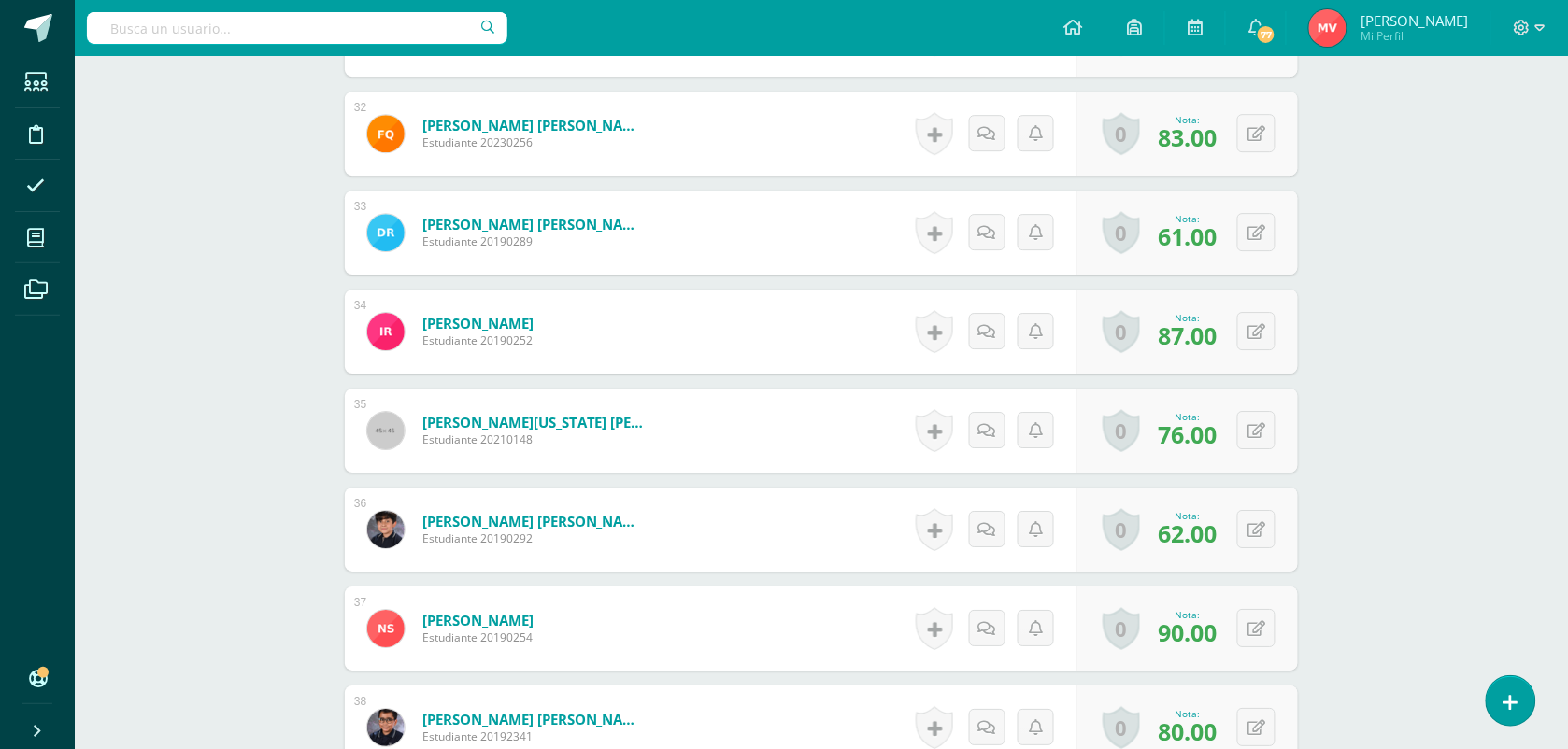
scroll to position [3742, 0]
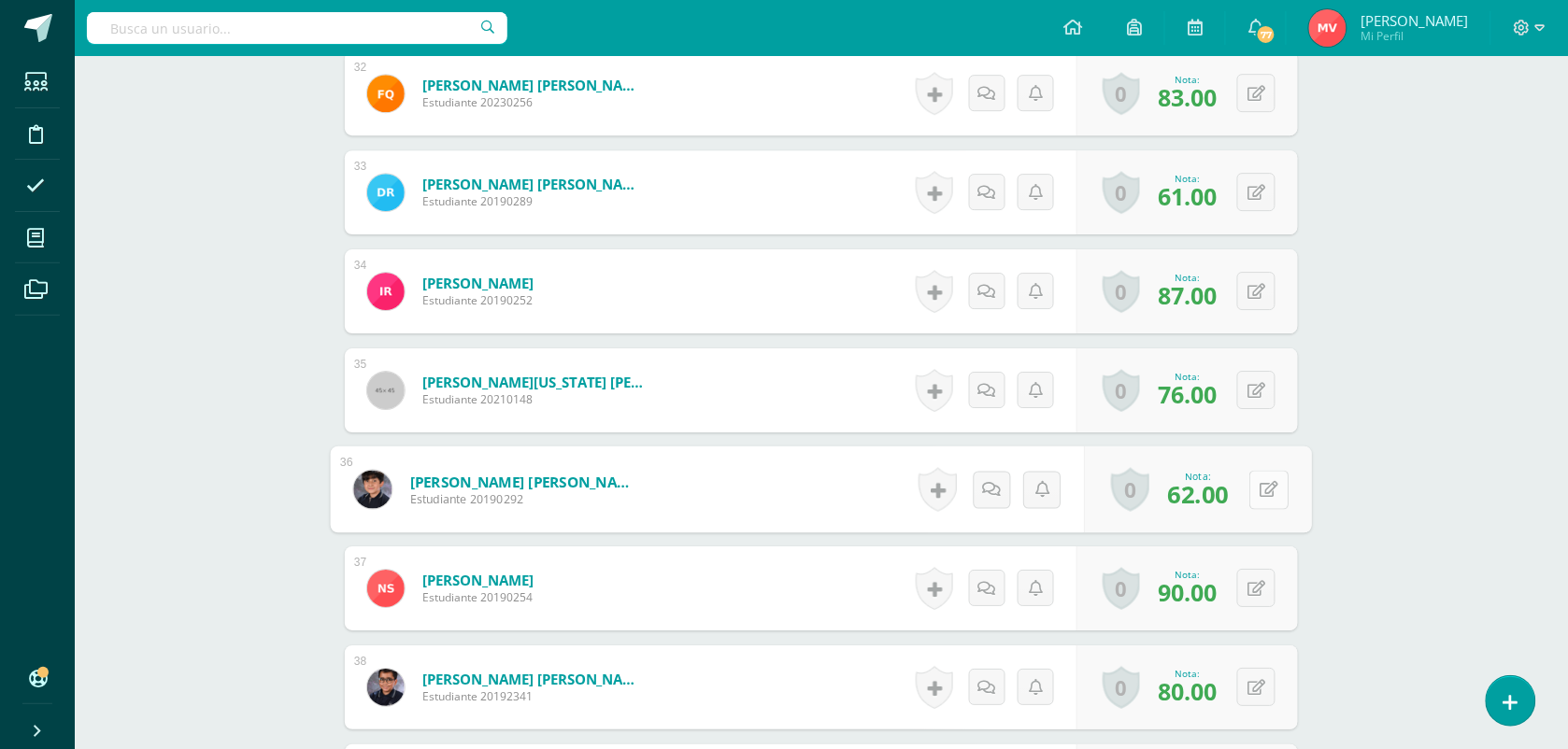
click at [1263, 491] on icon at bounding box center [1269, 489] width 18 height 15
type input "79"
click at [732, 497] on form "Samayoa Pineda, Carlos Alejandro Estudiante 20190292 Nota 62.00 Sustitución: 79…" at bounding box center [822, 490] width 982 height 87
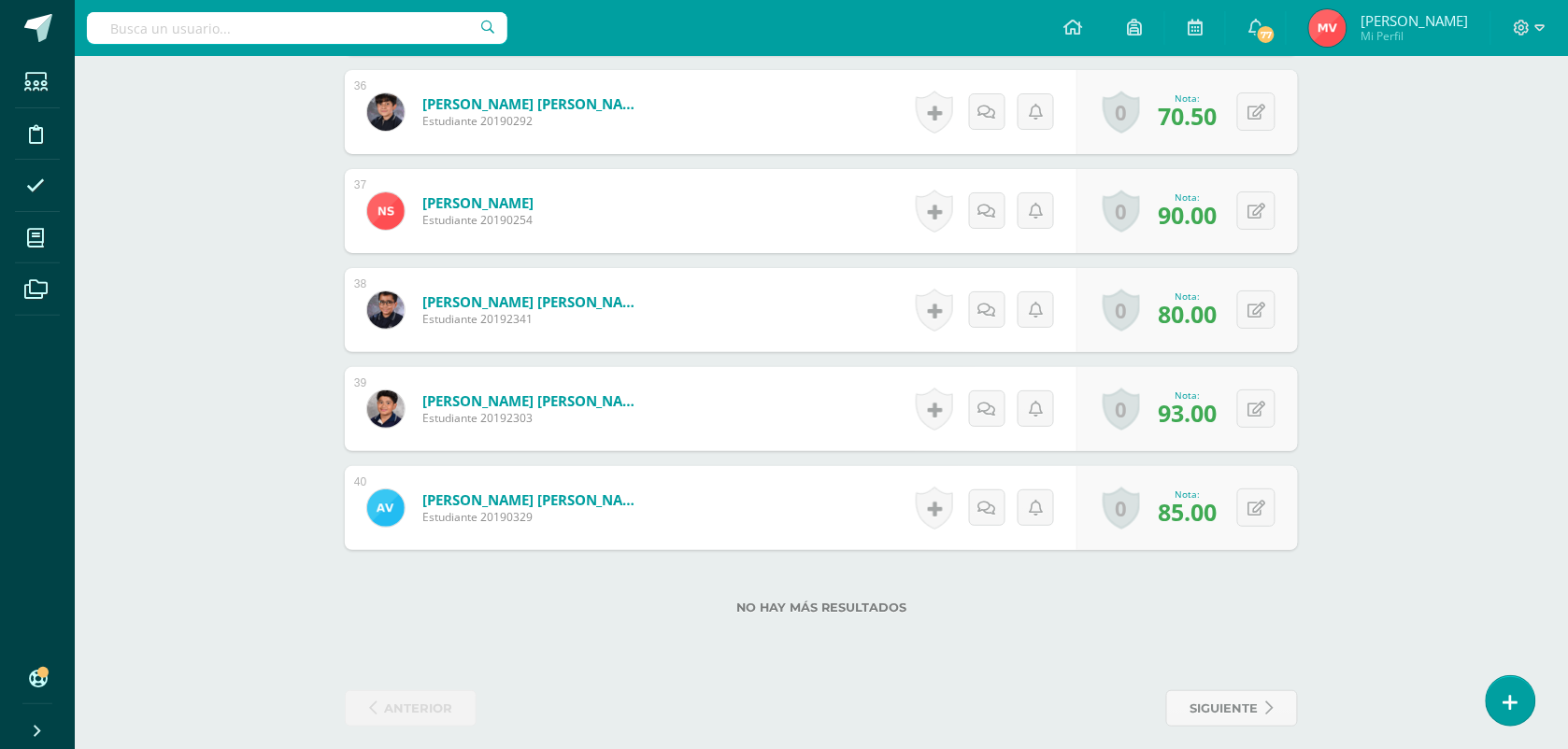
scroll to position [4134, 0]
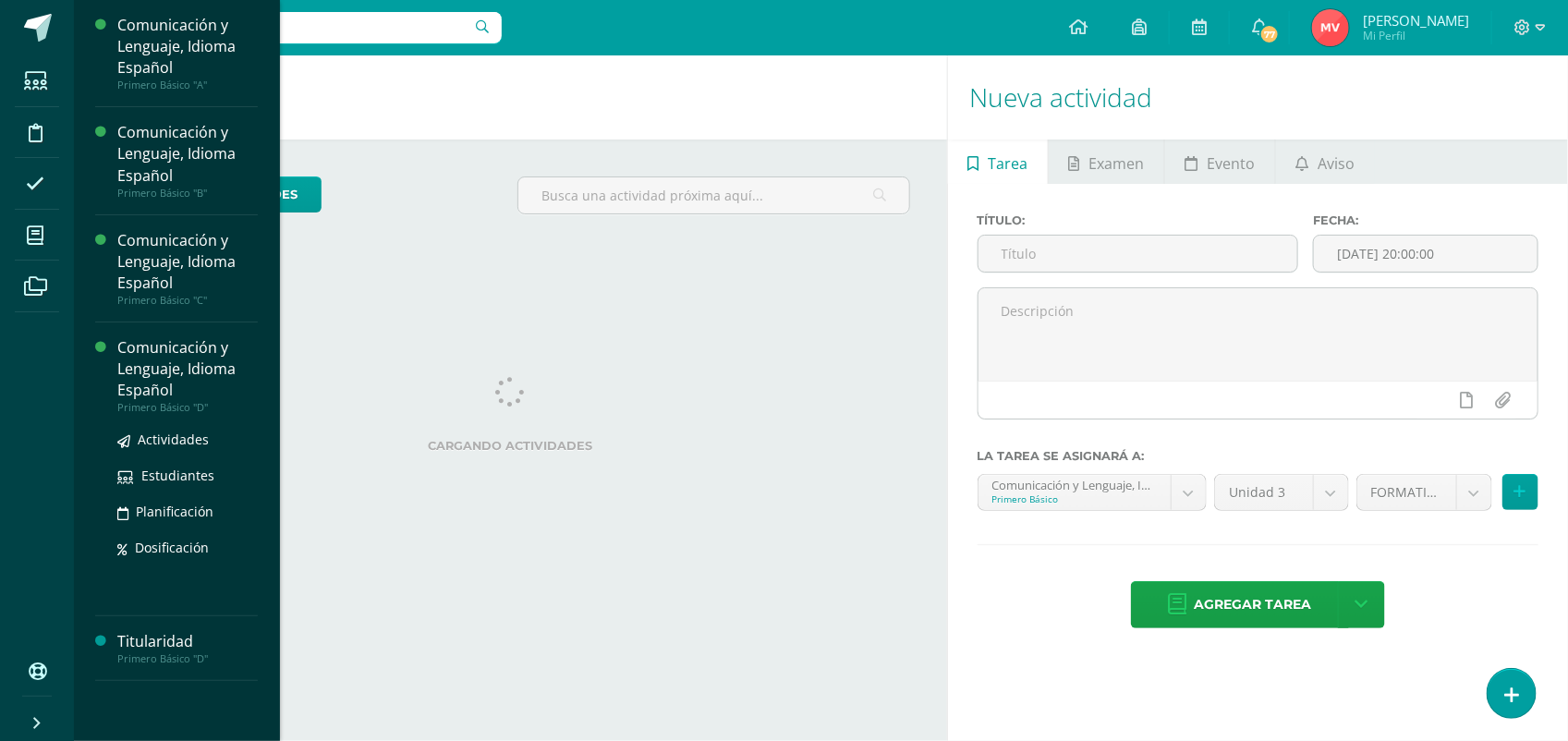
click at [151, 427] on div "Actividades Estudiantes Planificación Dosificación" at bounding box center [187, 507] width 141 height 186
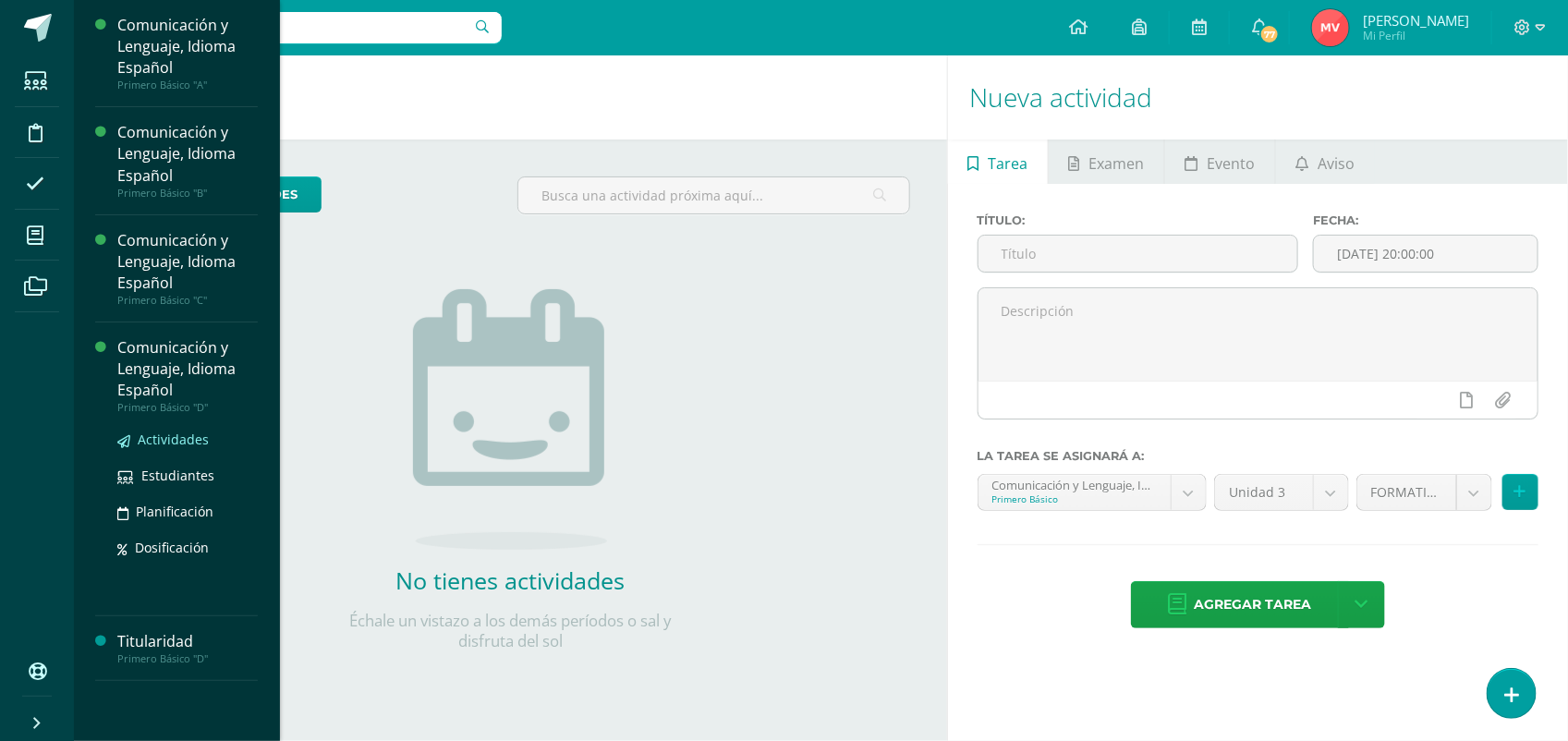
click at [172, 435] on span "Actividades" at bounding box center [173, 439] width 71 height 17
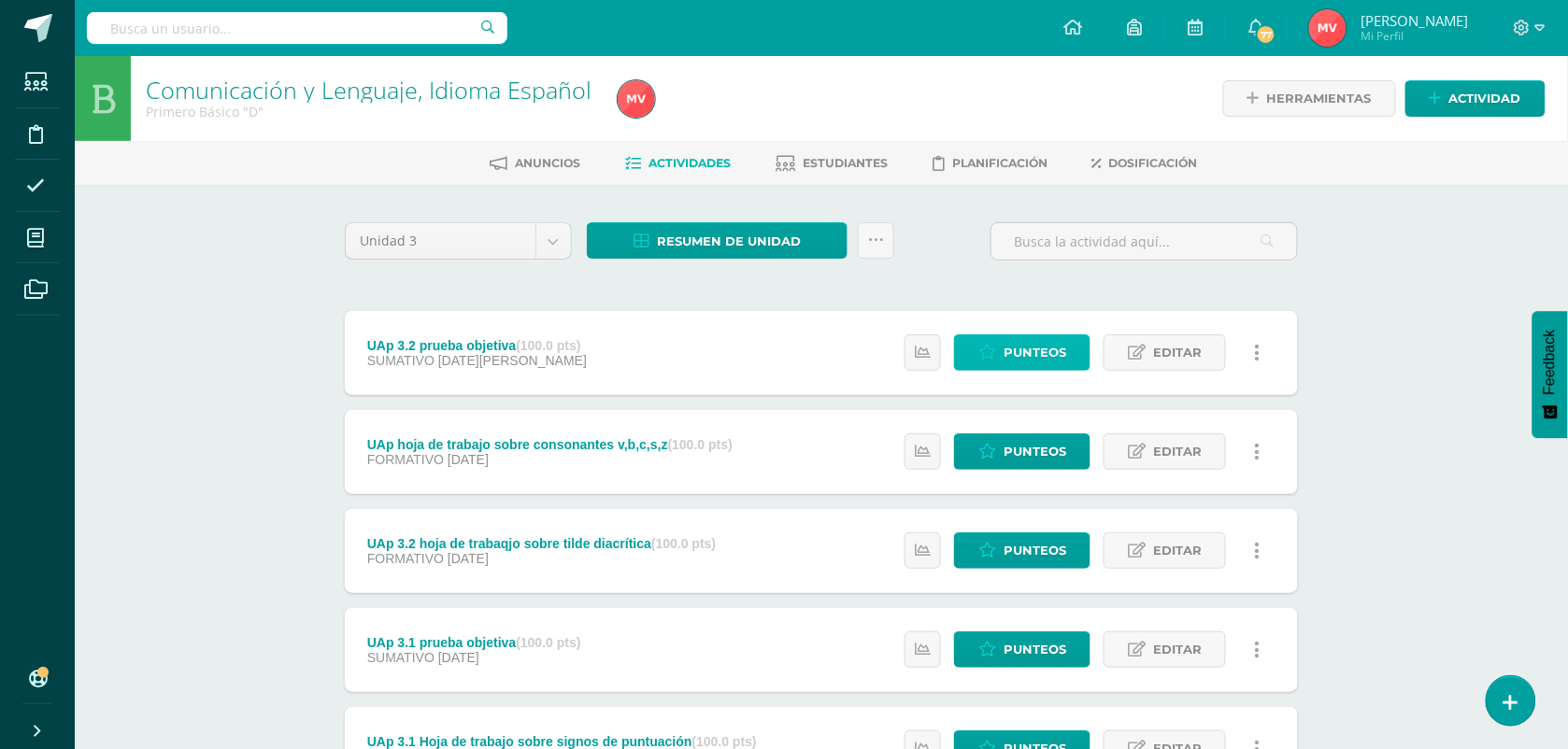
click at [1028, 352] on span "Punteos" at bounding box center [1034, 353] width 63 height 35
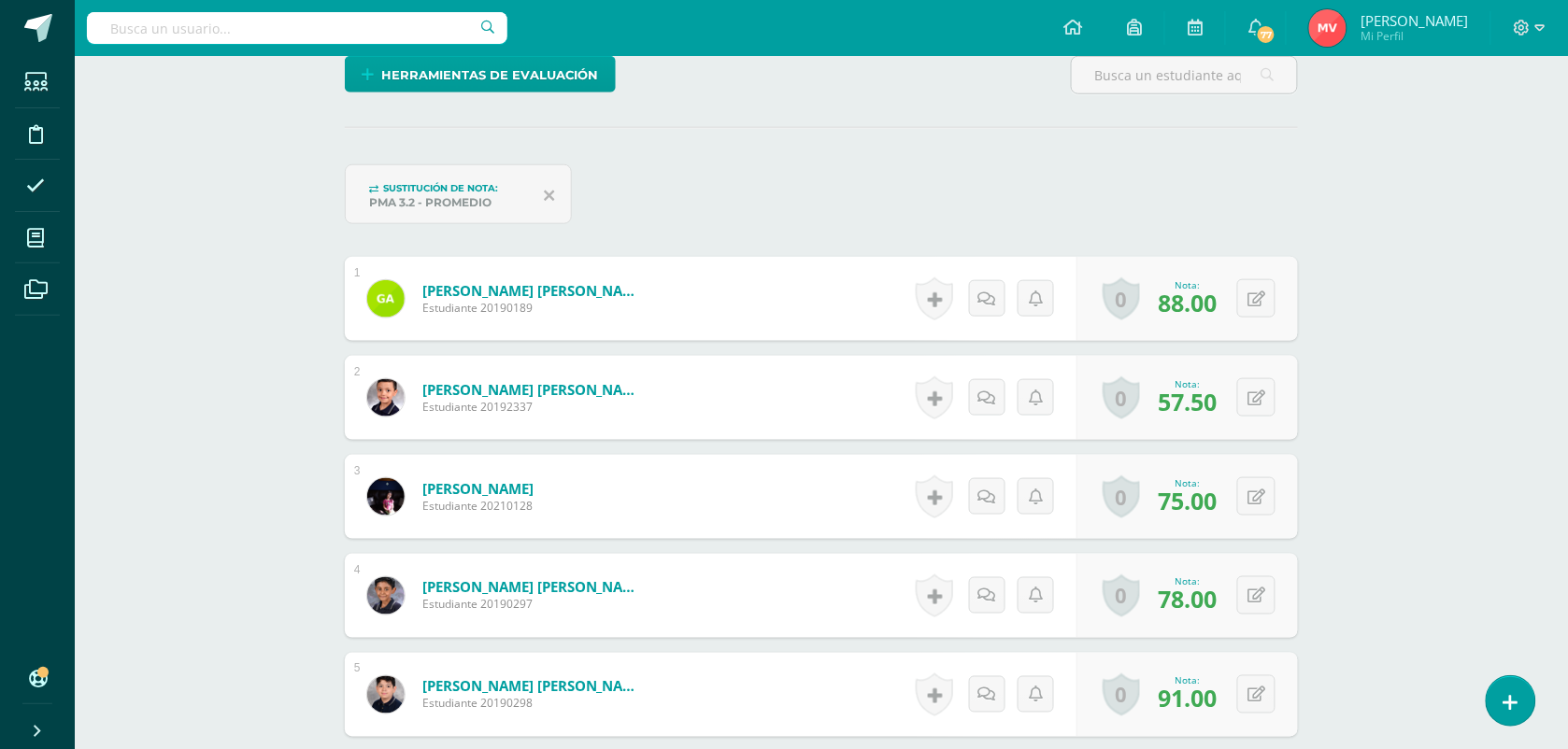
scroll to position [468, 0]
click at [1257, 395] on button at bounding box center [1268, 396] width 40 height 40
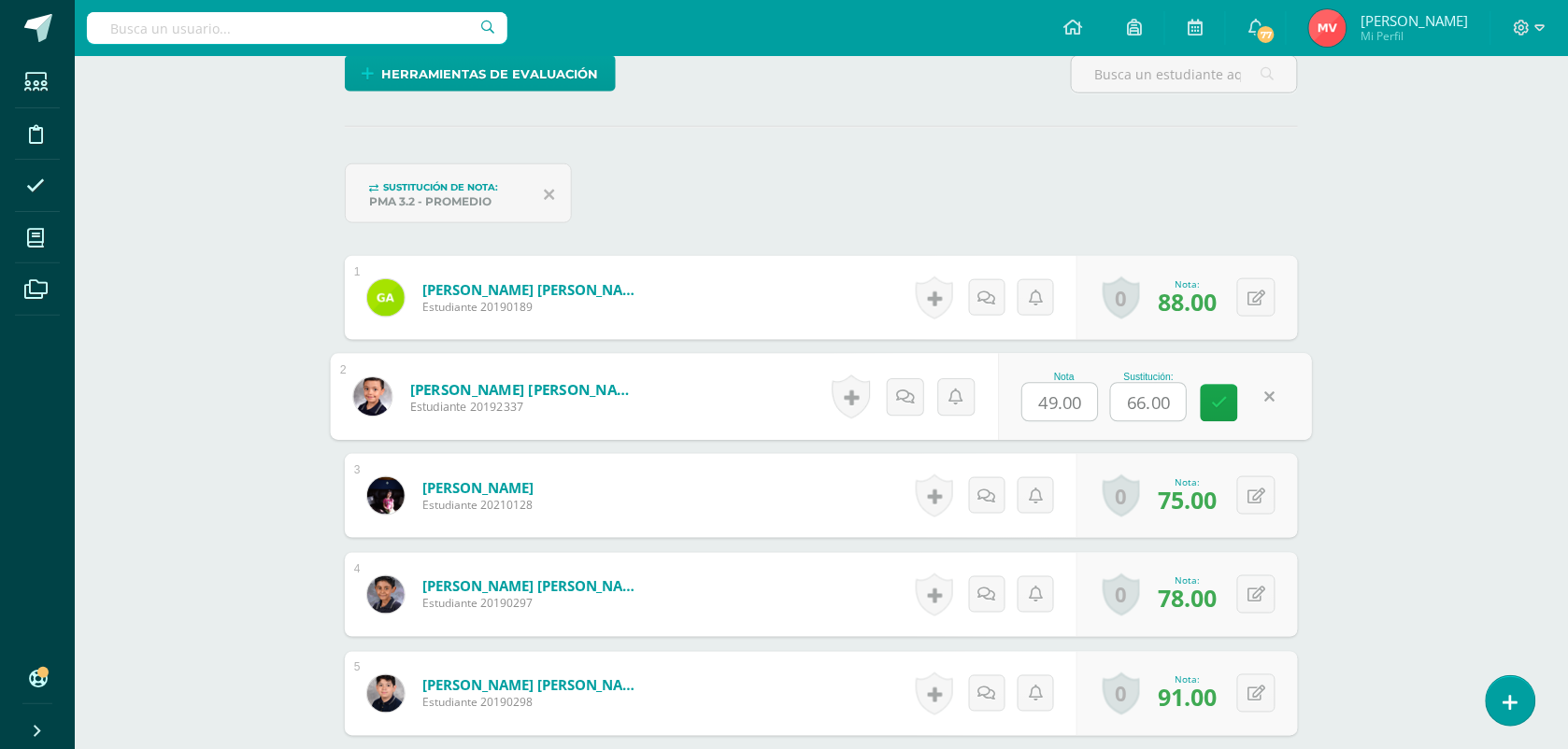
scroll to position [469, 0]
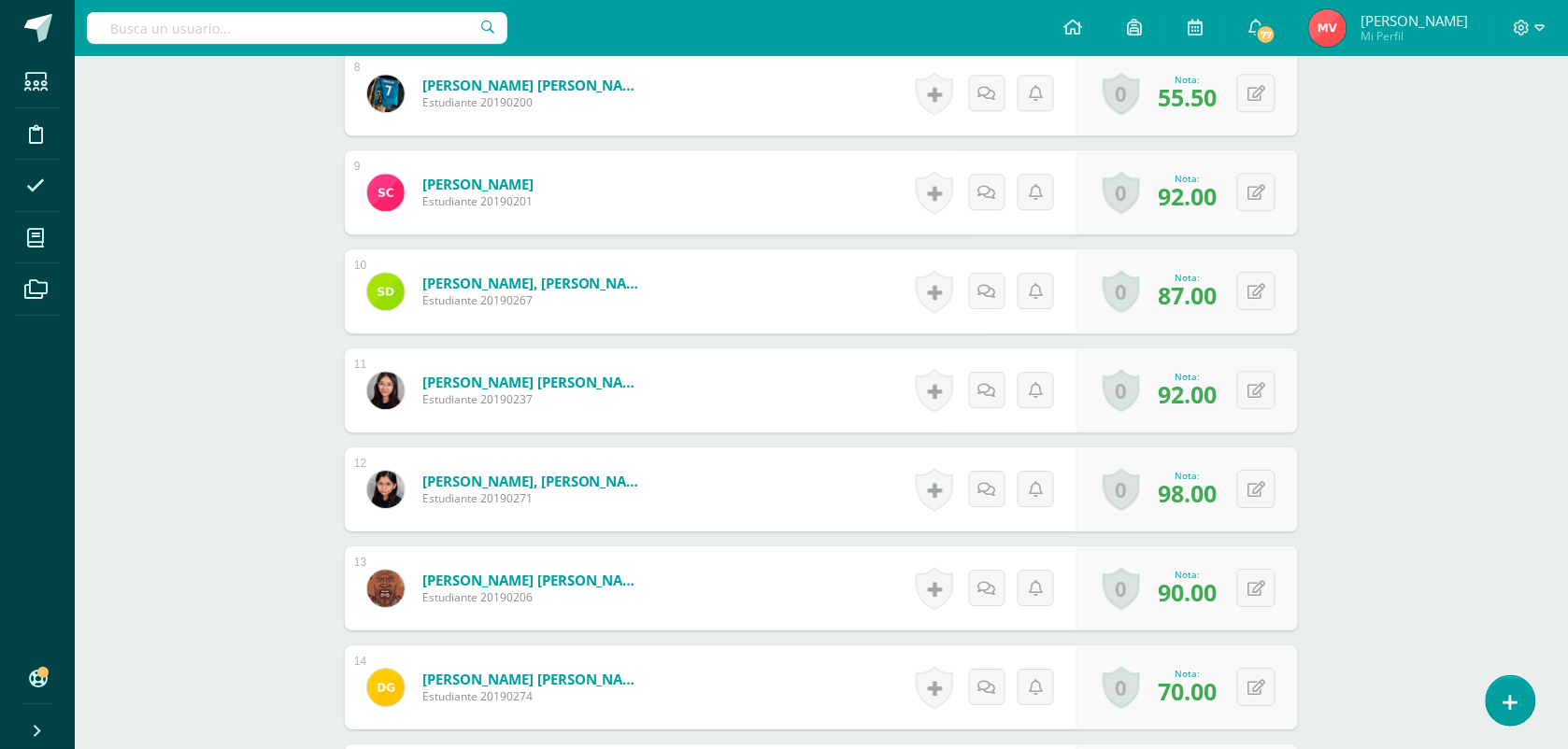
scroll to position [1406, 0]
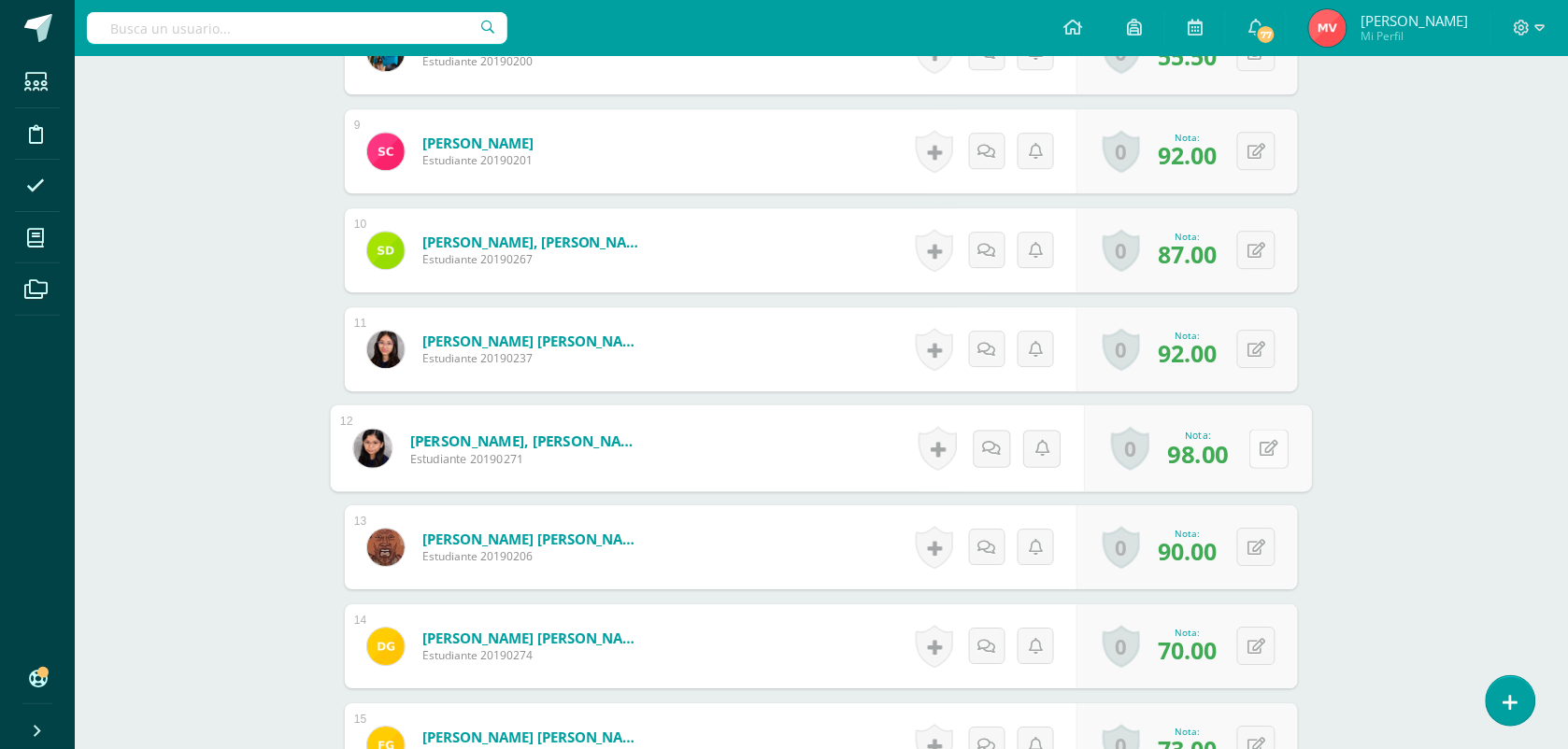
click at [1258, 448] on button at bounding box center [1268, 448] width 40 height 40
